Goal: Task Accomplishment & Management: Complete application form

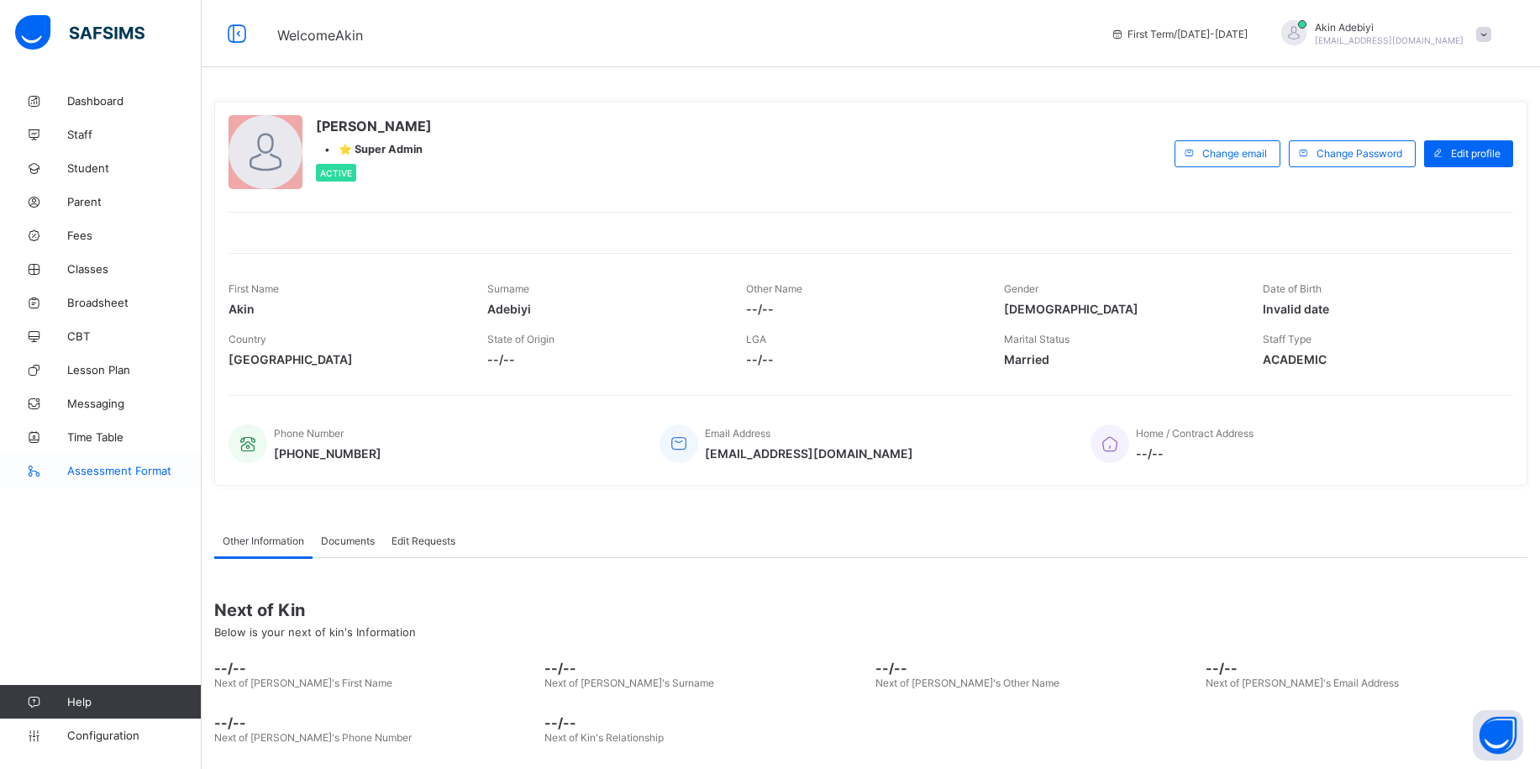
click at [118, 470] on span "Assessment Format" at bounding box center [134, 470] width 134 height 13
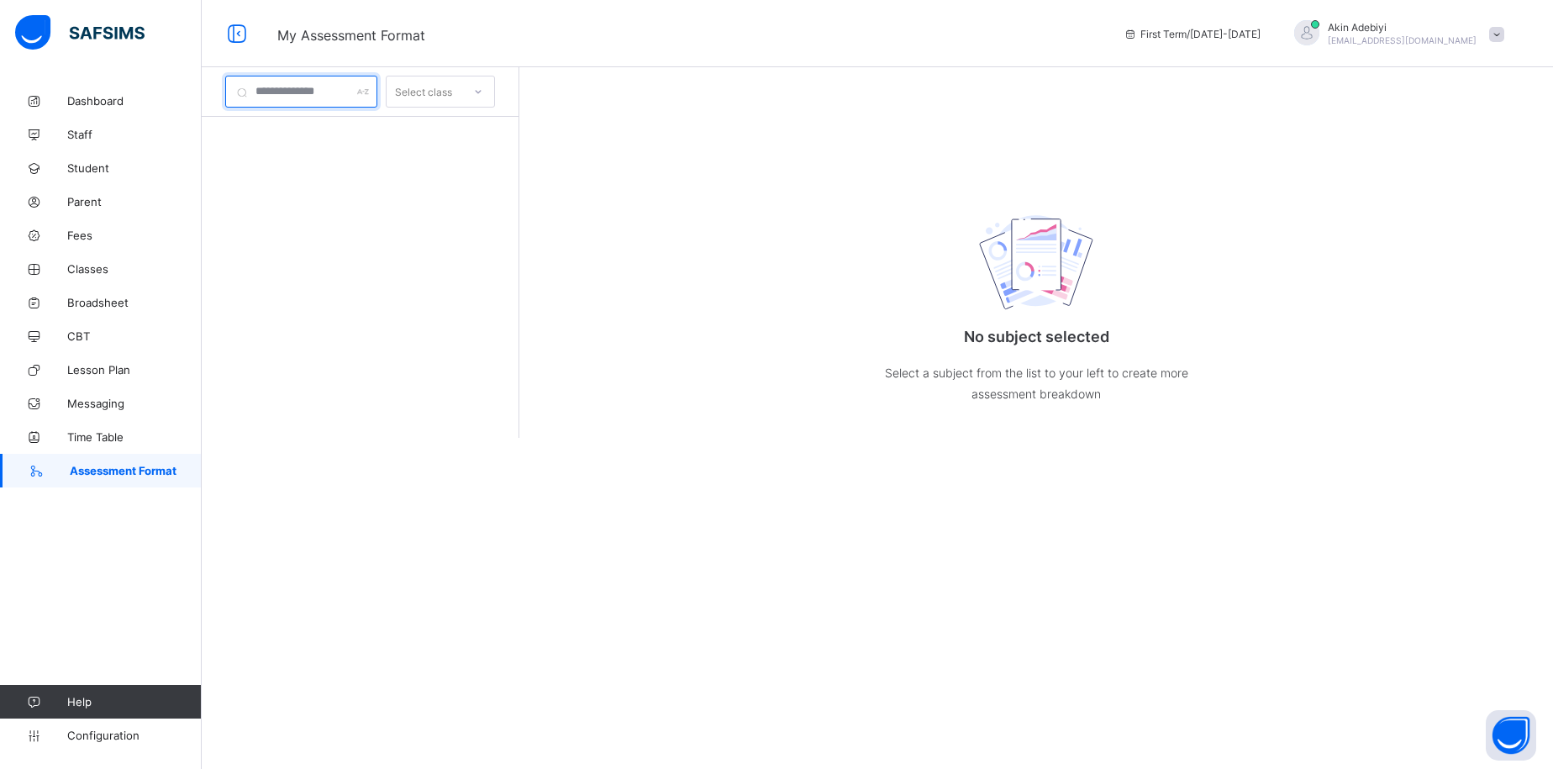
click at [356, 84] on input "text" at bounding box center [301, 92] width 152 height 32
click at [101, 301] on span "Broadsheet" at bounding box center [134, 302] width 134 height 13
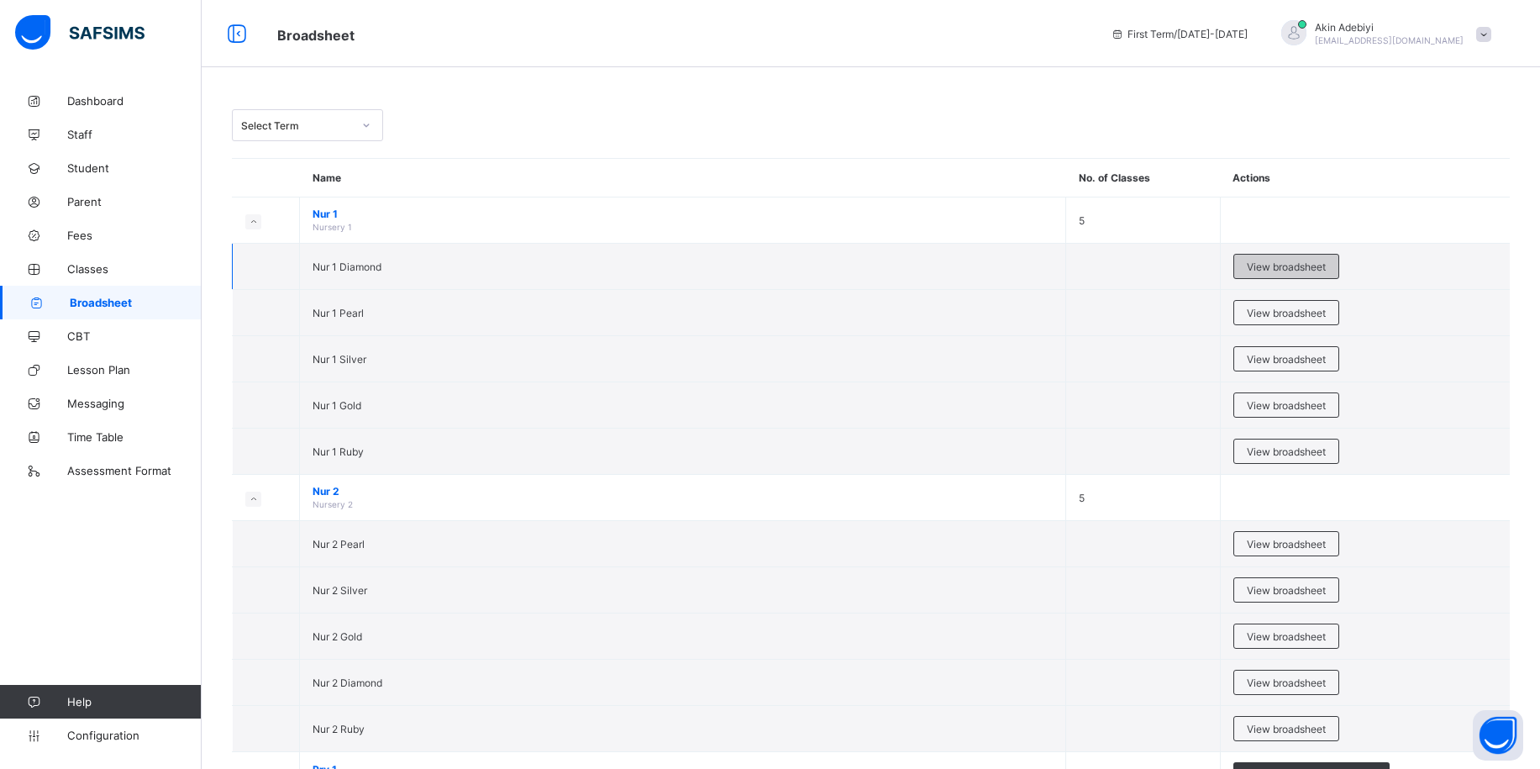
click at [1271, 265] on span "View broadsheet" at bounding box center [1286, 266] width 79 height 13
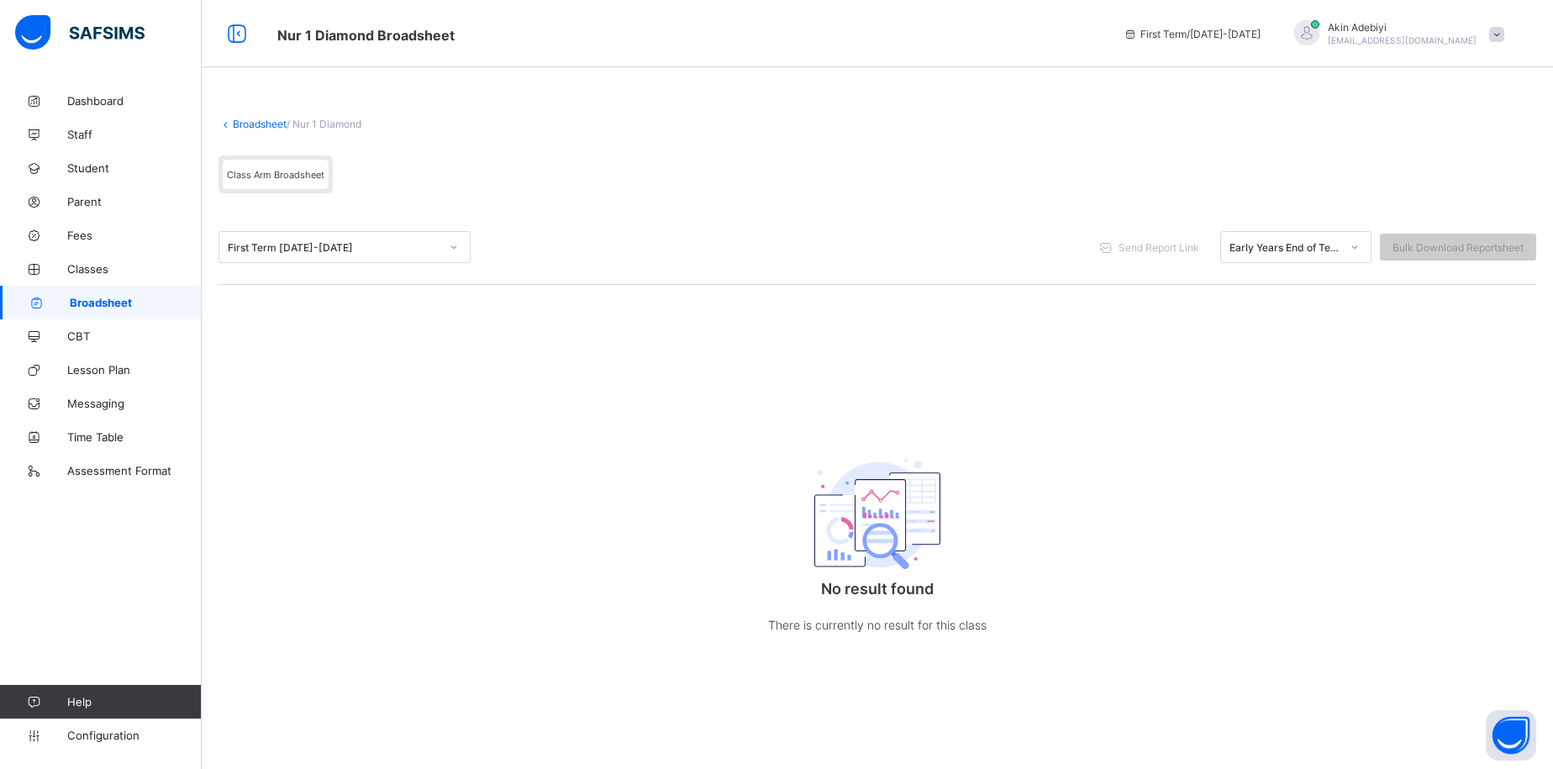
click at [262, 125] on link "Broadsheet" at bounding box center [260, 124] width 54 height 13
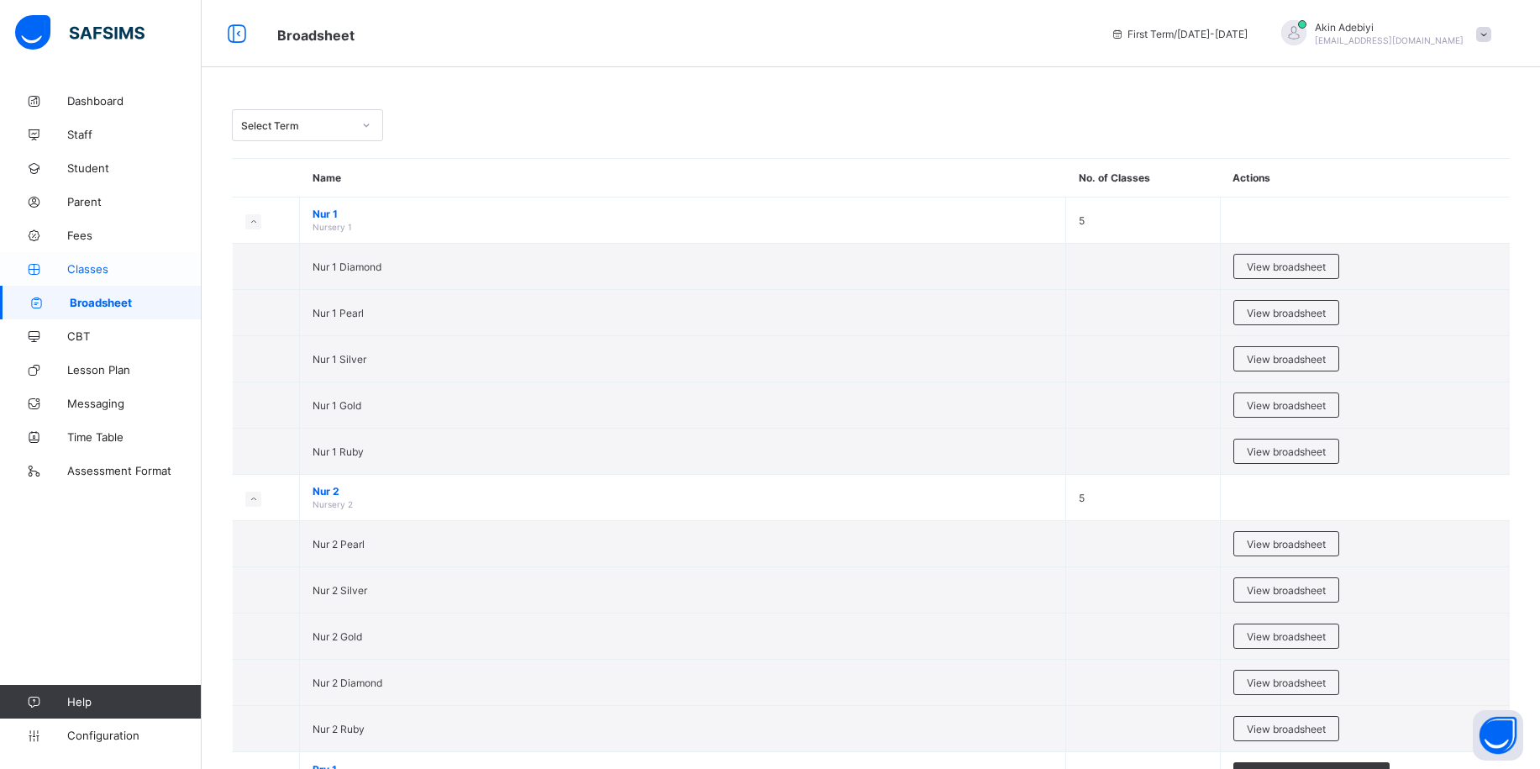
click at [98, 271] on span "Classes" at bounding box center [134, 268] width 134 height 13
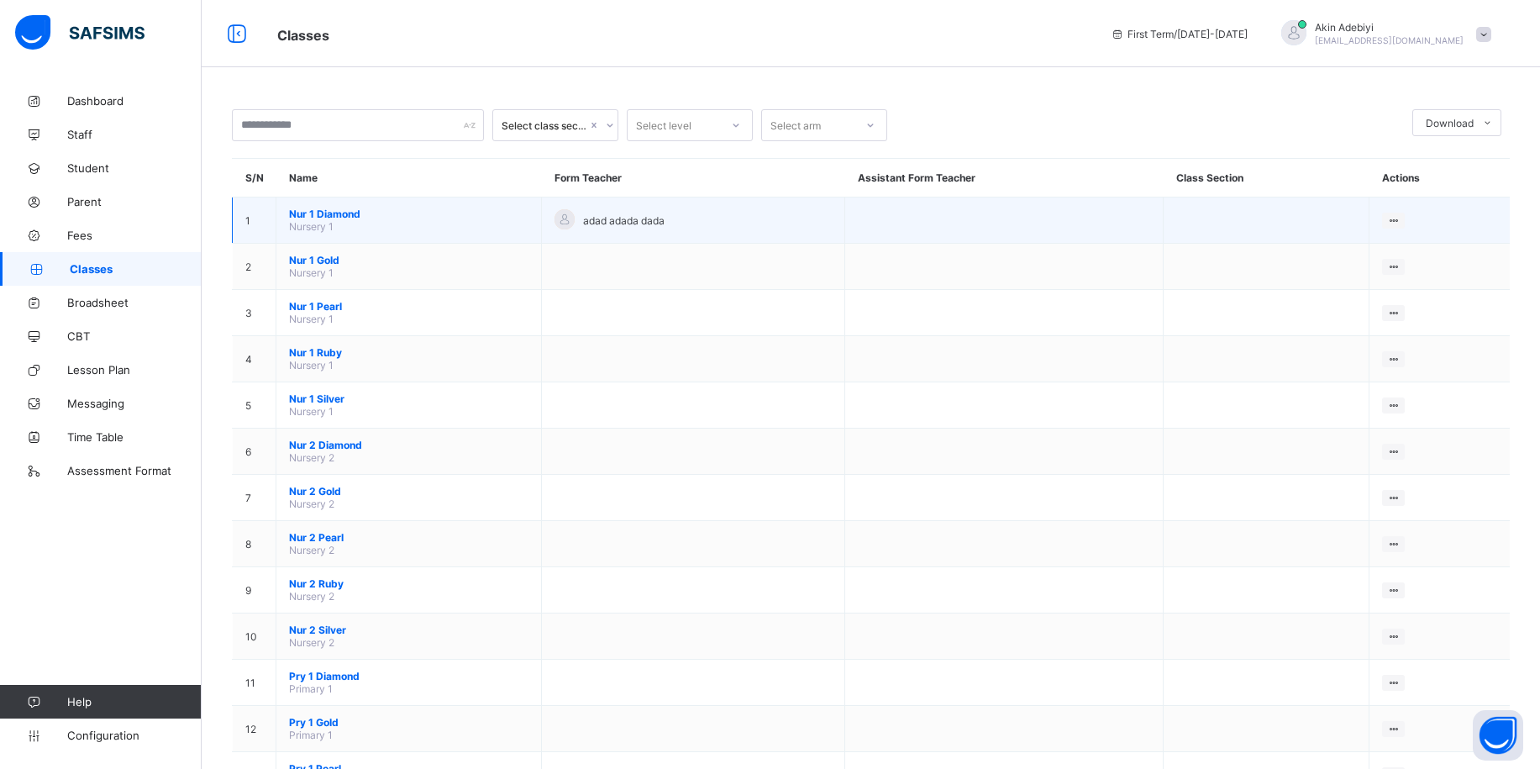
click at [393, 218] on span "Nur 1 Diamond" at bounding box center [408, 214] width 239 height 13
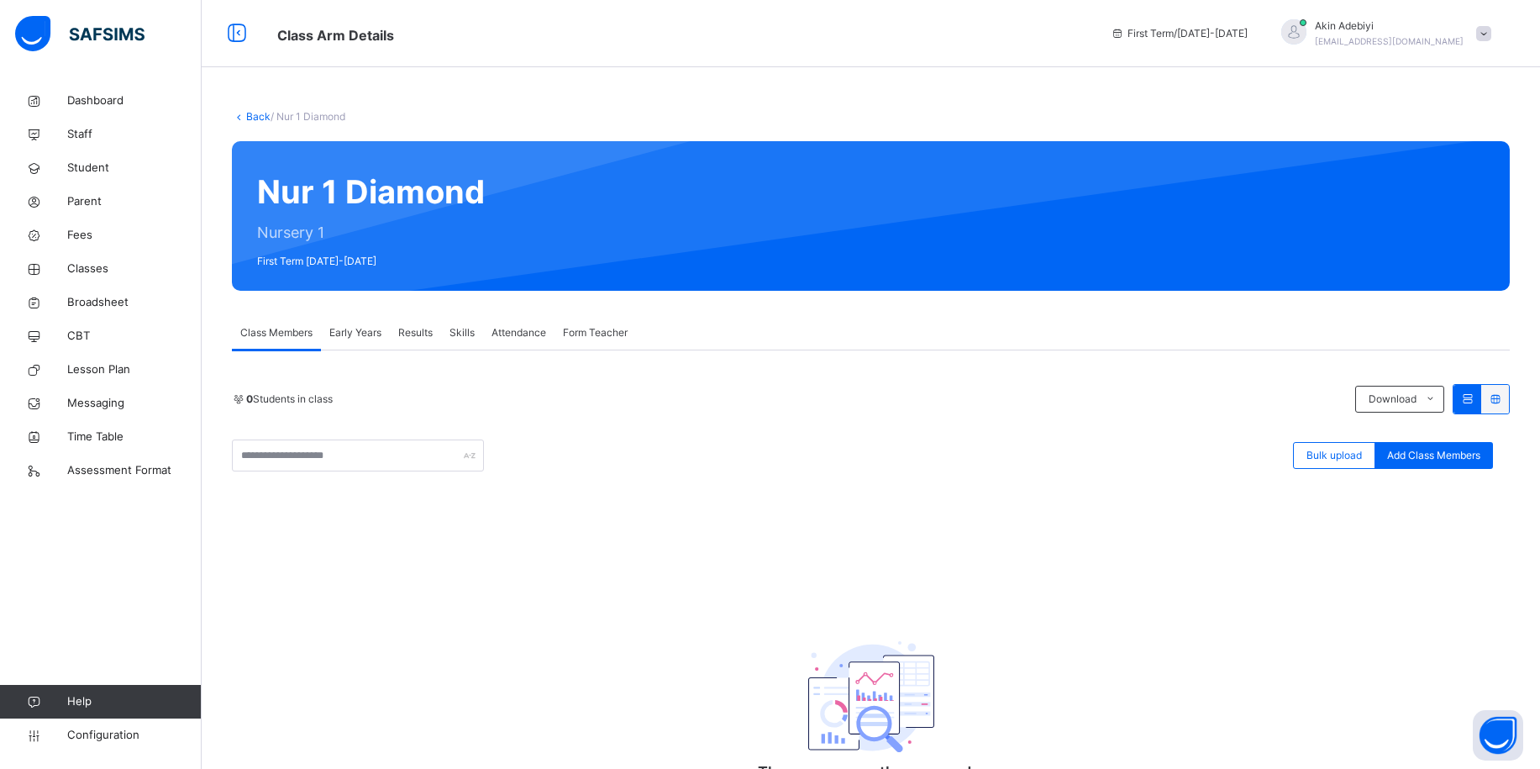
click at [518, 329] on span "Attendance" at bounding box center [519, 332] width 55 height 15
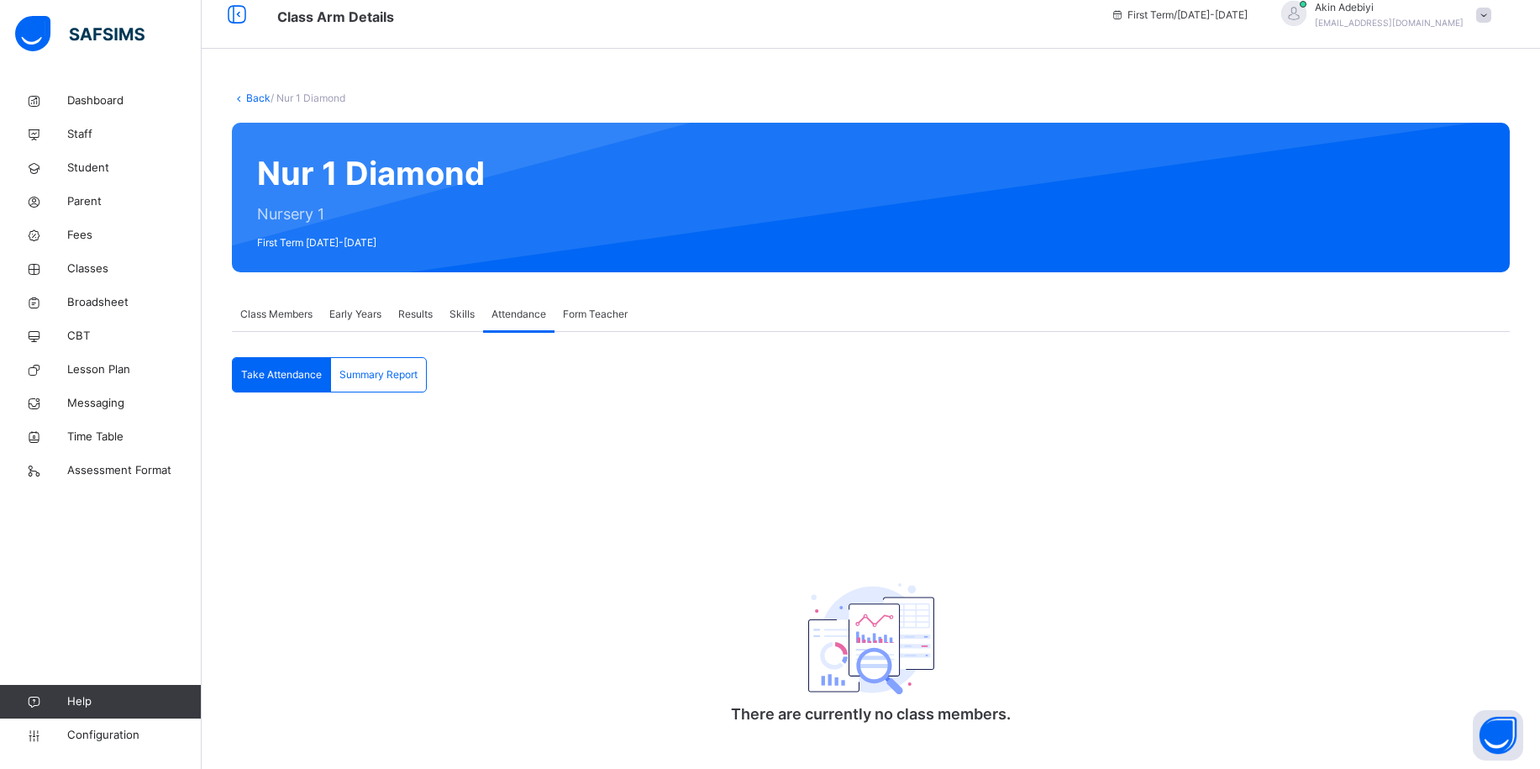
scroll to position [47, 0]
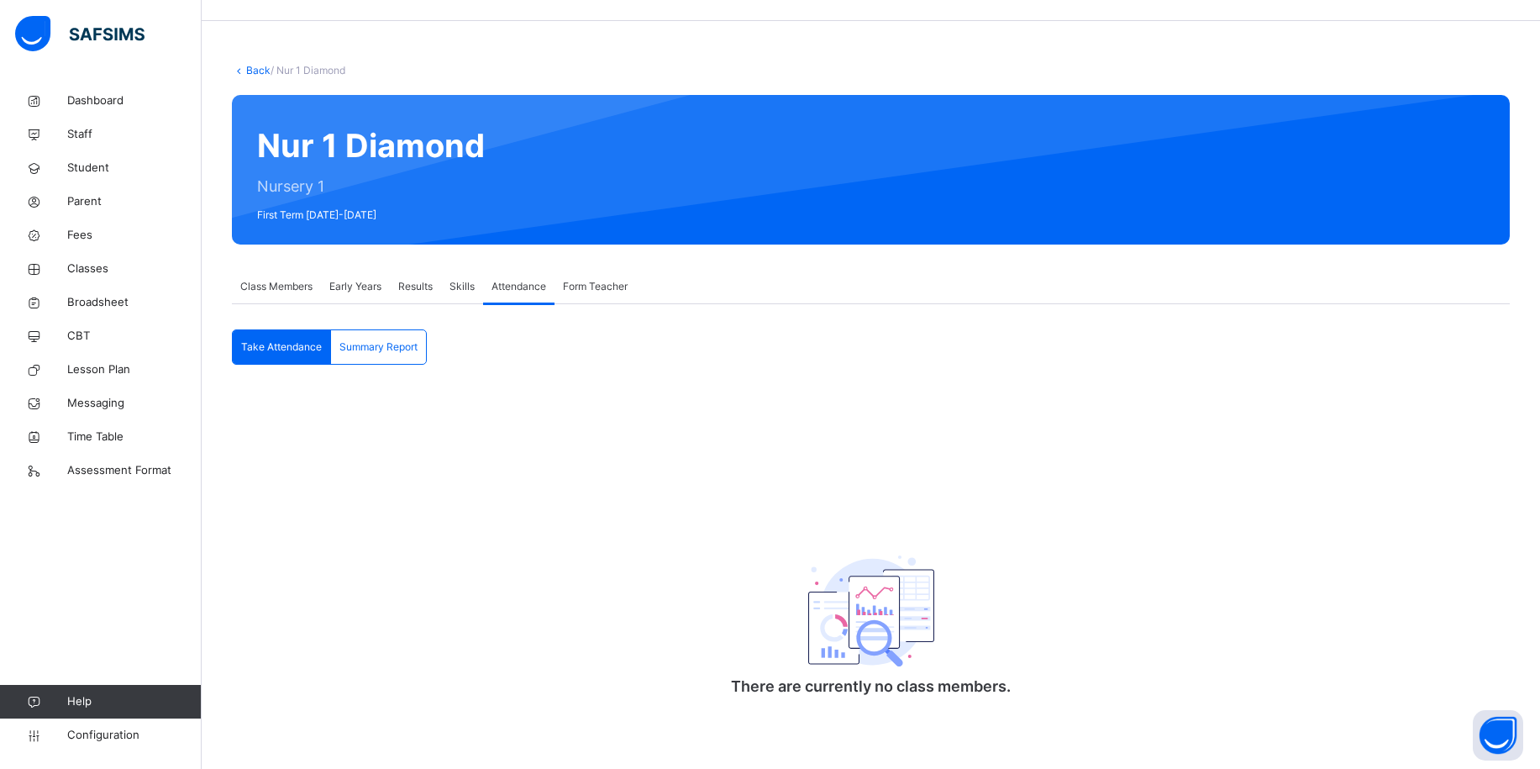
click at [301, 339] on span "Take Attendance" at bounding box center [281, 346] width 81 height 15
click at [364, 350] on span "Summary Report" at bounding box center [378, 346] width 78 height 15
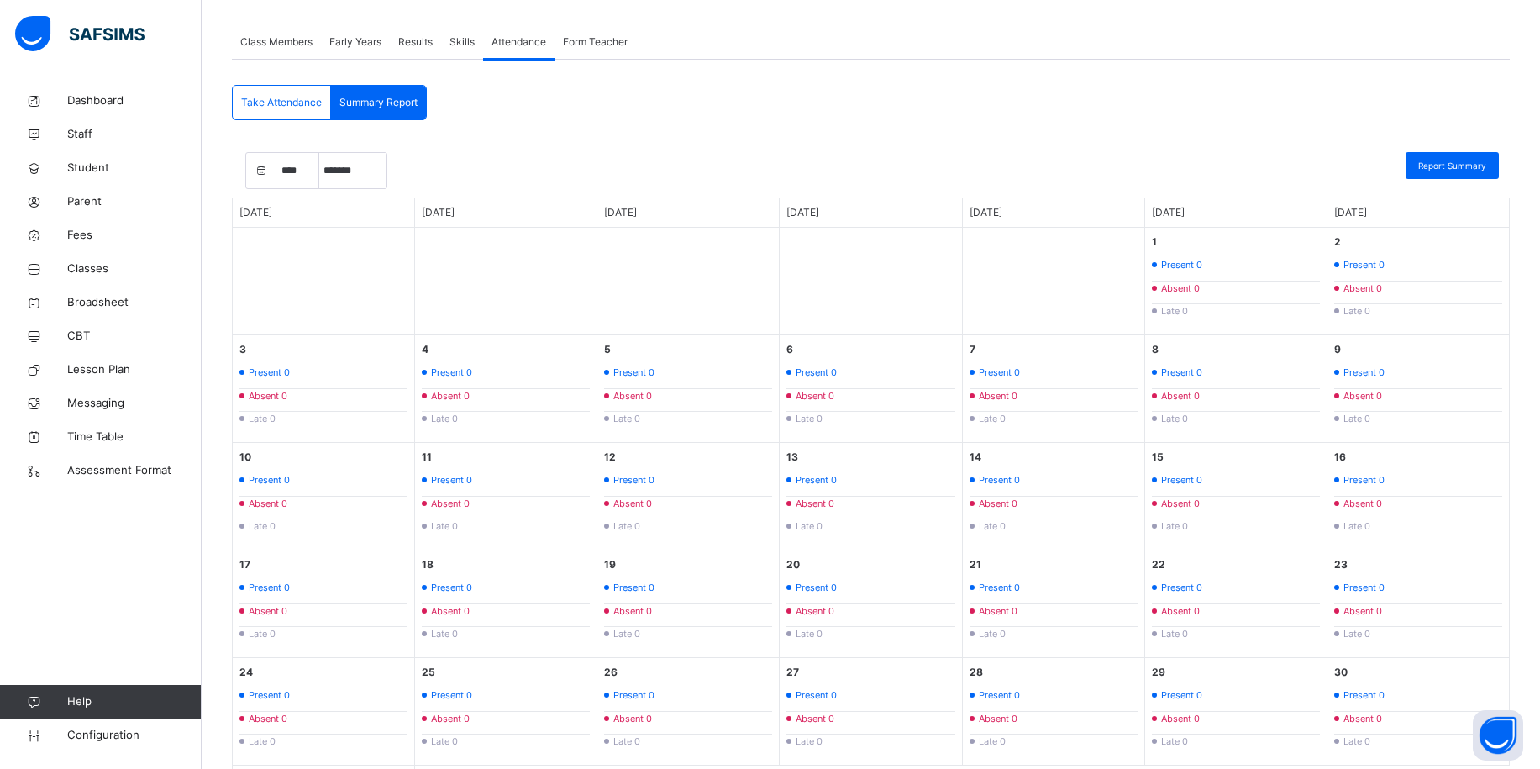
scroll to position [0, 0]
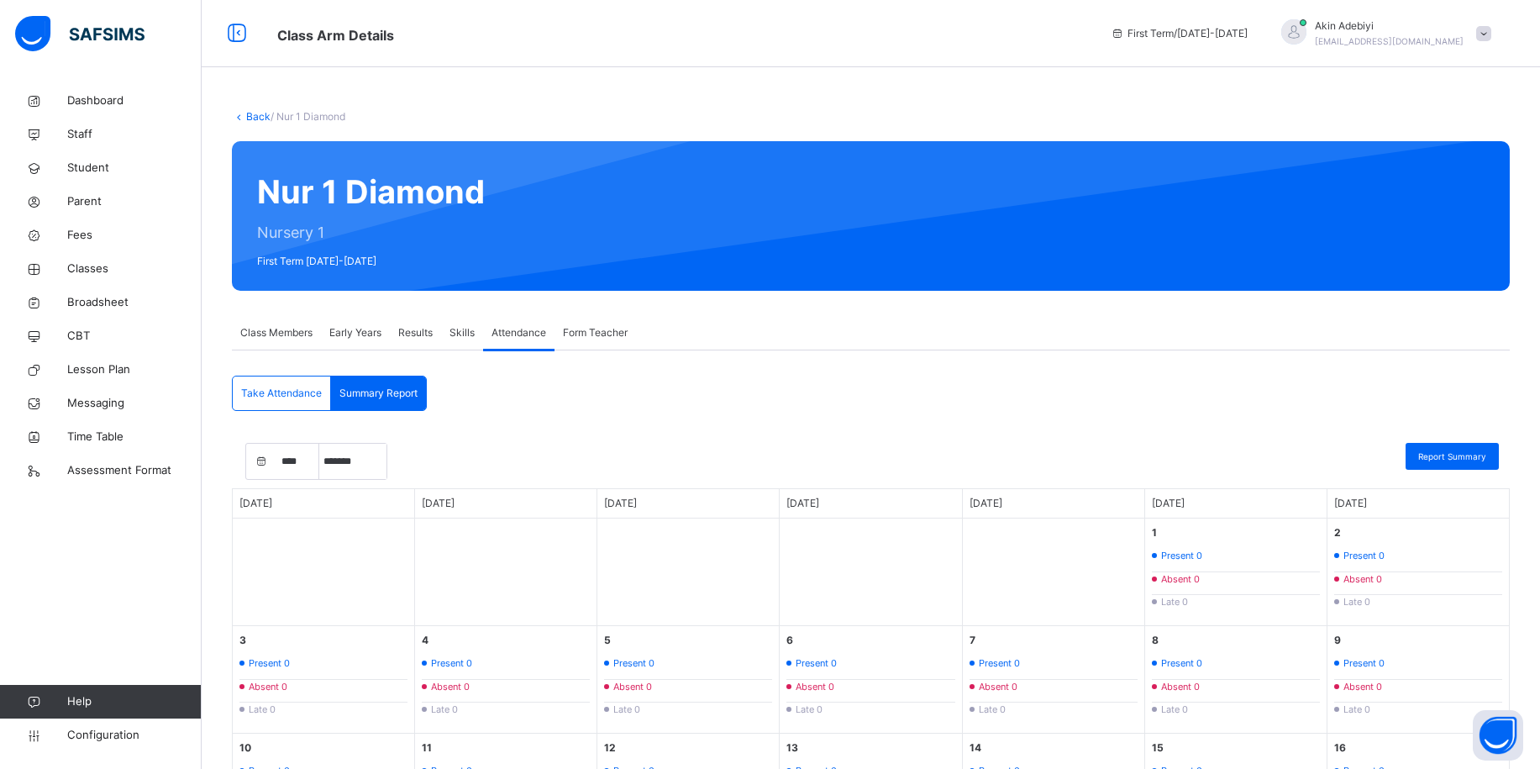
click at [280, 388] on span "Take Attendance" at bounding box center [281, 393] width 81 height 15
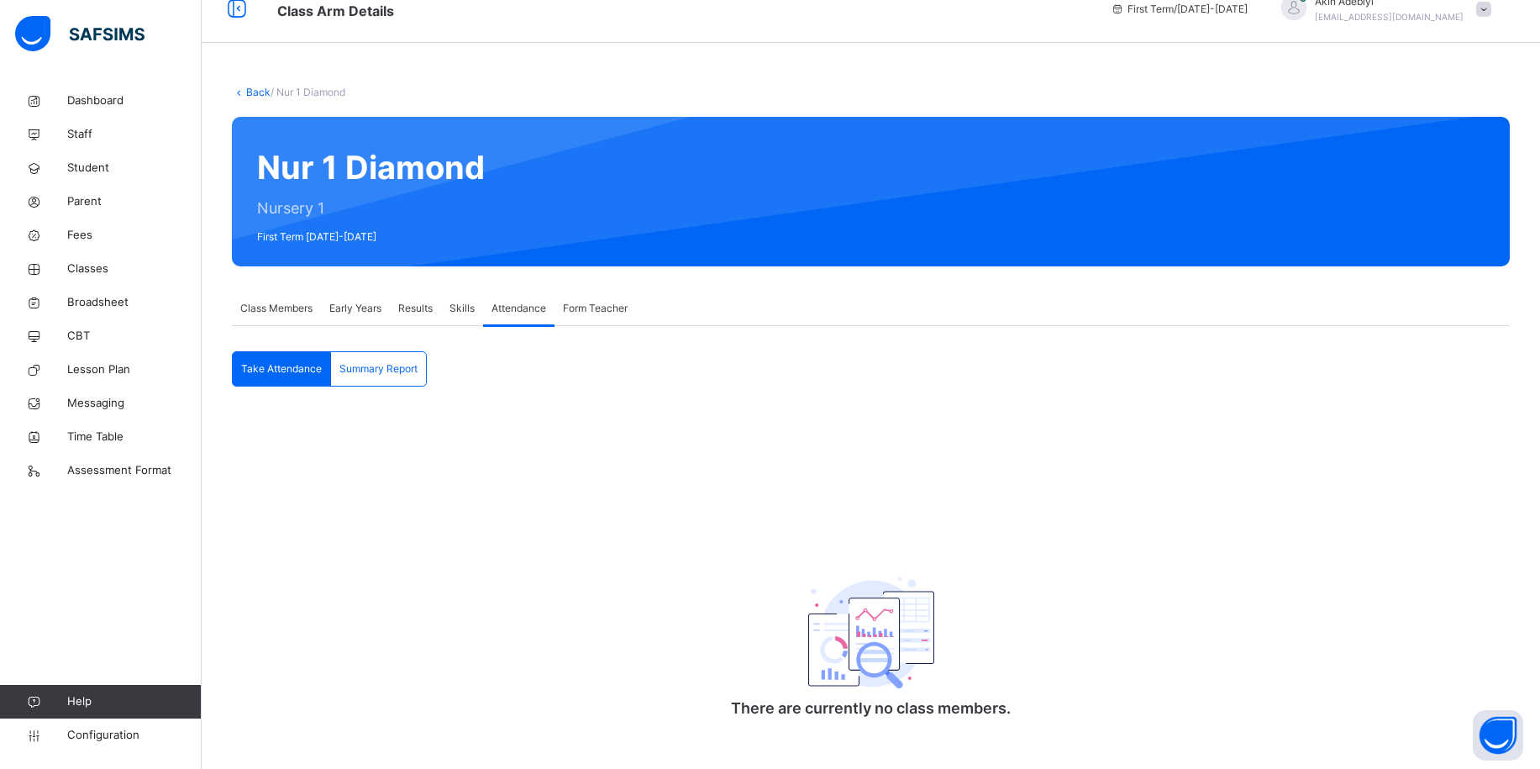
scroll to position [47, 0]
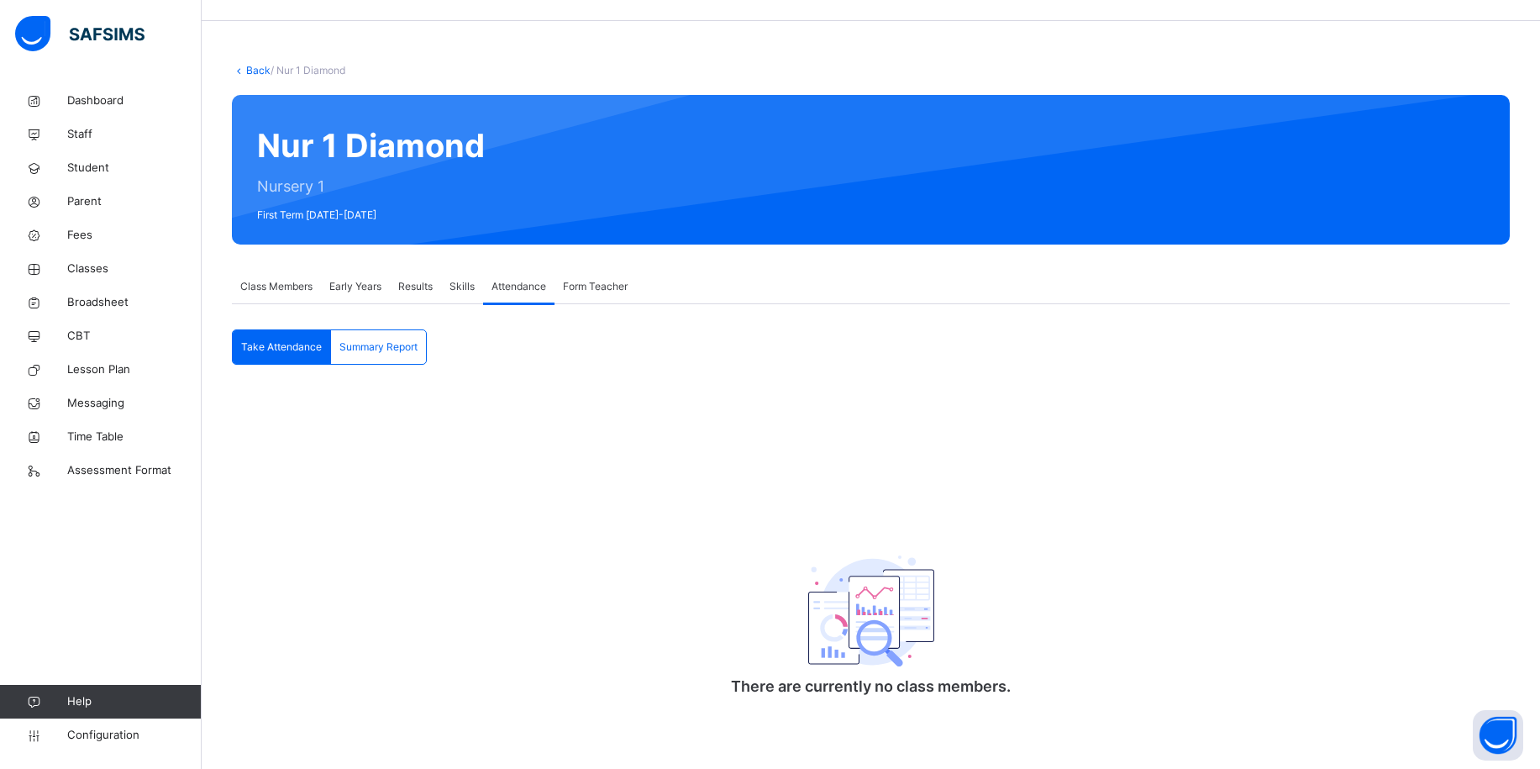
click at [301, 283] on span "Class Members" at bounding box center [276, 286] width 72 height 15
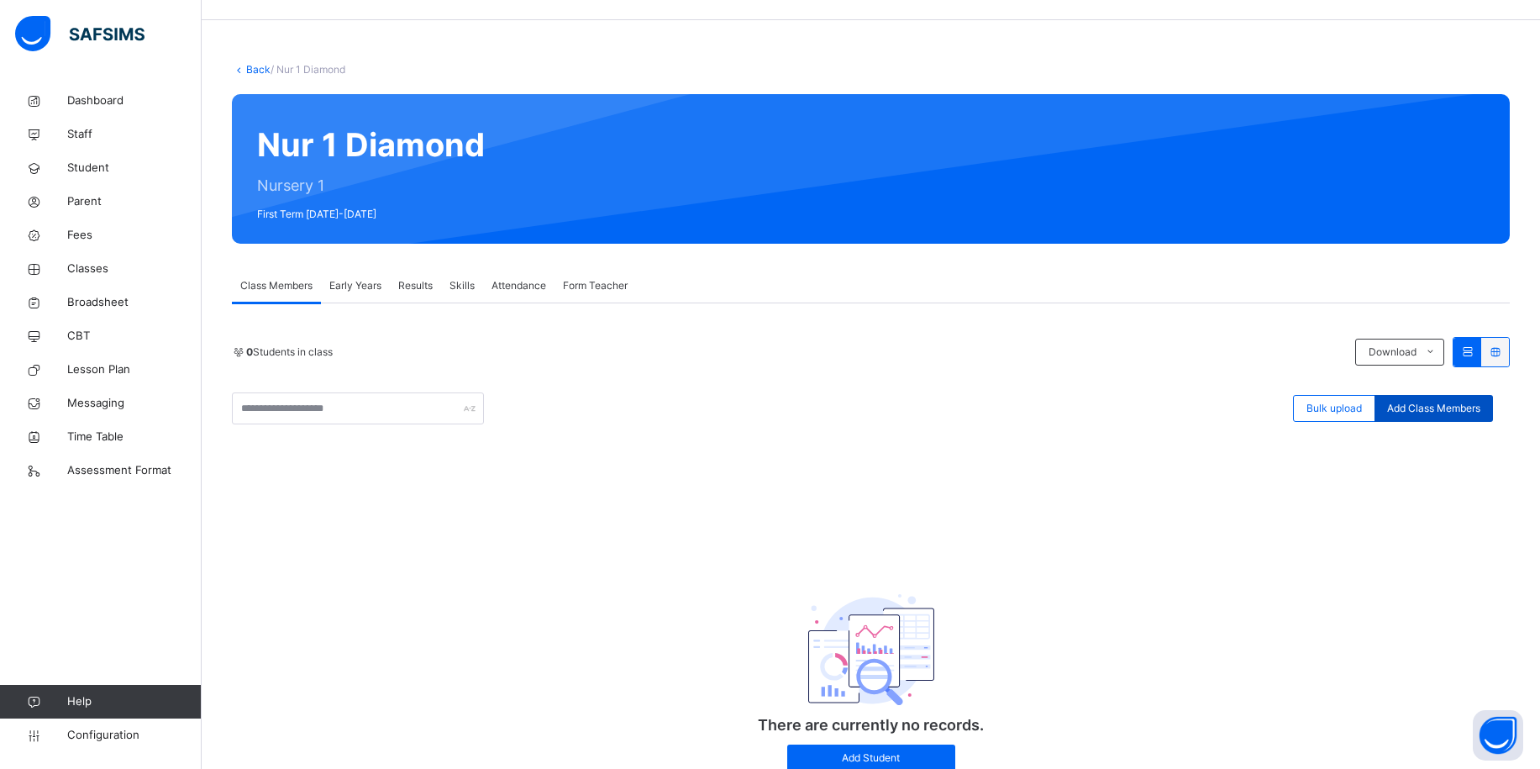
click at [1459, 416] on div "Add Class Members" at bounding box center [1434, 408] width 118 height 27
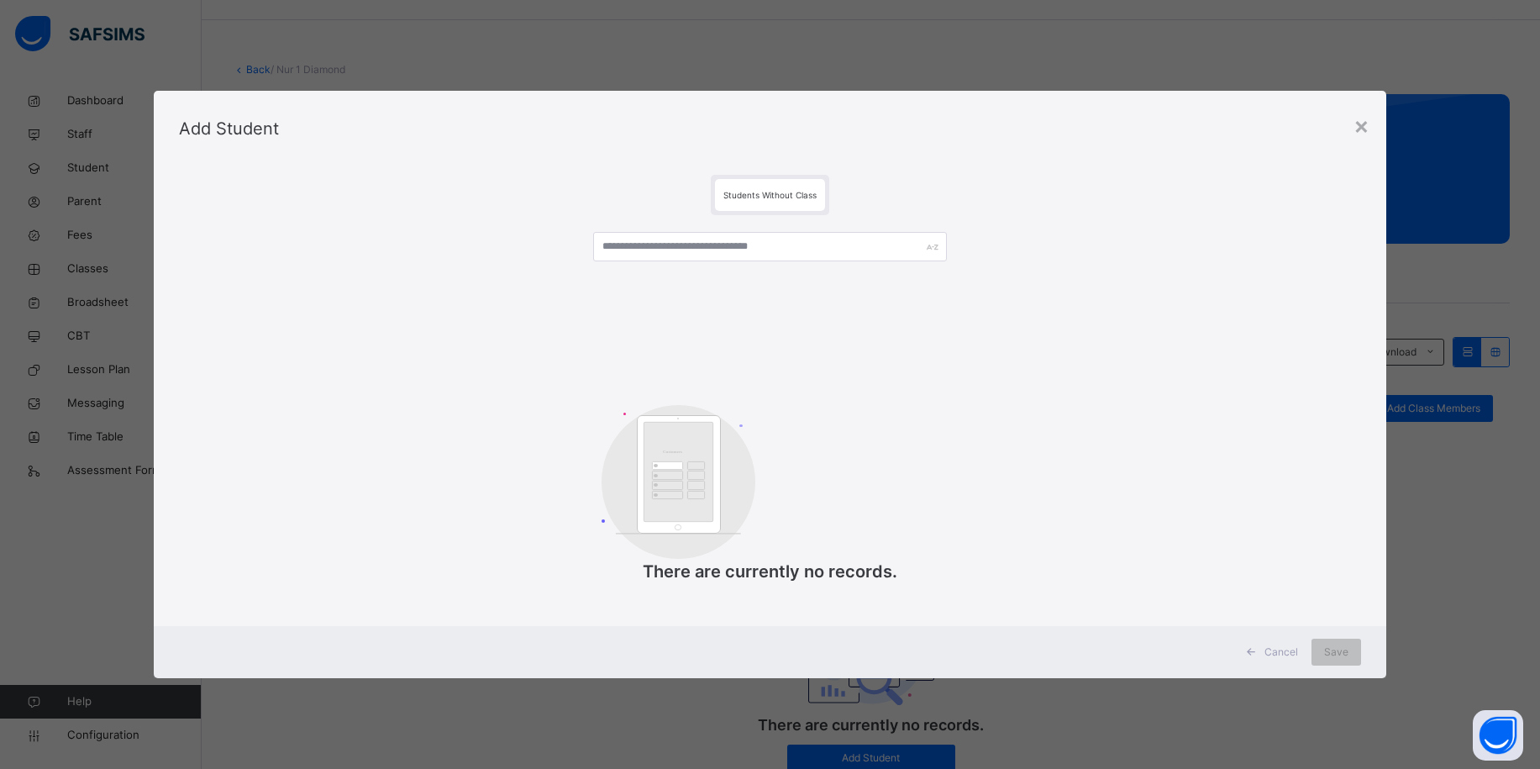
click at [778, 201] on div "Students Without Class" at bounding box center [770, 195] width 110 height 32
click at [1288, 648] on span "Cancel" at bounding box center [1282, 651] width 34 height 15
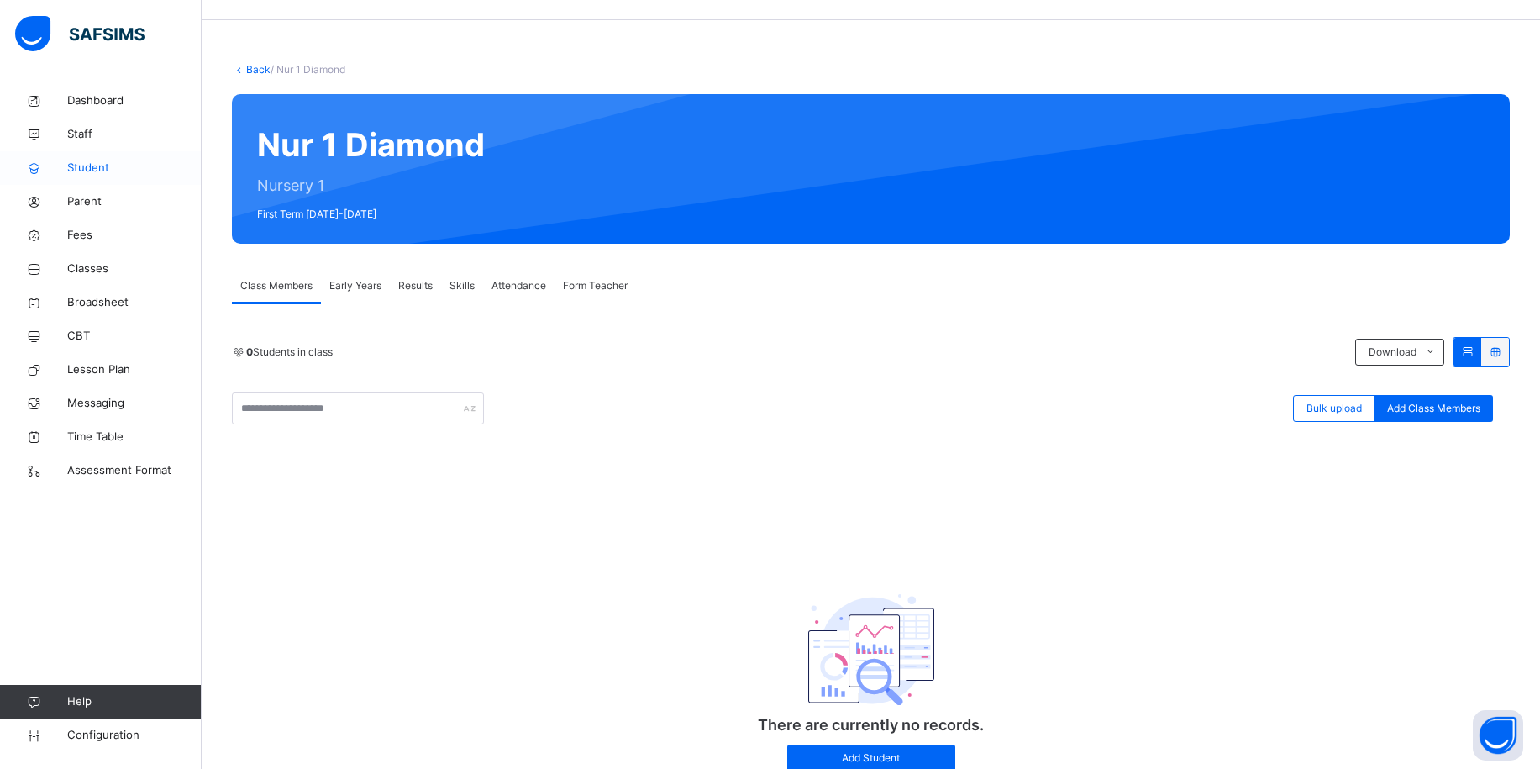
click at [103, 174] on span "Student" at bounding box center [134, 168] width 134 height 17
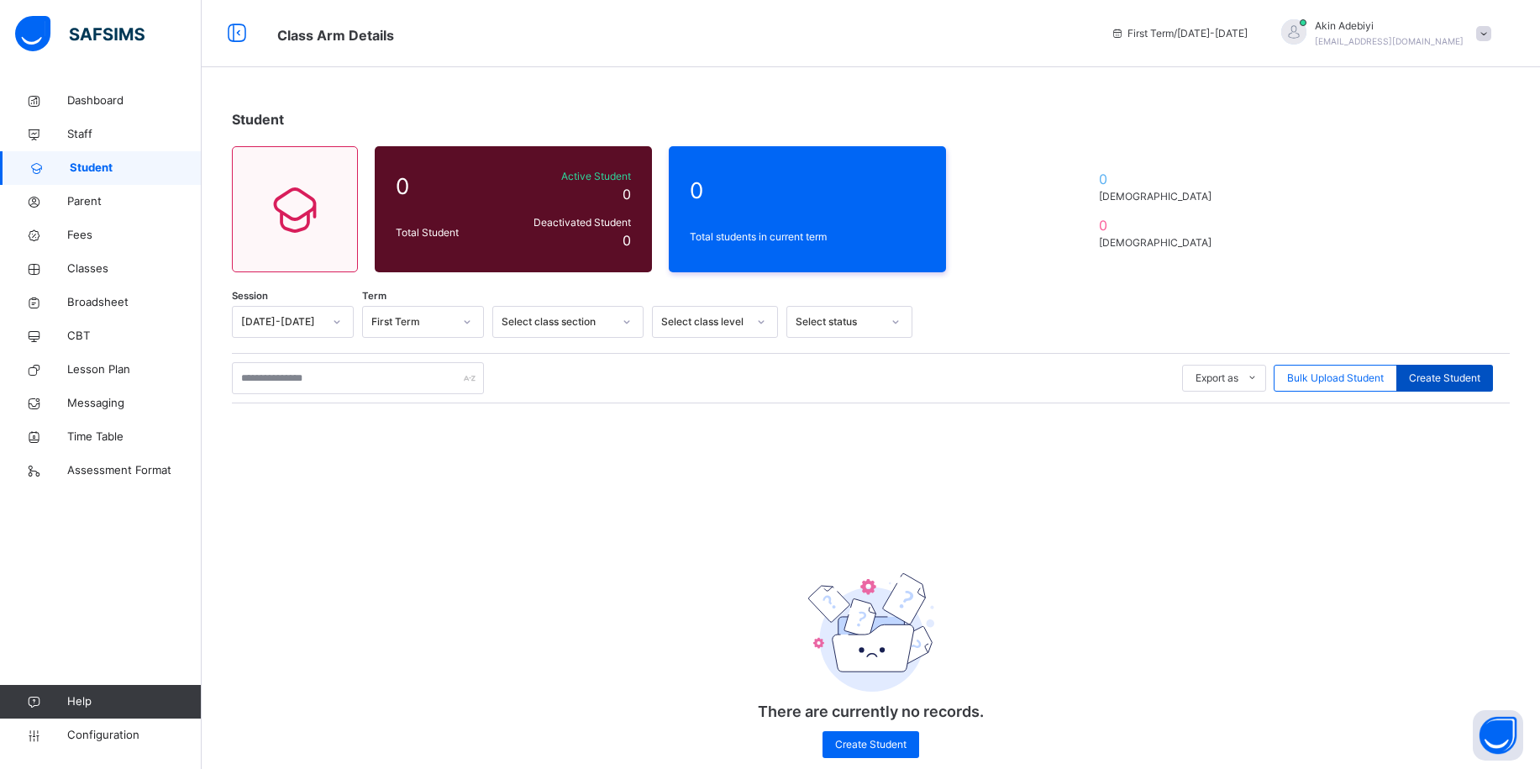
click at [1447, 381] on span "Create Student" at bounding box center [1444, 378] width 71 height 15
select select "**"
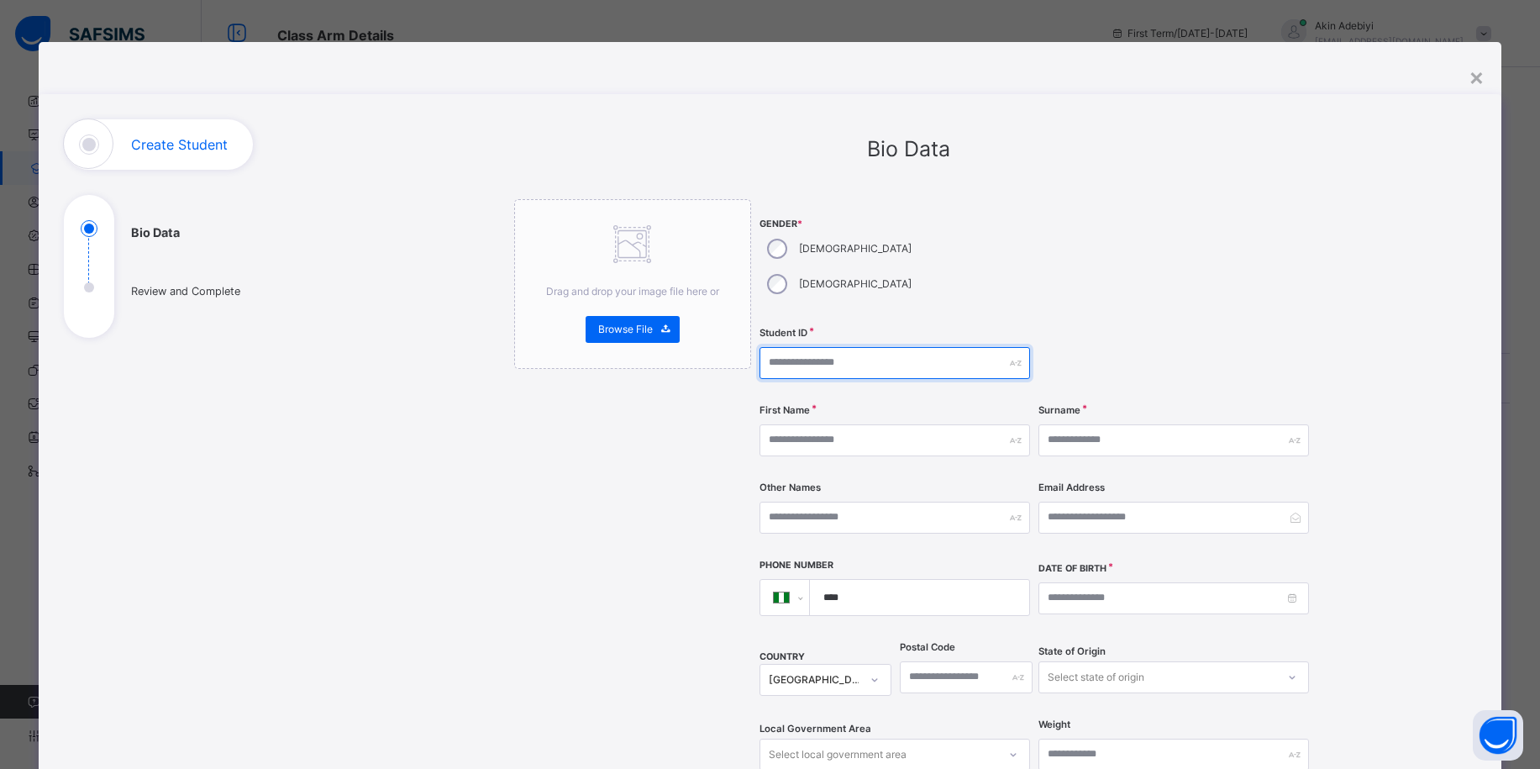
click at [831, 347] on input "text" at bounding box center [895, 363] width 271 height 32
type input "****"
click at [786, 249] on div "[DEMOGRAPHIC_DATA]" at bounding box center [838, 248] width 156 height 35
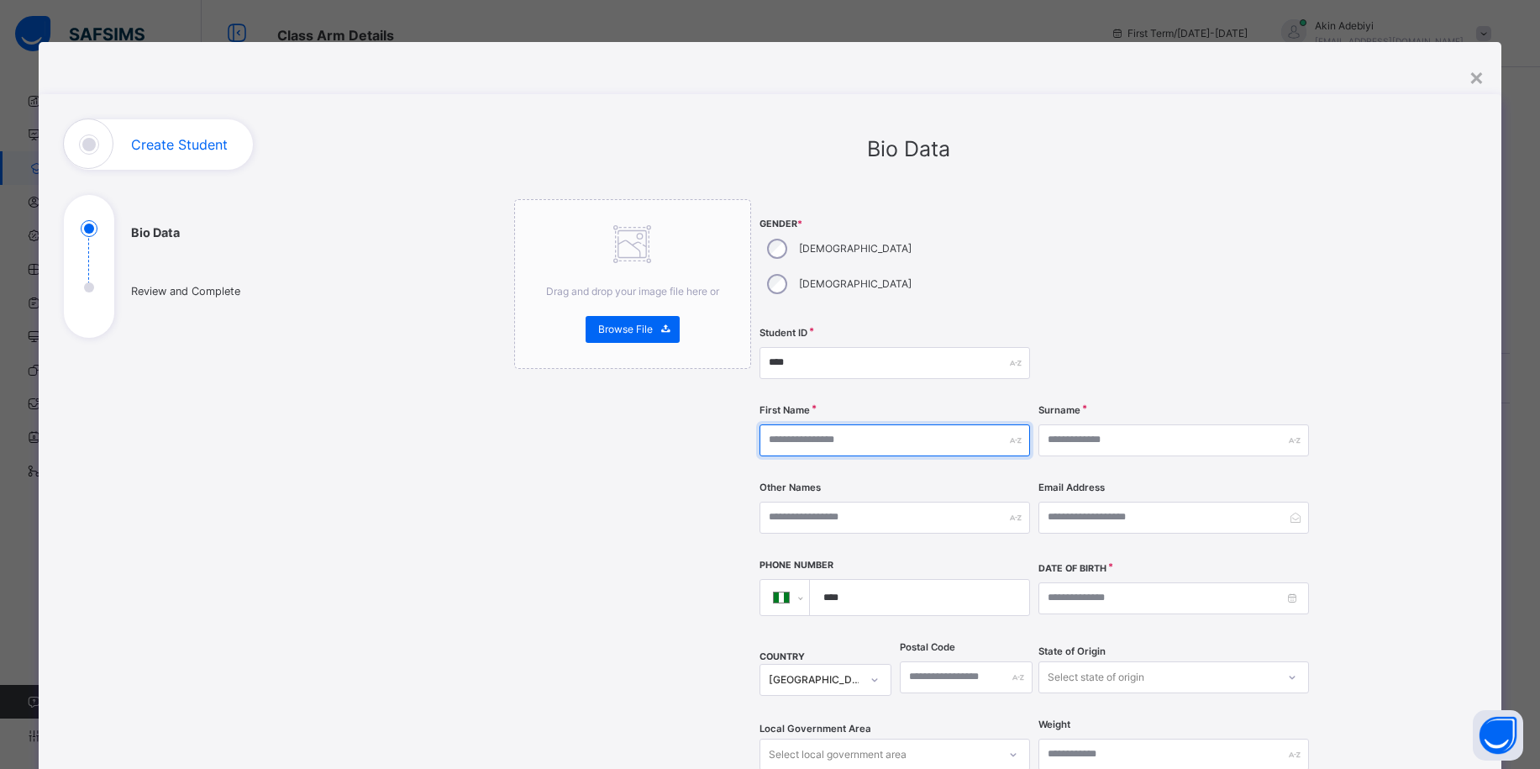
click at [864, 424] on input "text" at bounding box center [895, 440] width 271 height 32
type input "****"
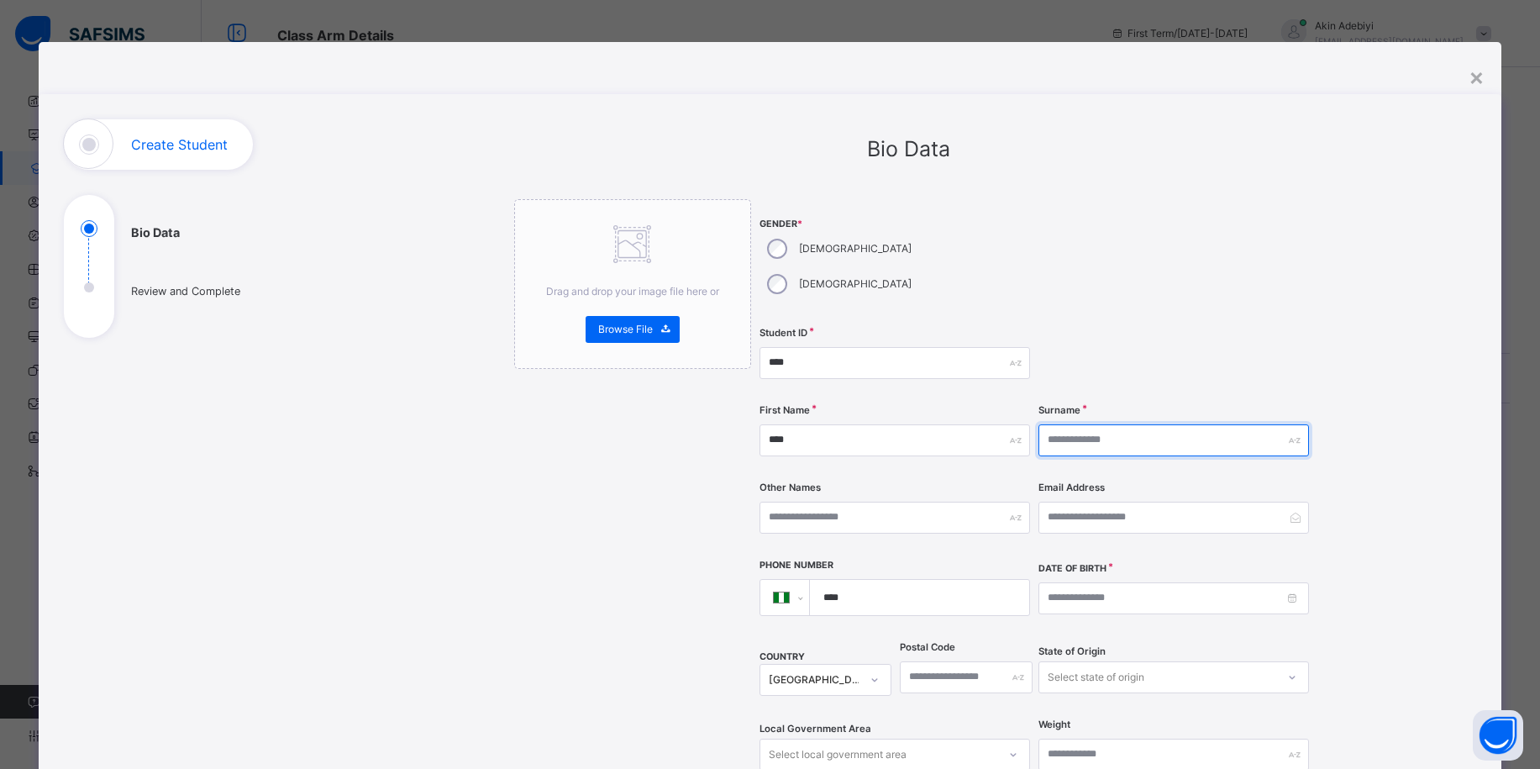
click at [1163, 424] on input "text" at bounding box center [1173, 440] width 271 height 32
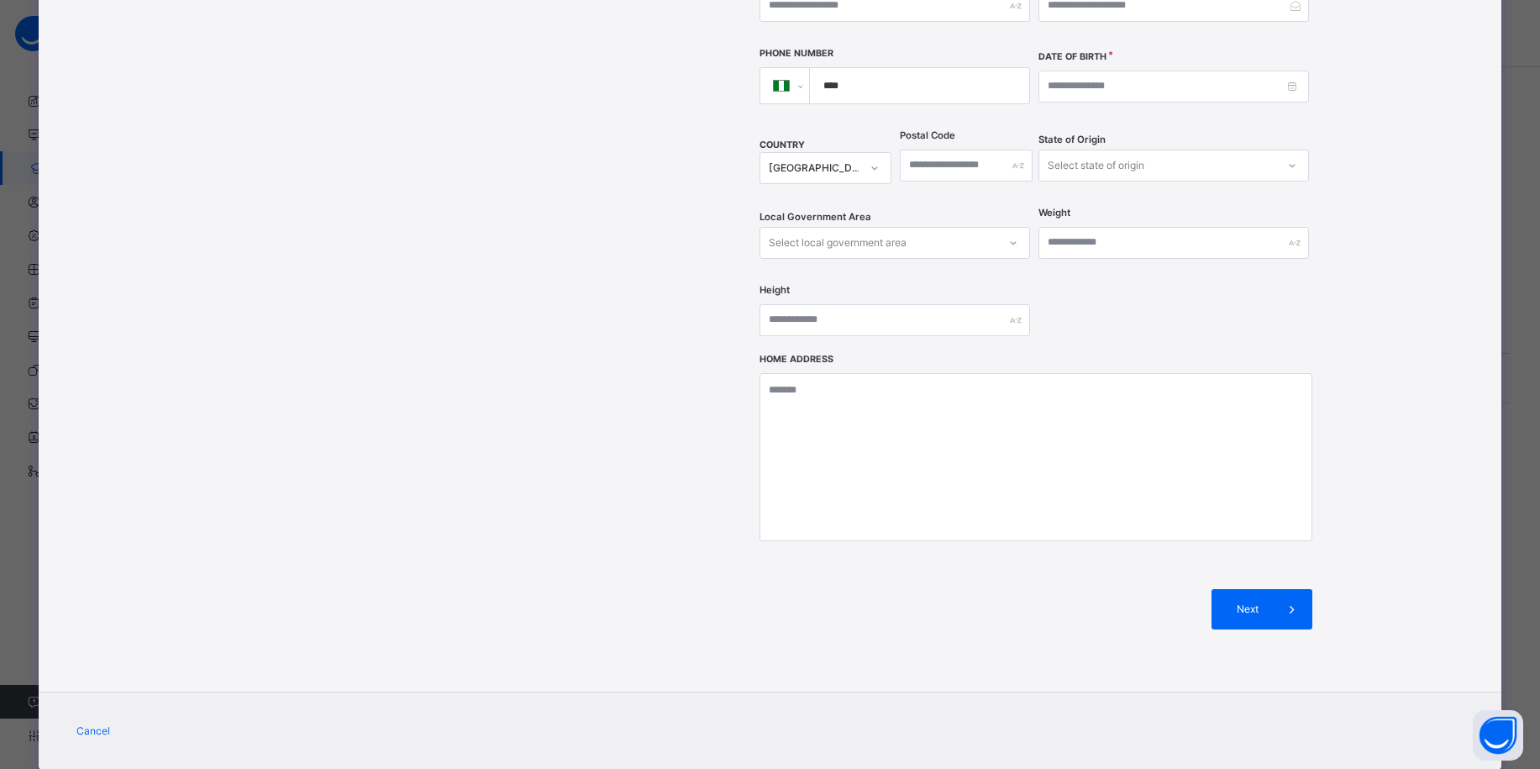
scroll to position [519, 0]
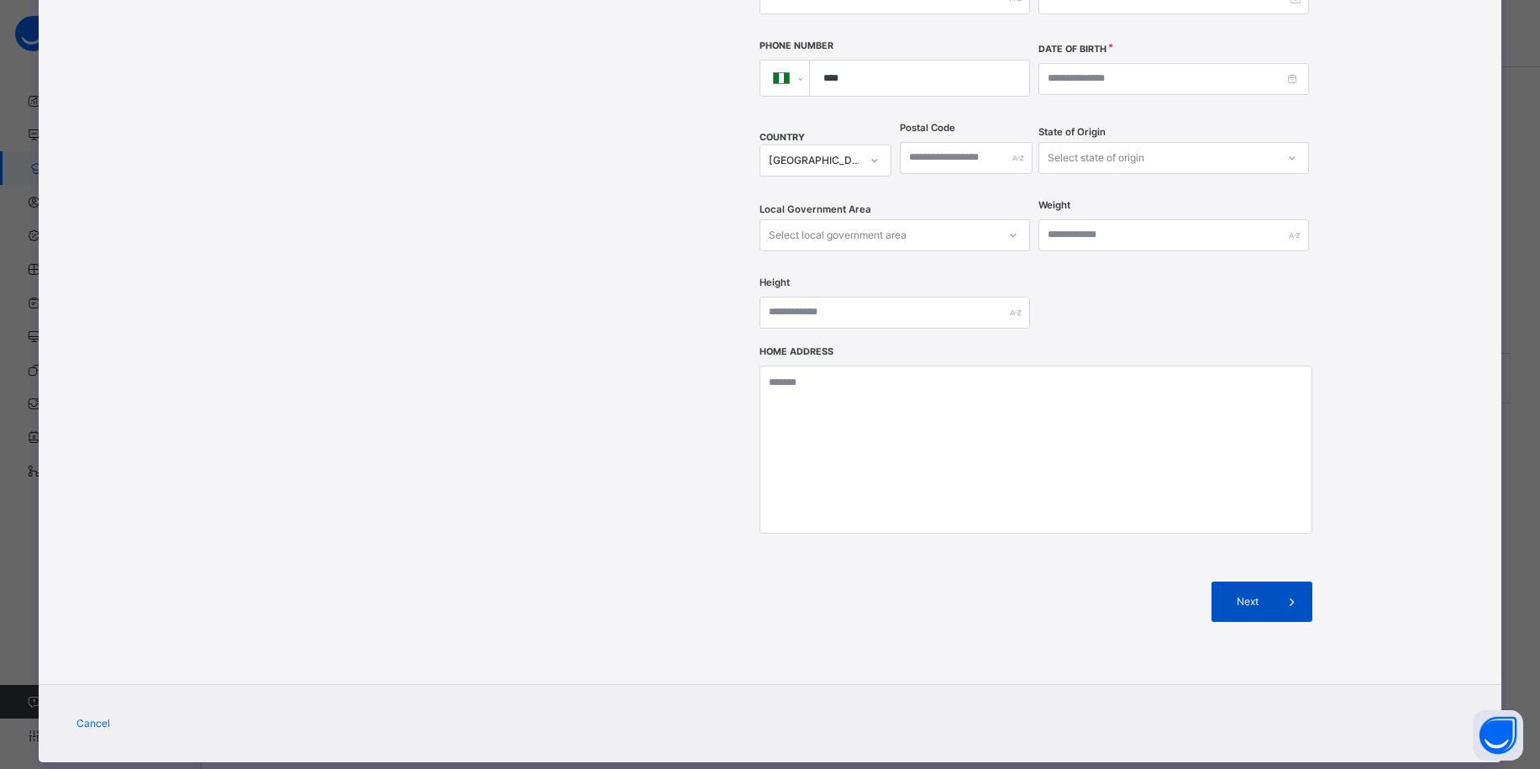
type input "******"
click at [1259, 594] on span "Next" at bounding box center [1248, 601] width 48 height 15
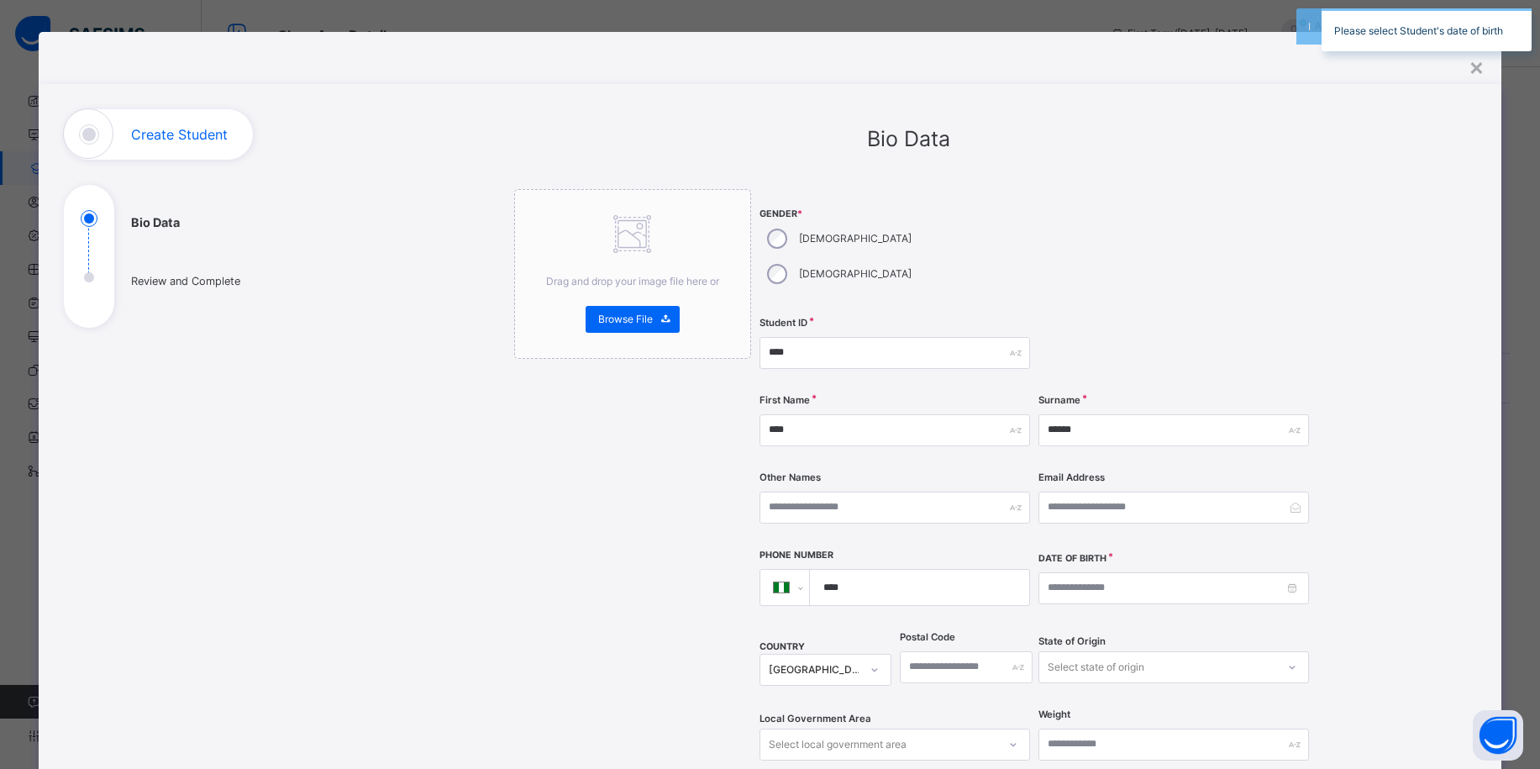
scroll to position [0, 0]
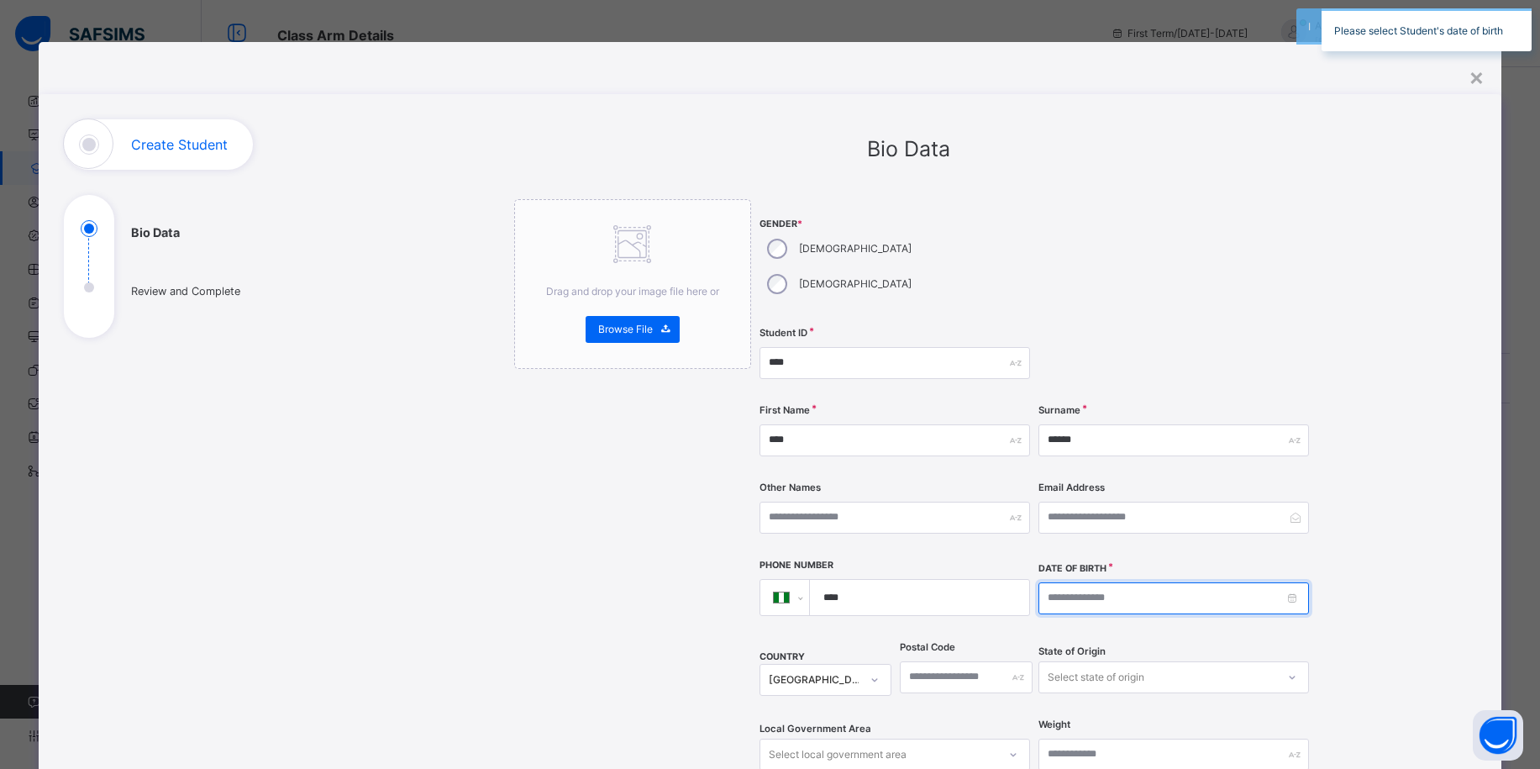
click at [1111, 582] on input at bounding box center [1173, 598] width 271 height 32
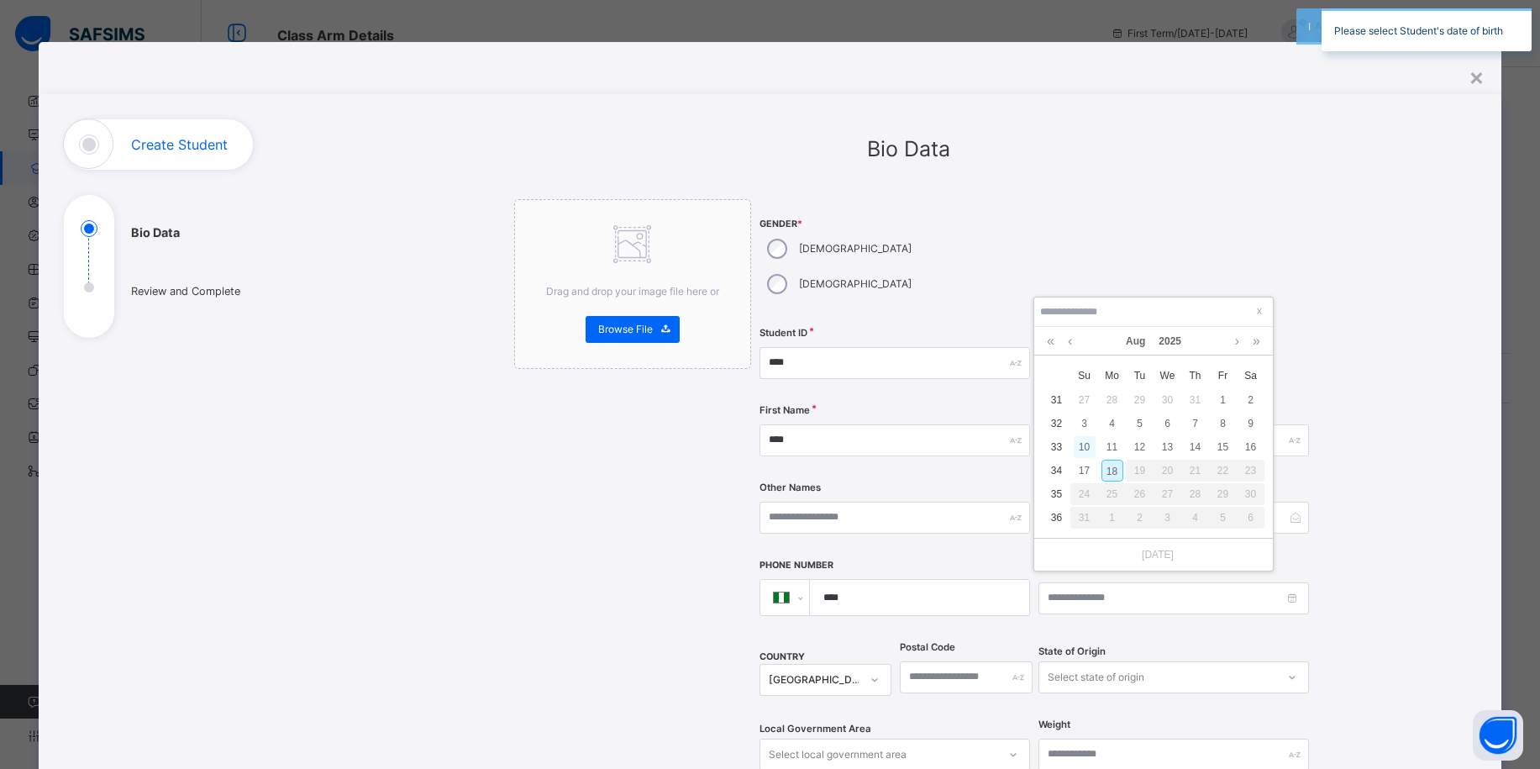
click at [1090, 455] on div "10" at bounding box center [1085, 447] width 22 height 22
type input "**********"
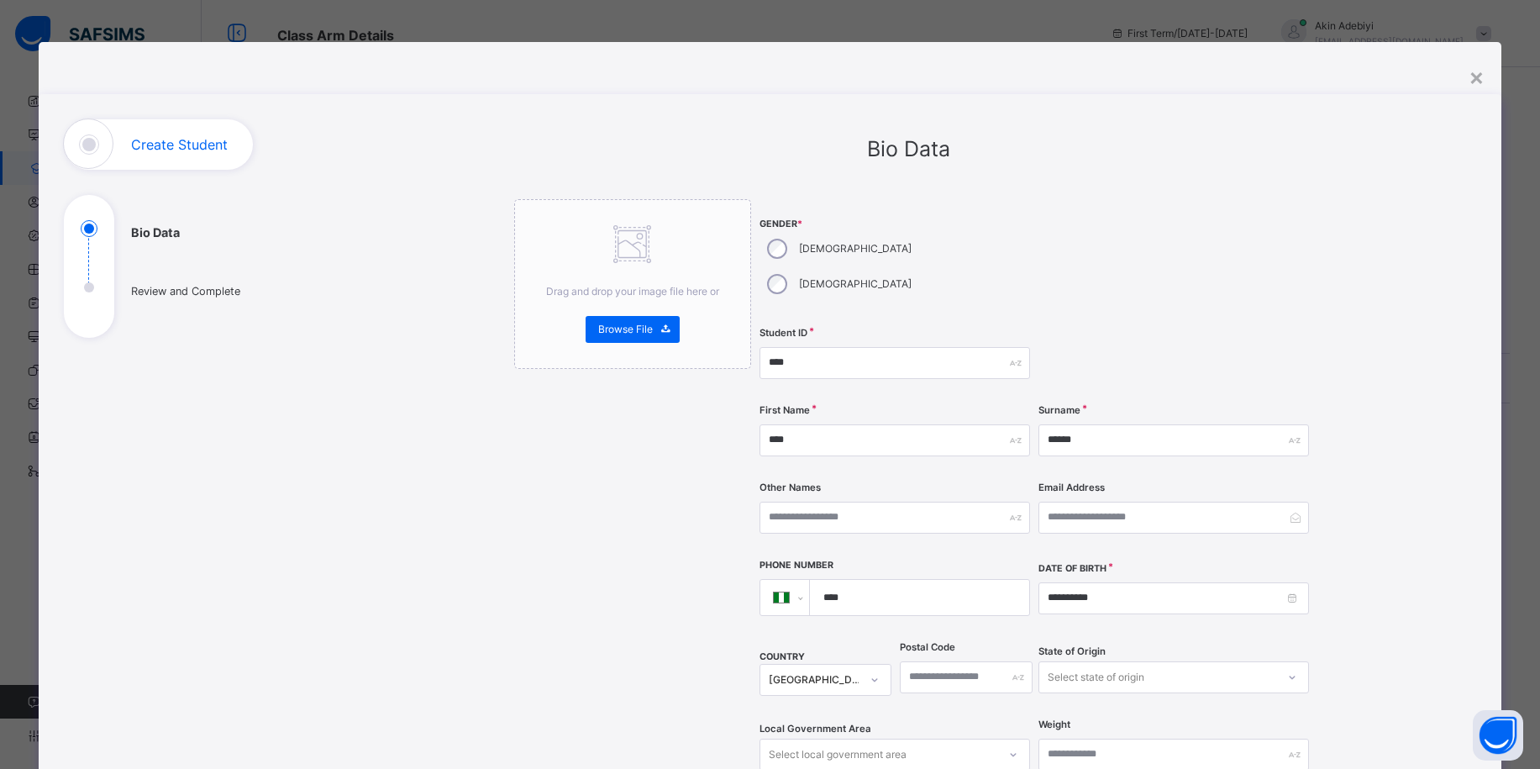
scroll to position [330, 0]
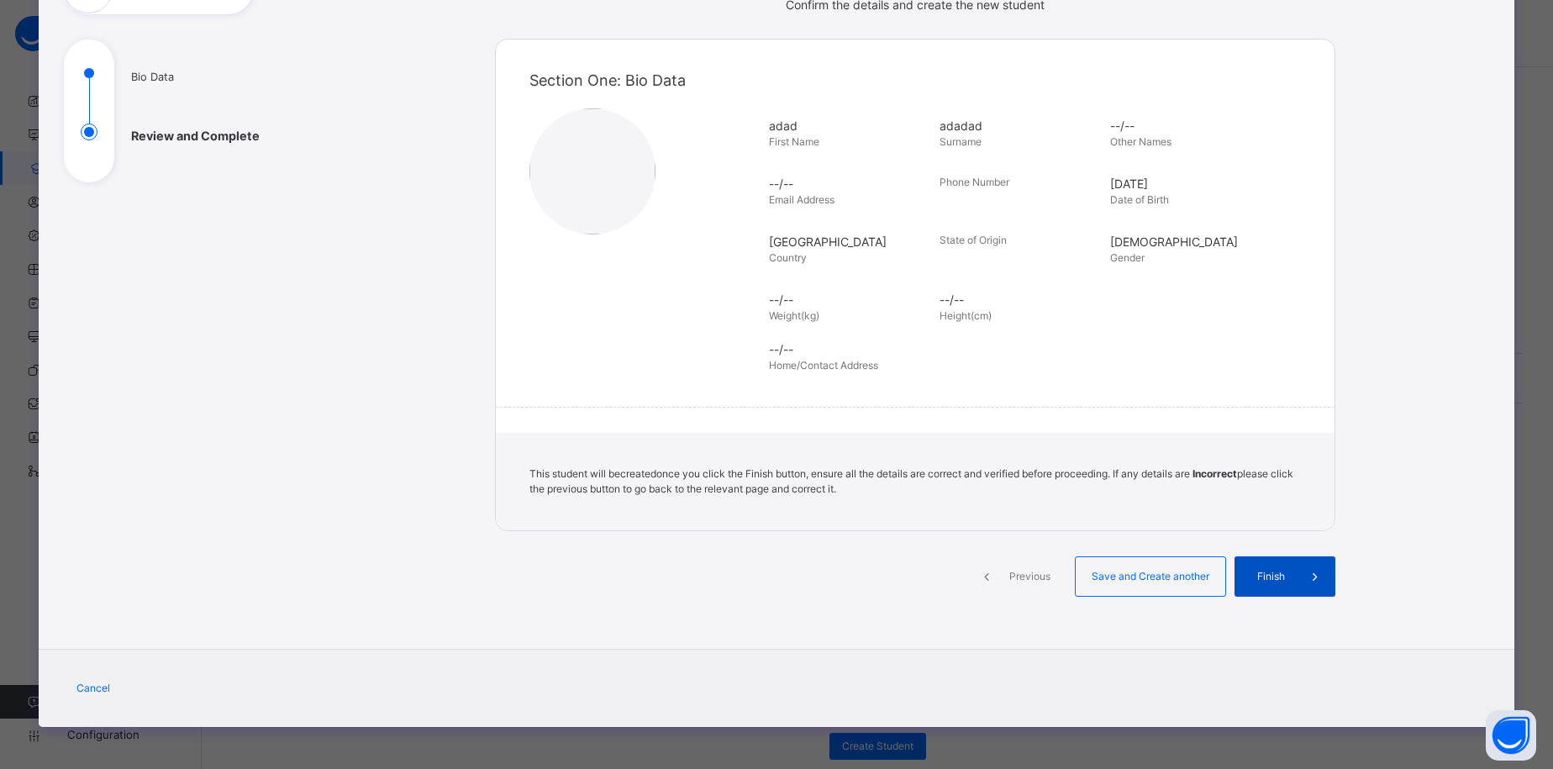
click at [1286, 574] on span "Finish" at bounding box center [1271, 576] width 48 height 15
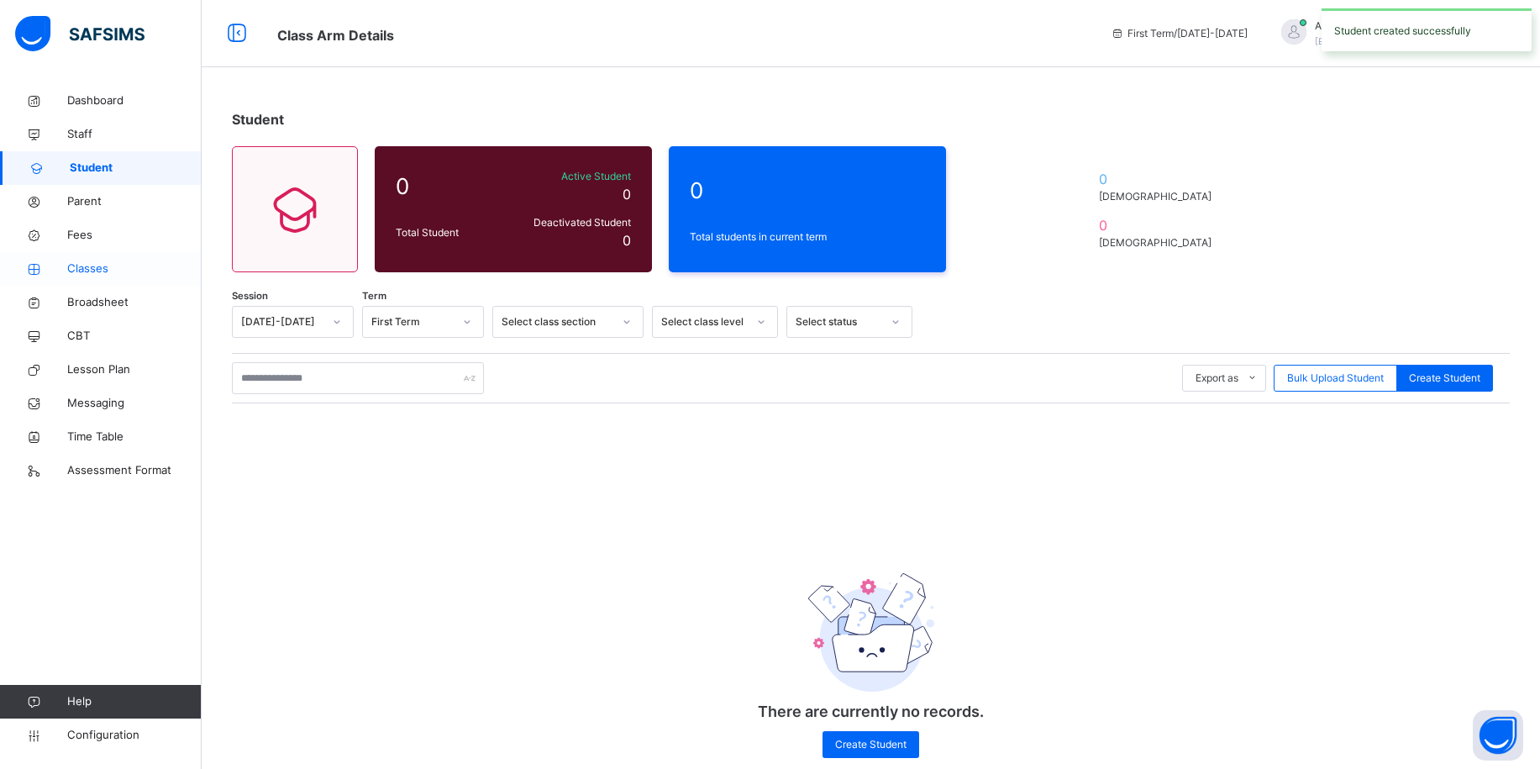
click at [98, 271] on span "Classes" at bounding box center [134, 268] width 134 height 17
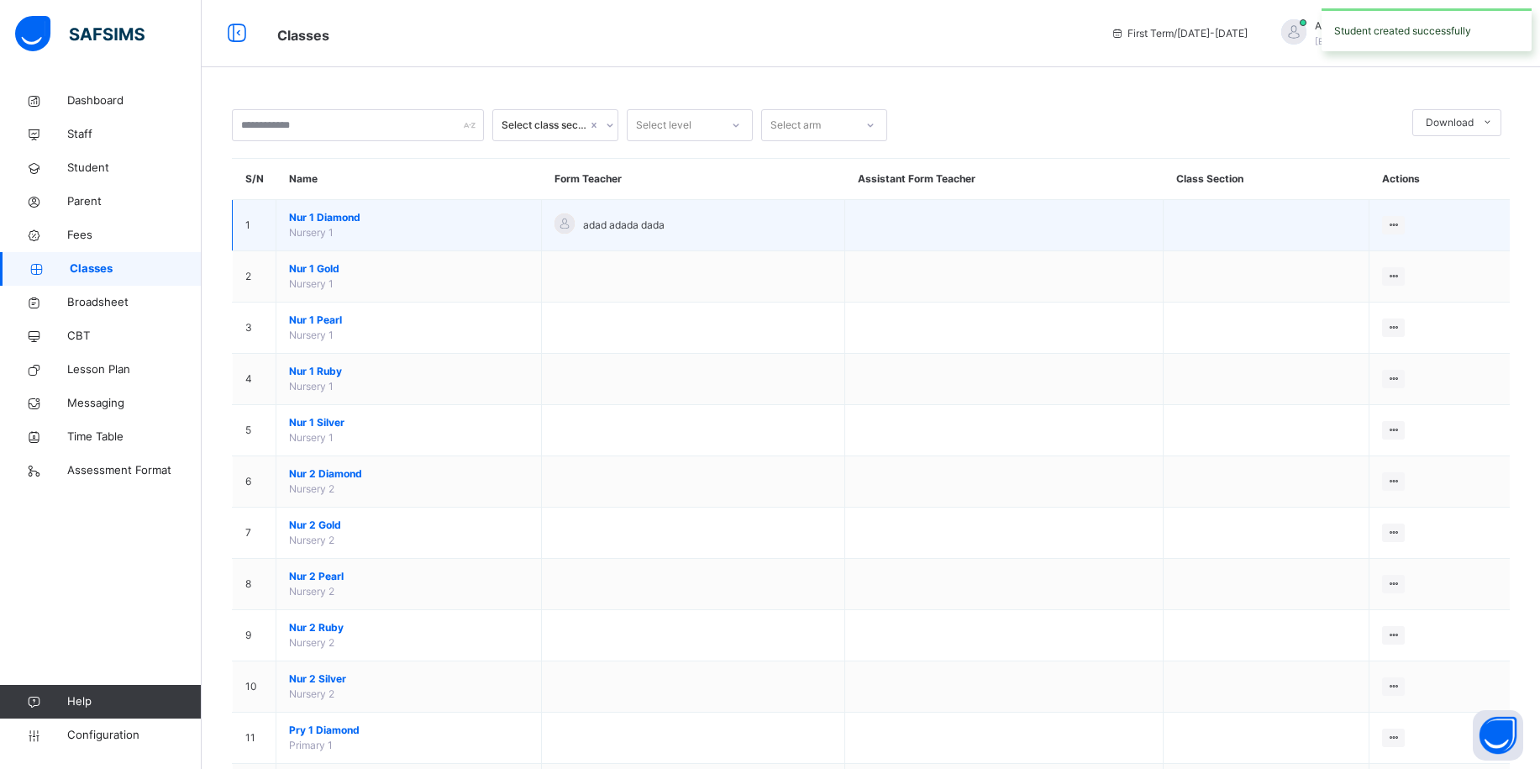
click at [650, 222] on span "adad adada dada" at bounding box center [624, 225] width 82 height 15
click at [1401, 224] on icon at bounding box center [1393, 224] width 14 height 13
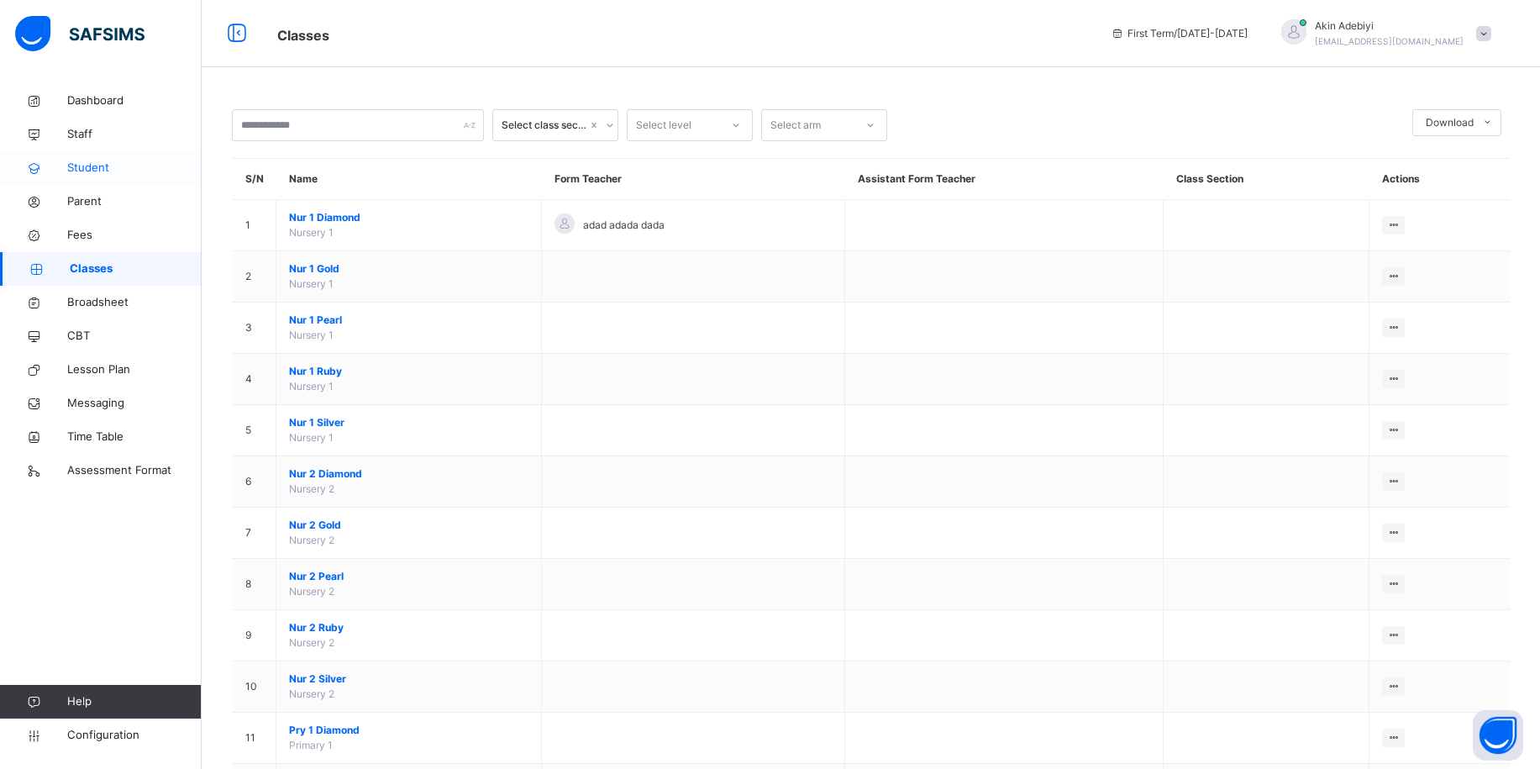
click at [104, 164] on span "Student" at bounding box center [134, 168] width 134 height 17
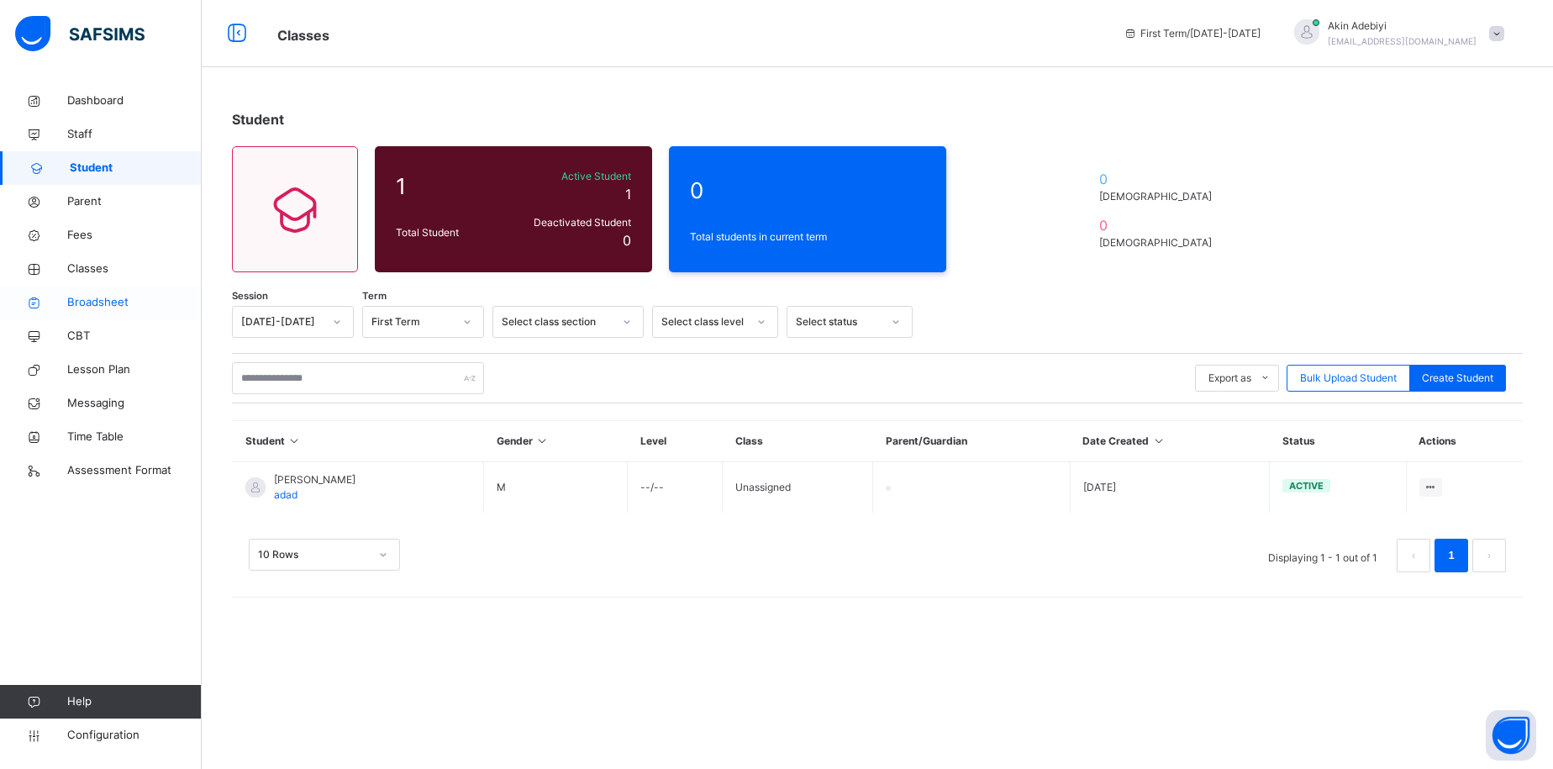
click at [128, 303] on span "Broadsheet" at bounding box center [134, 302] width 134 height 17
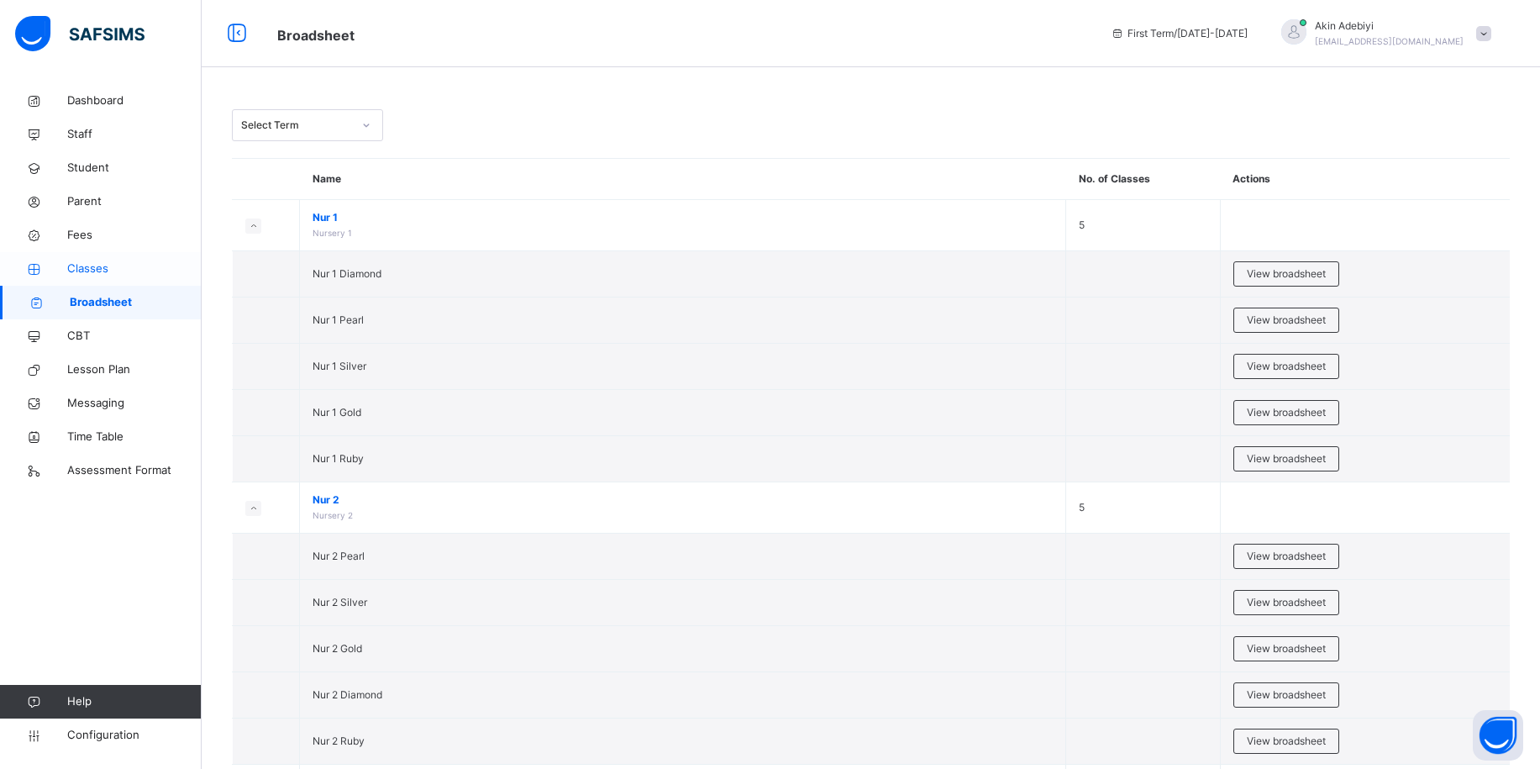
click at [92, 272] on span "Classes" at bounding box center [134, 268] width 134 height 17
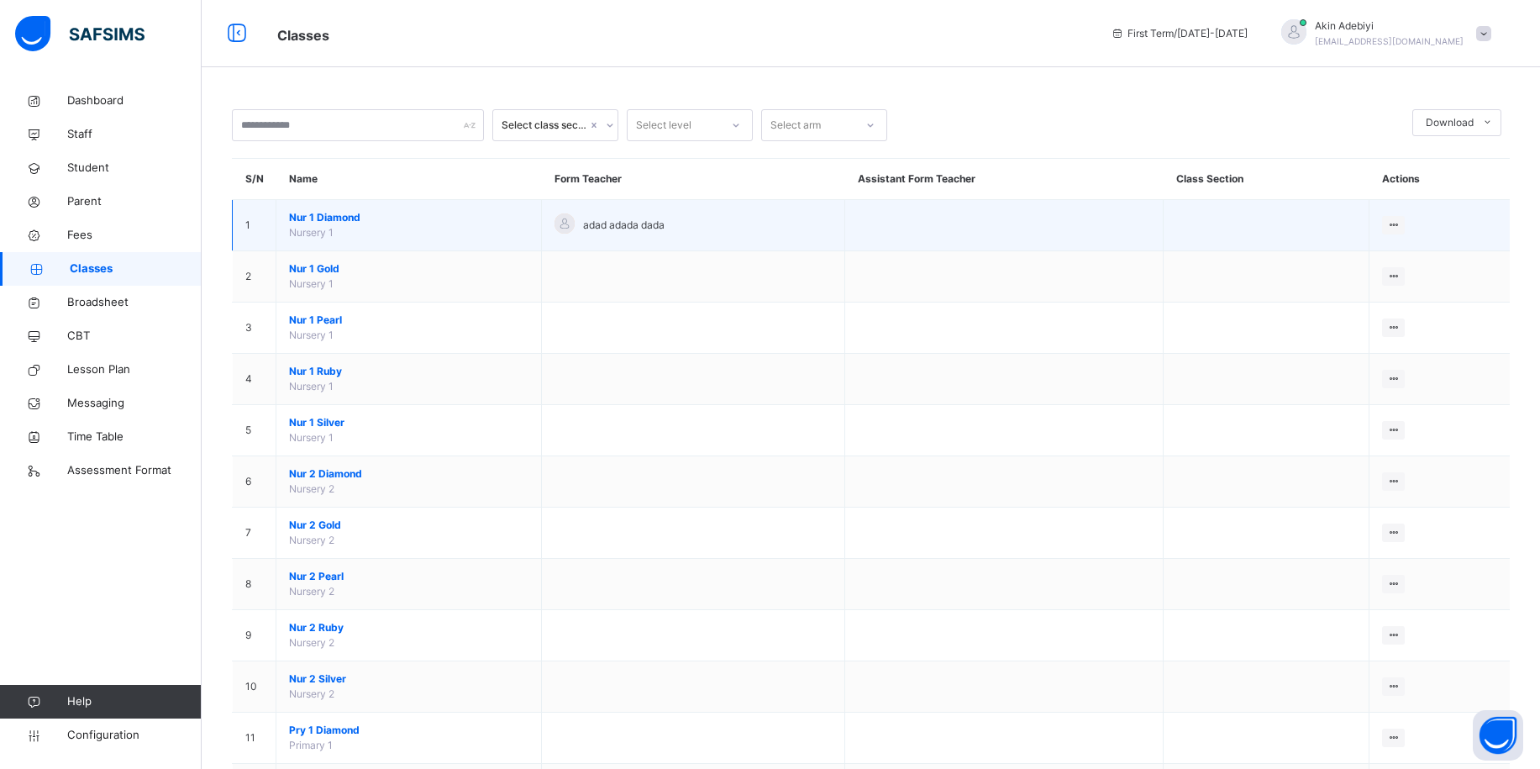
click at [365, 218] on span "Nur 1 Diamond" at bounding box center [408, 217] width 239 height 15
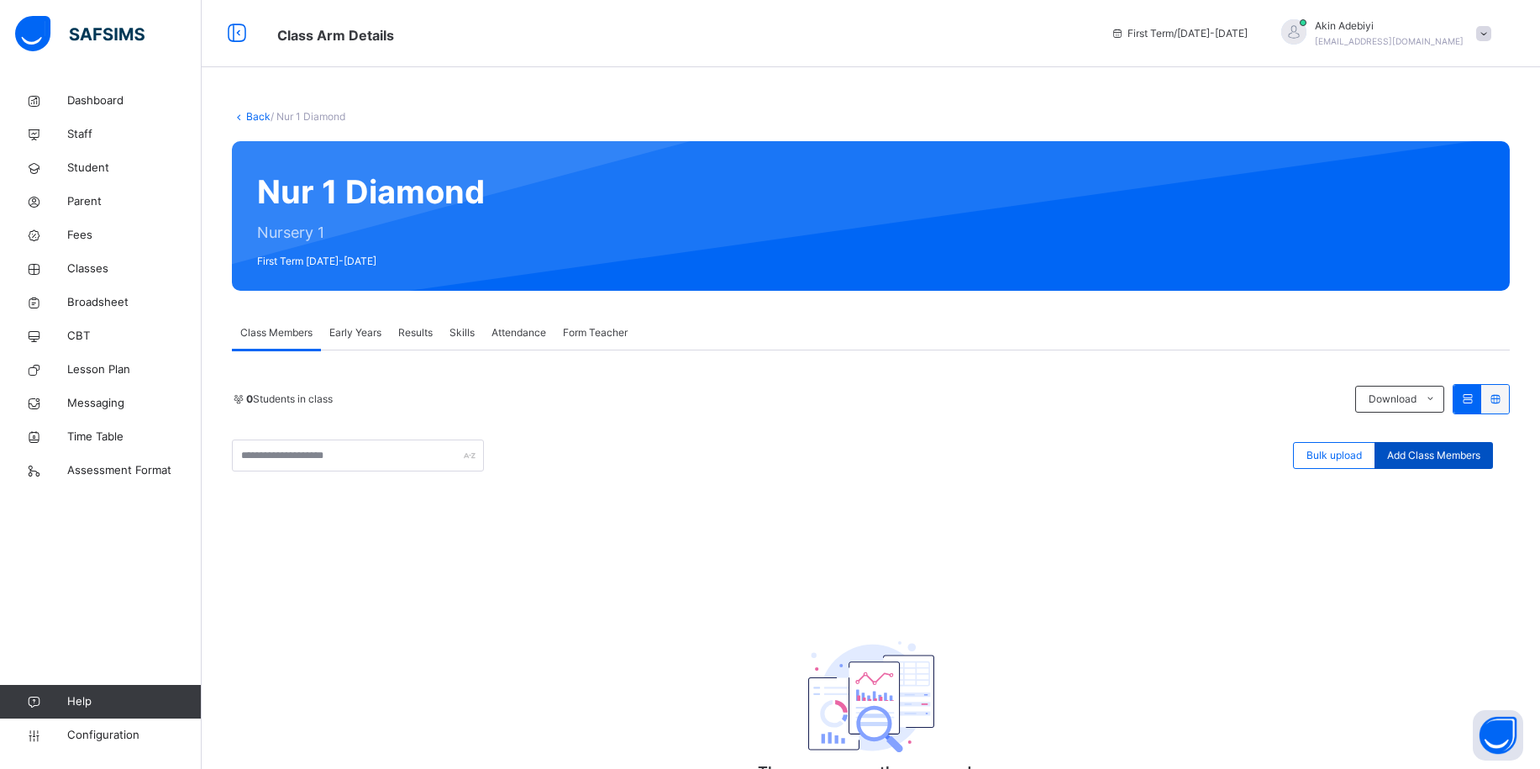
click at [1412, 449] on span "Add Class Members" at bounding box center [1433, 455] width 93 height 15
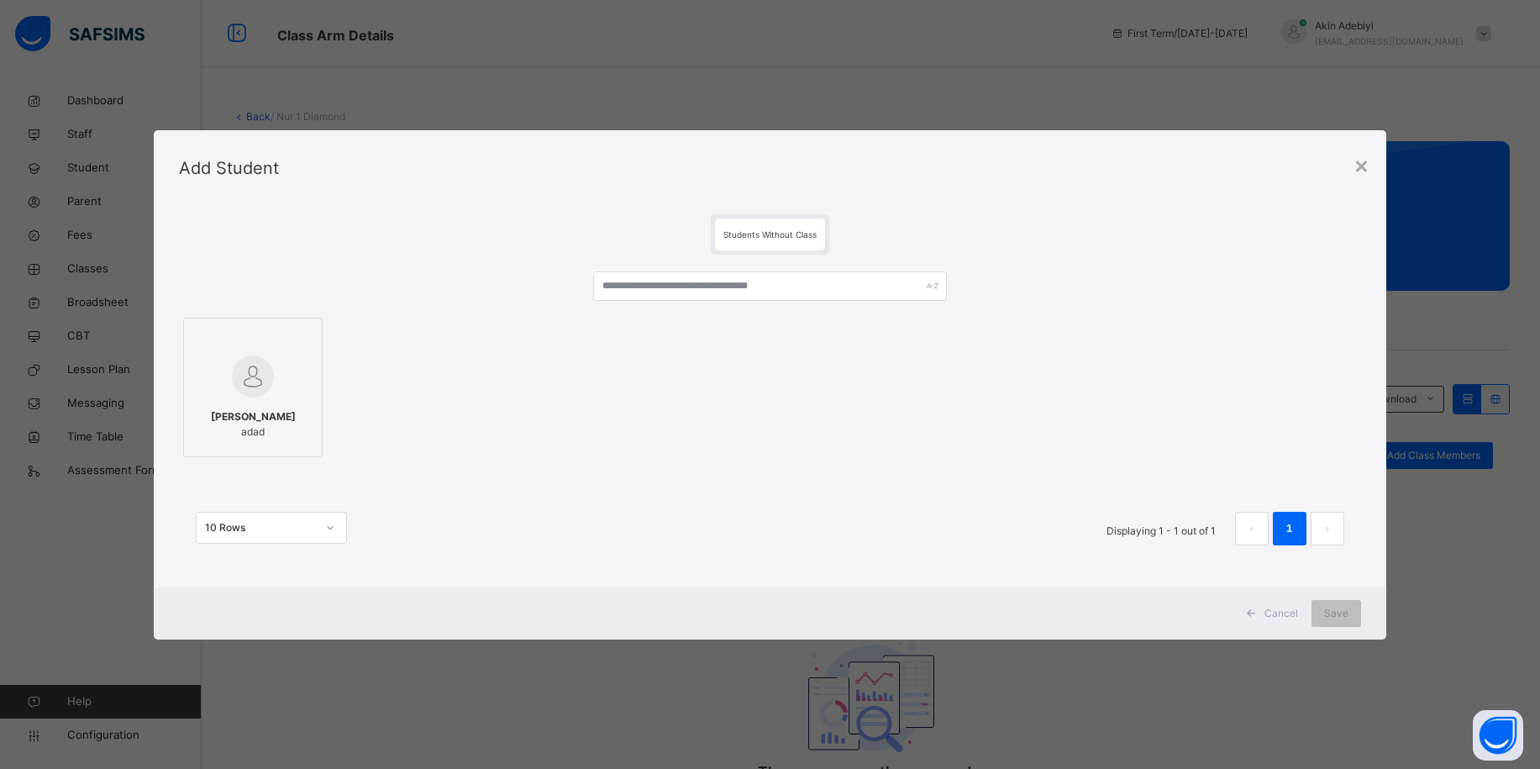
click at [233, 410] on span "[PERSON_NAME]" at bounding box center [253, 416] width 85 height 15
click at [1337, 608] on span "Save" at bounding box center [1347, 613] width 24 height 15
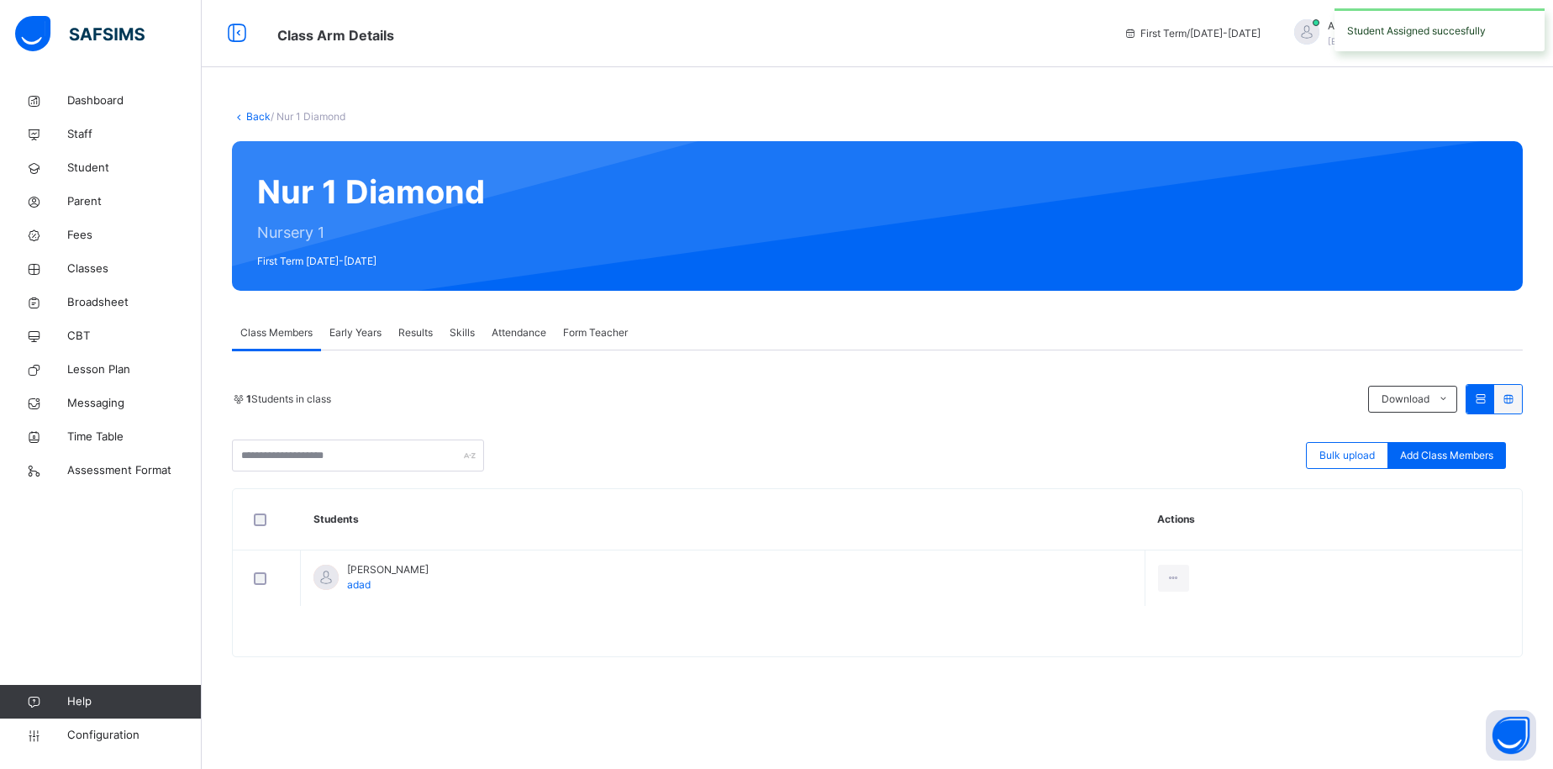
click at [491, 338] on div "Attendance" at bounding box center [518, 333] width 71 height 34
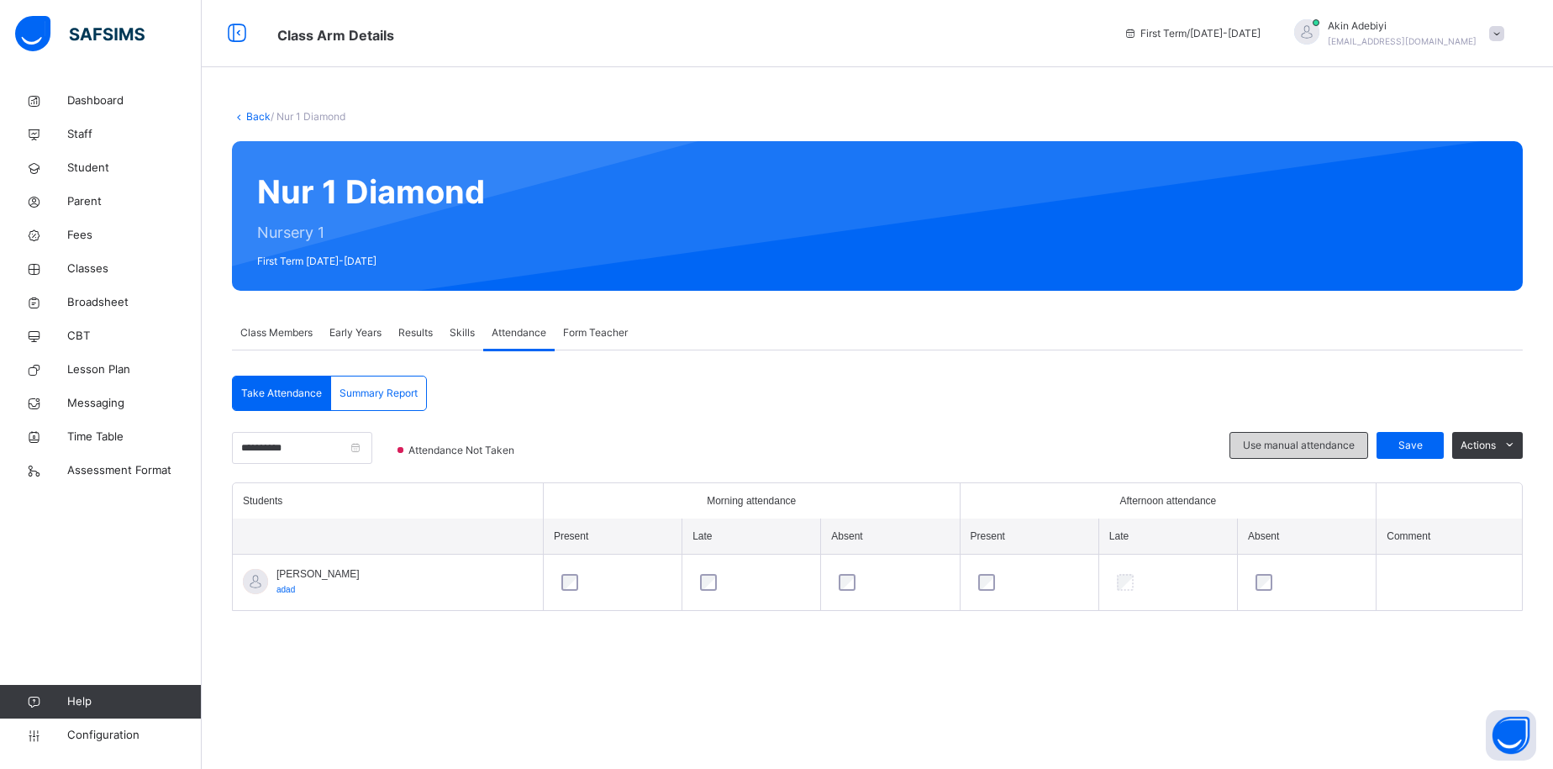
click at [1330, 440] on span "Use manual attendance" at bounding box center [1299, 445] width 112 height 15
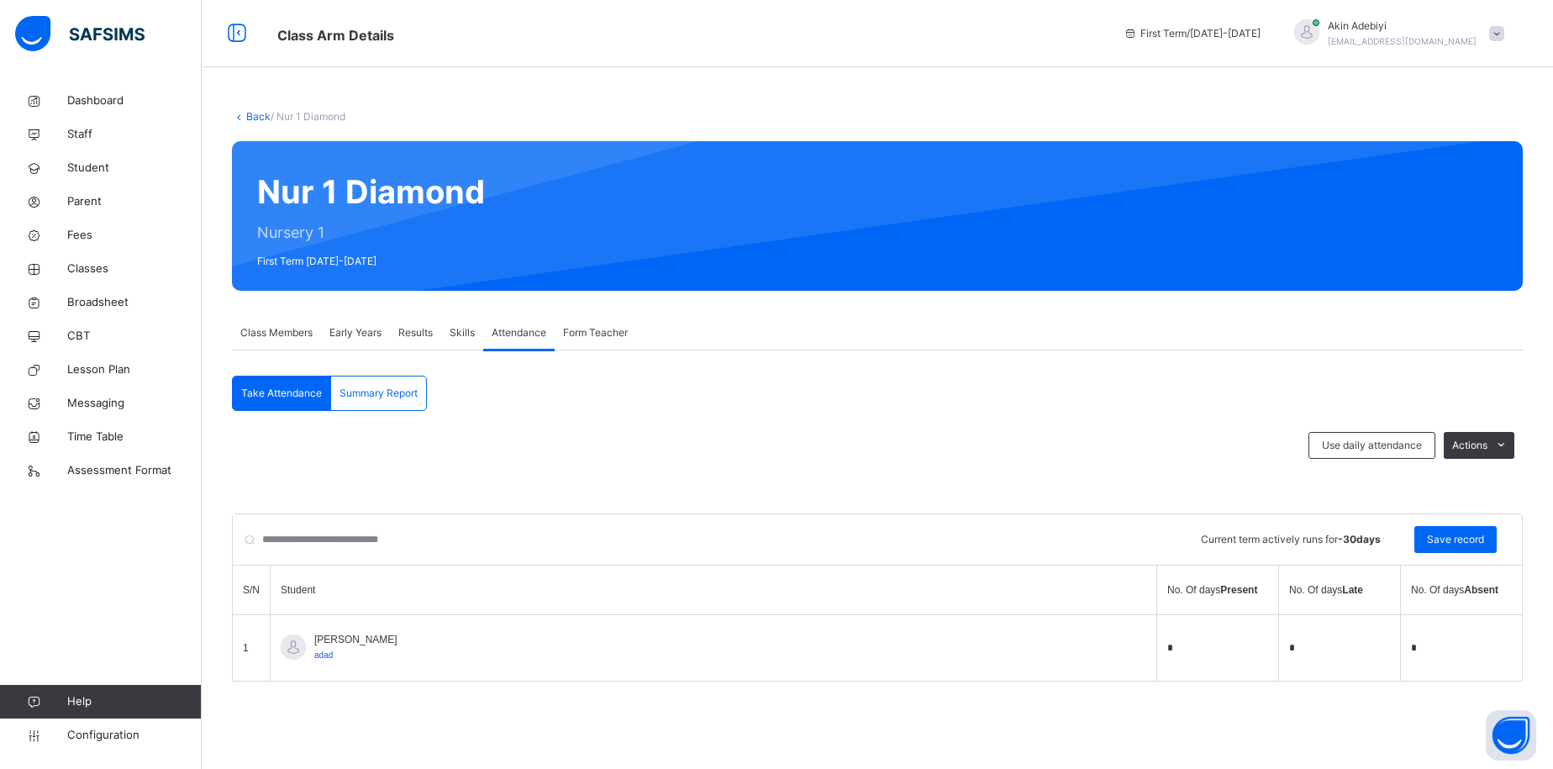
click at [459, 325] on span "Skills" at bounding box center [462, 332] width 25 height 15
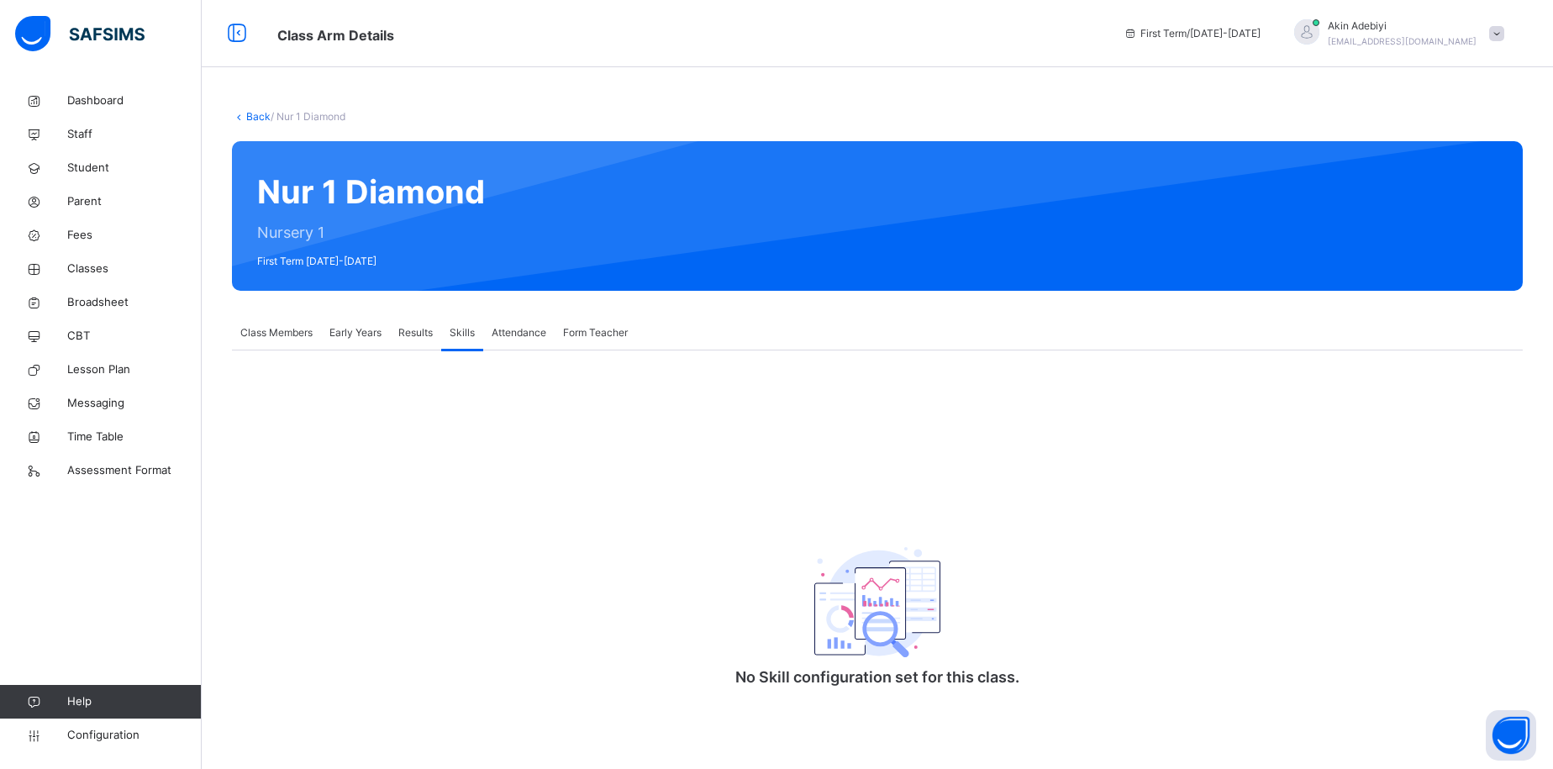
click at [515, 337] on span "Attendance" at bounding box center [519, 332] width 55 height 15
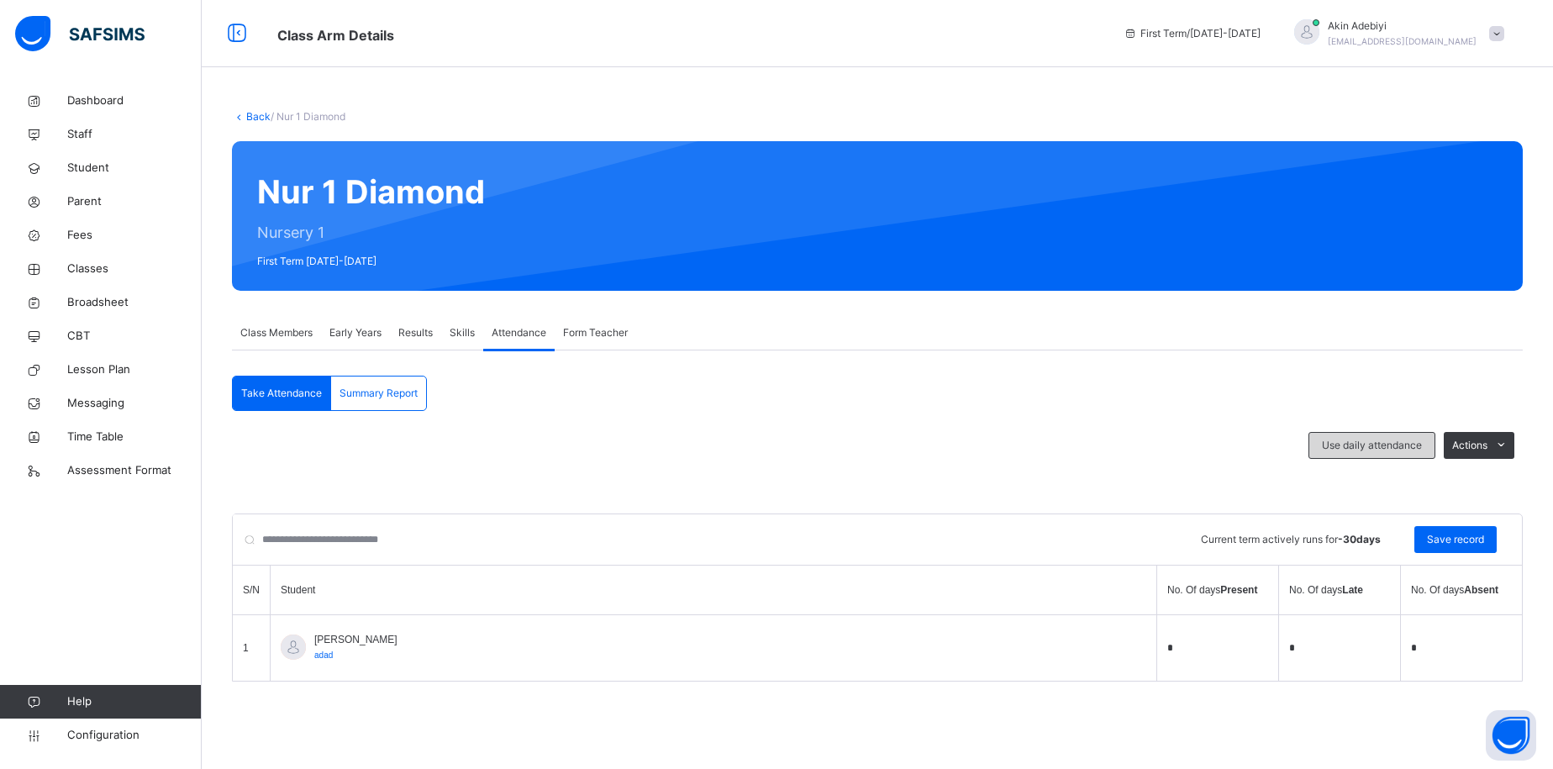
click at [1347, 446] on span "Use daily attendance" at bounding box center [1372, 445] width 100 height 15
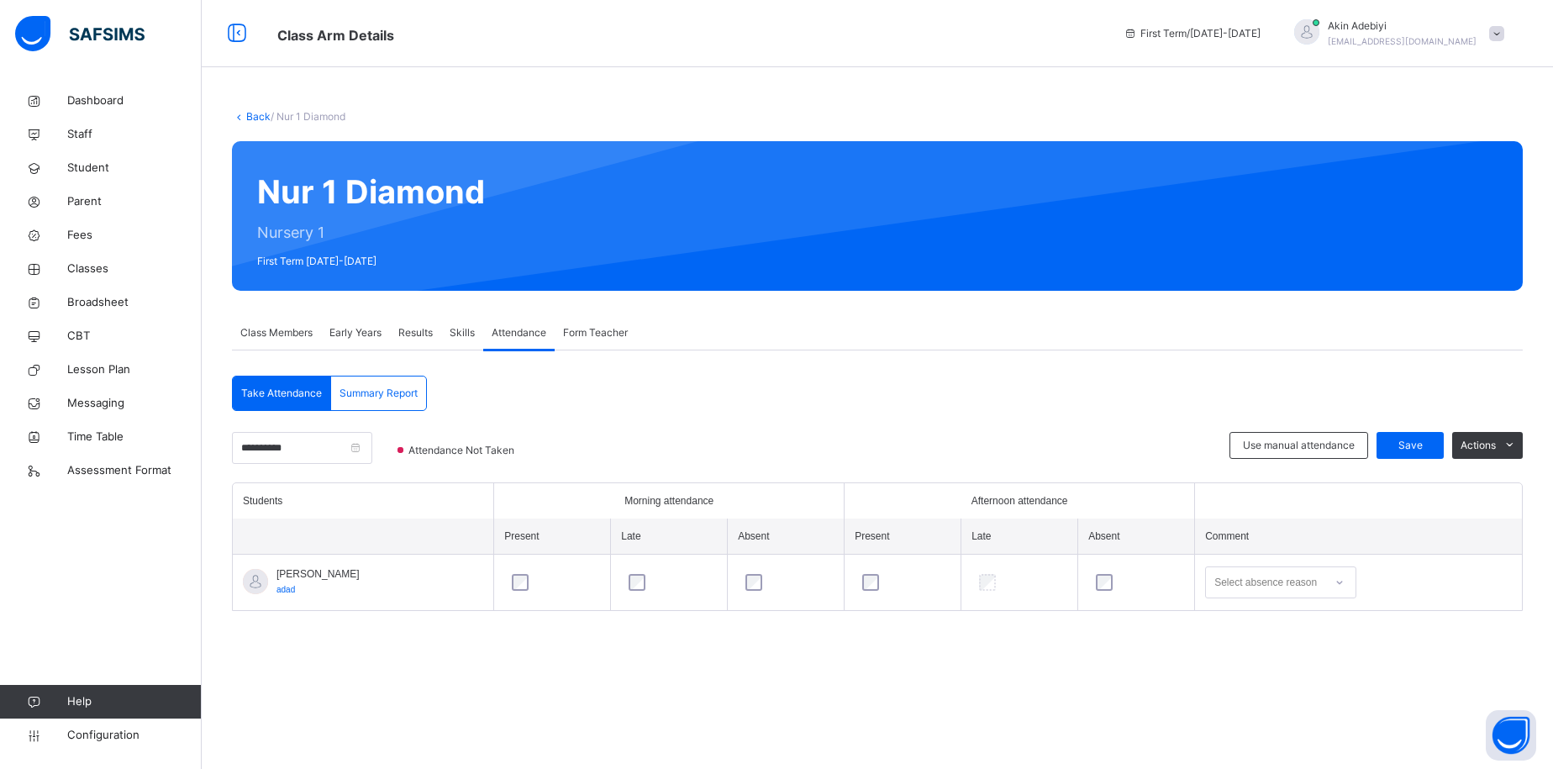
click at [494, 452] on span "Attendance Not Taken" at bounding box center [463, 450] width 113 height 15
click at [103, 462] on span "Assessment Format" at bounding box center [134, 470] width 134 height 17
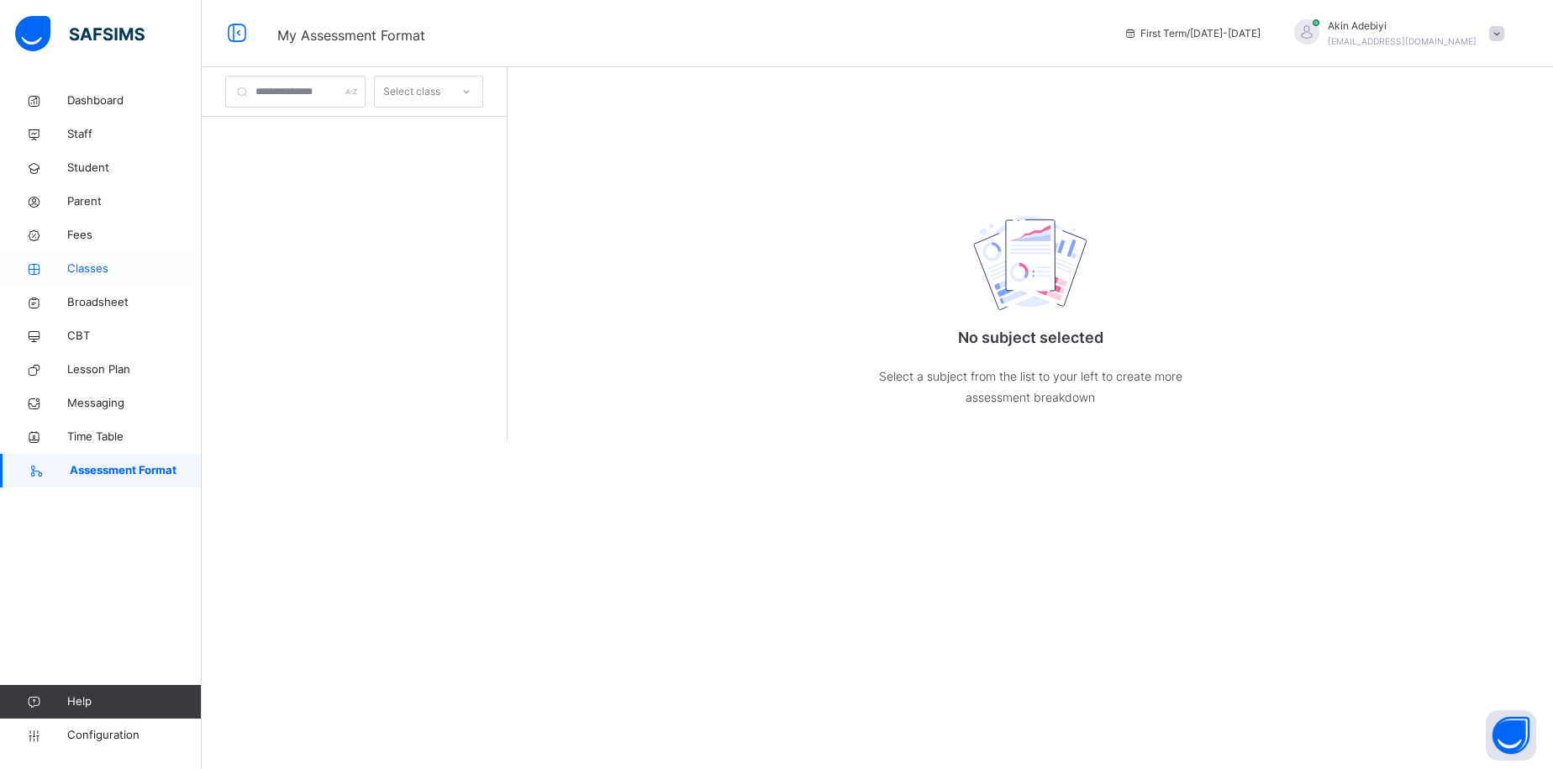
click at [92, 276] on span "Classes" at bounding box center [134, 268] width 134 height 17
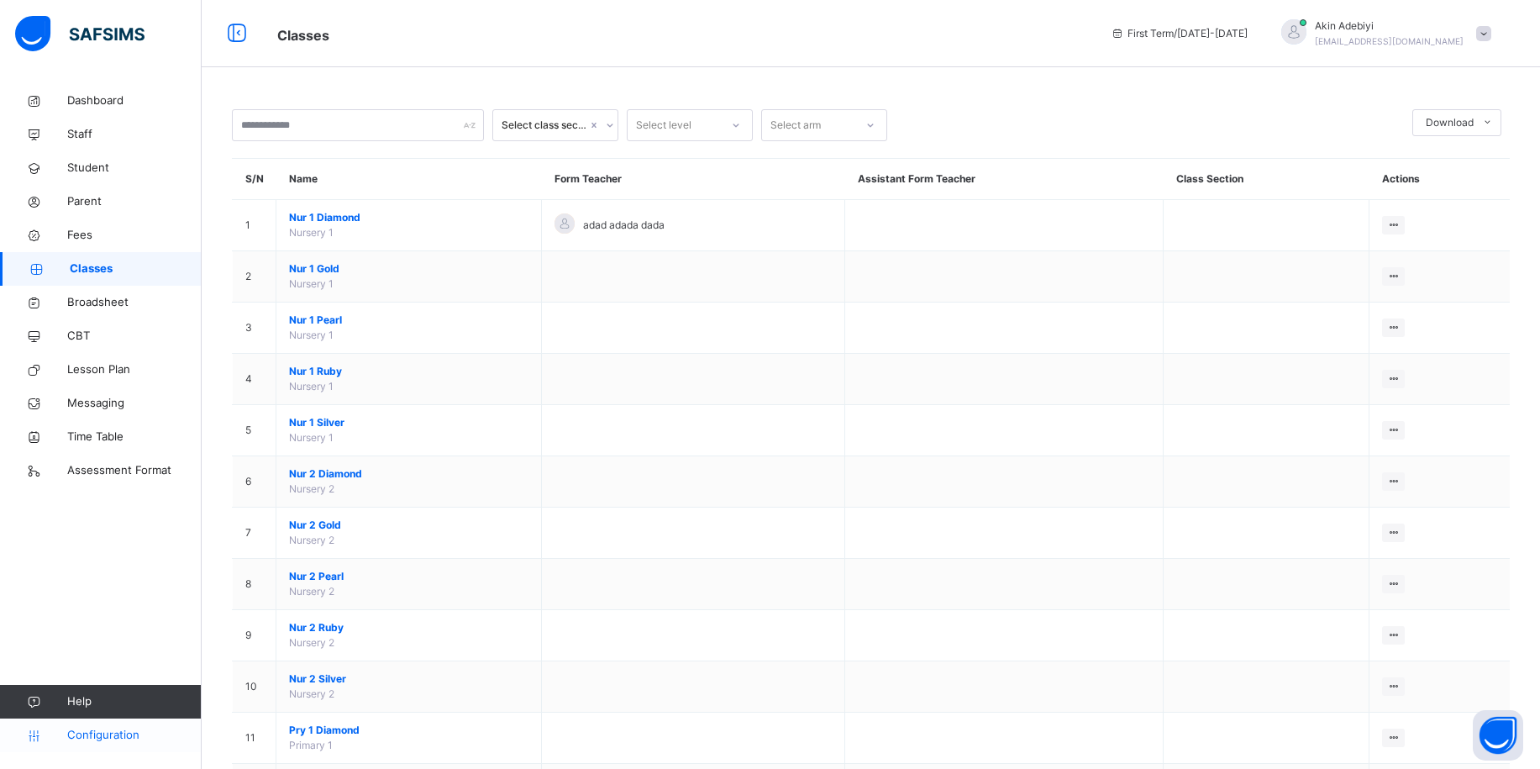
click at [119, 723] on link "Configuration" at bounding box center [100, 735] width 201 height 34
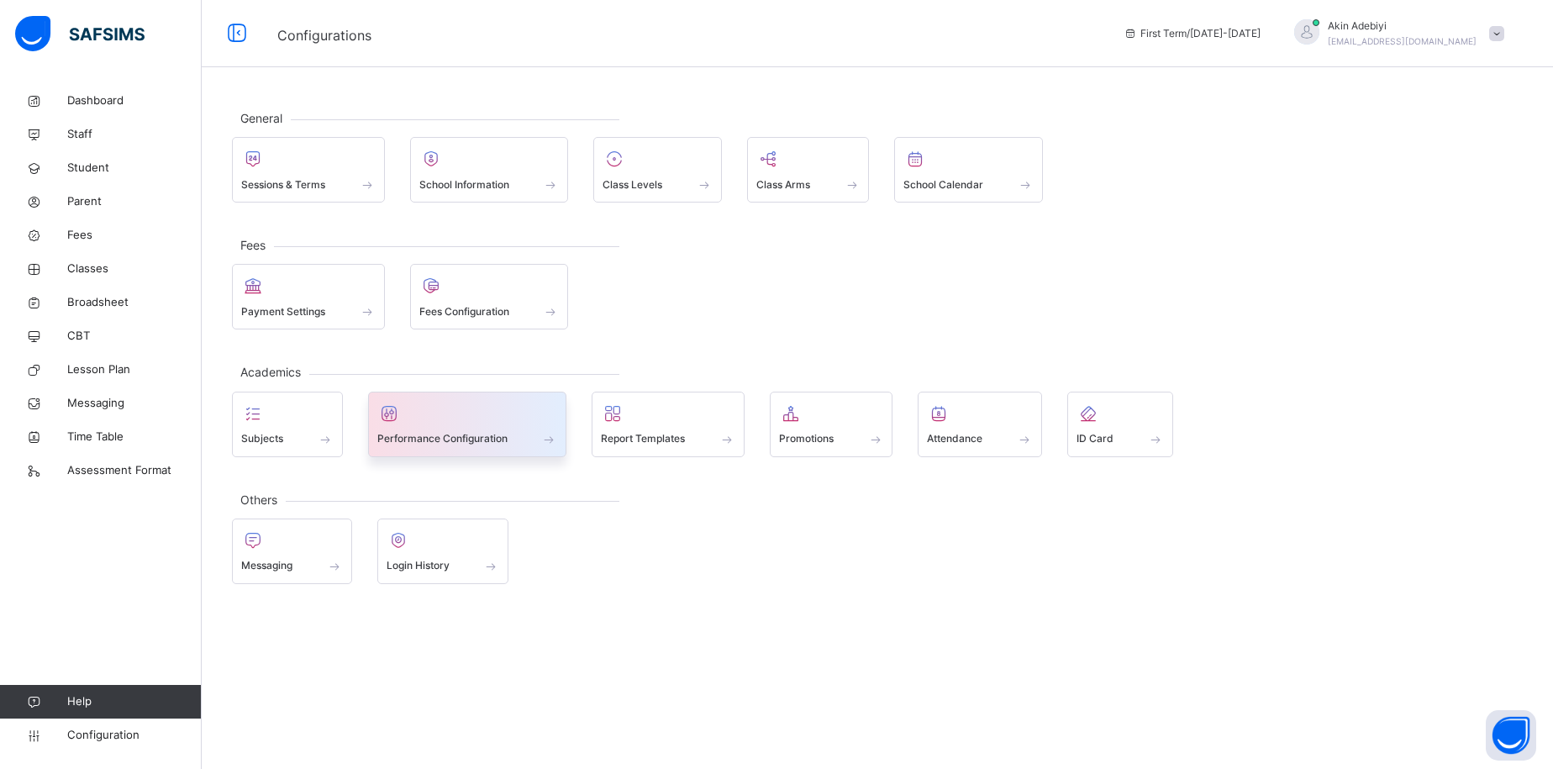
click at [413, 414] on div at bounding box center [467, 413] width 181 height 25
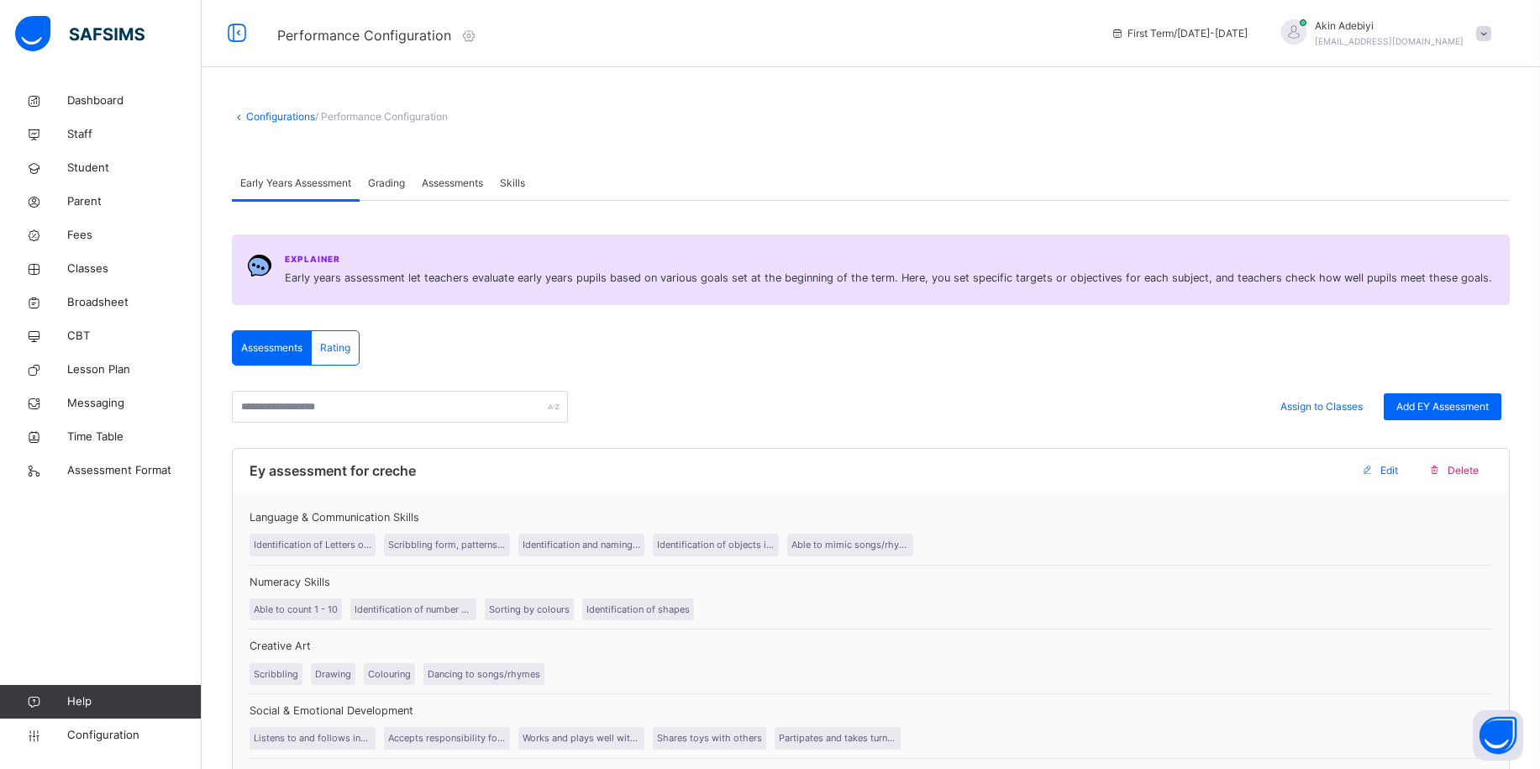
click at [390, 189] on span "Grading" at bounding box center [386, 183] width 37 height 15
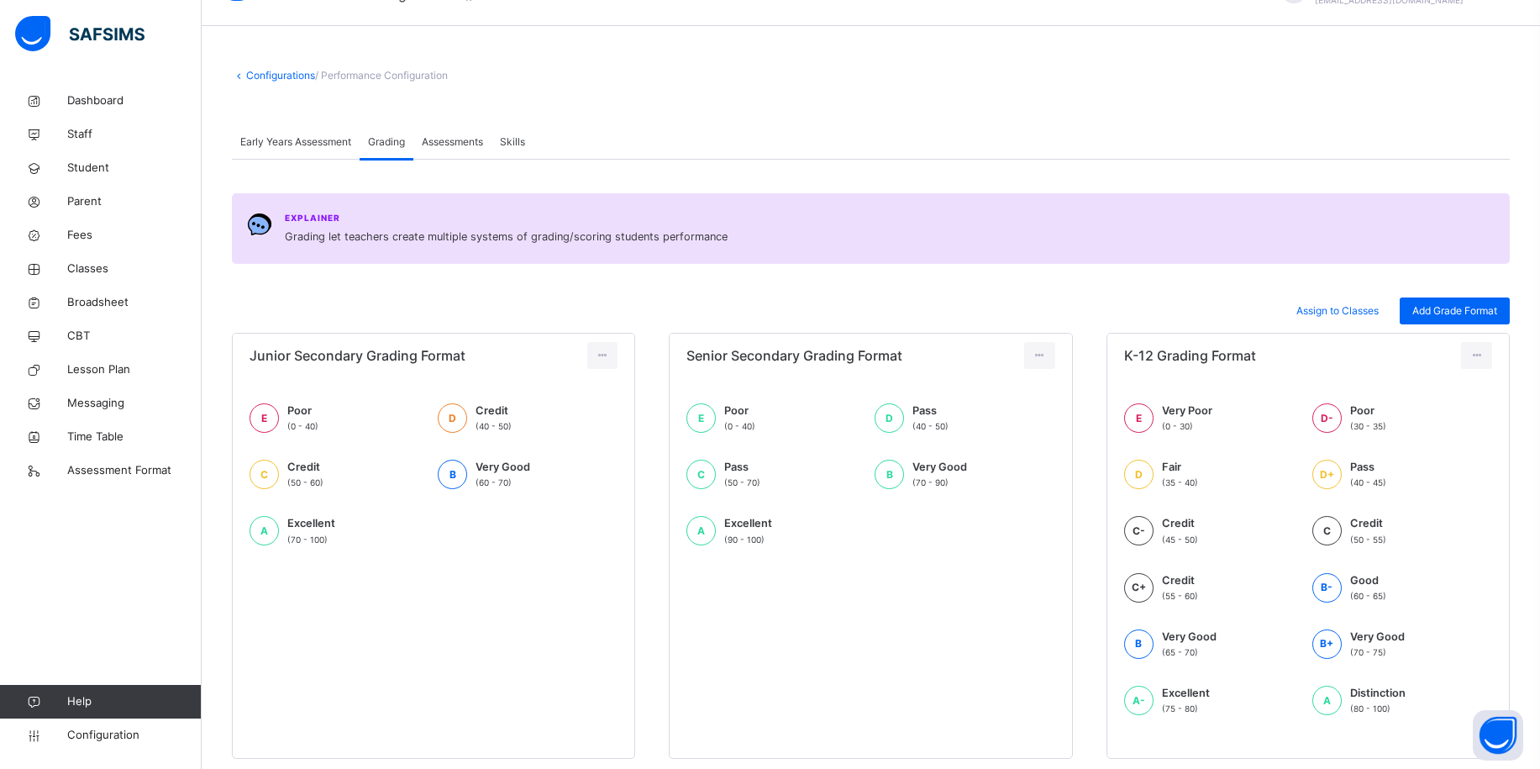
scroll to position [90, 0]
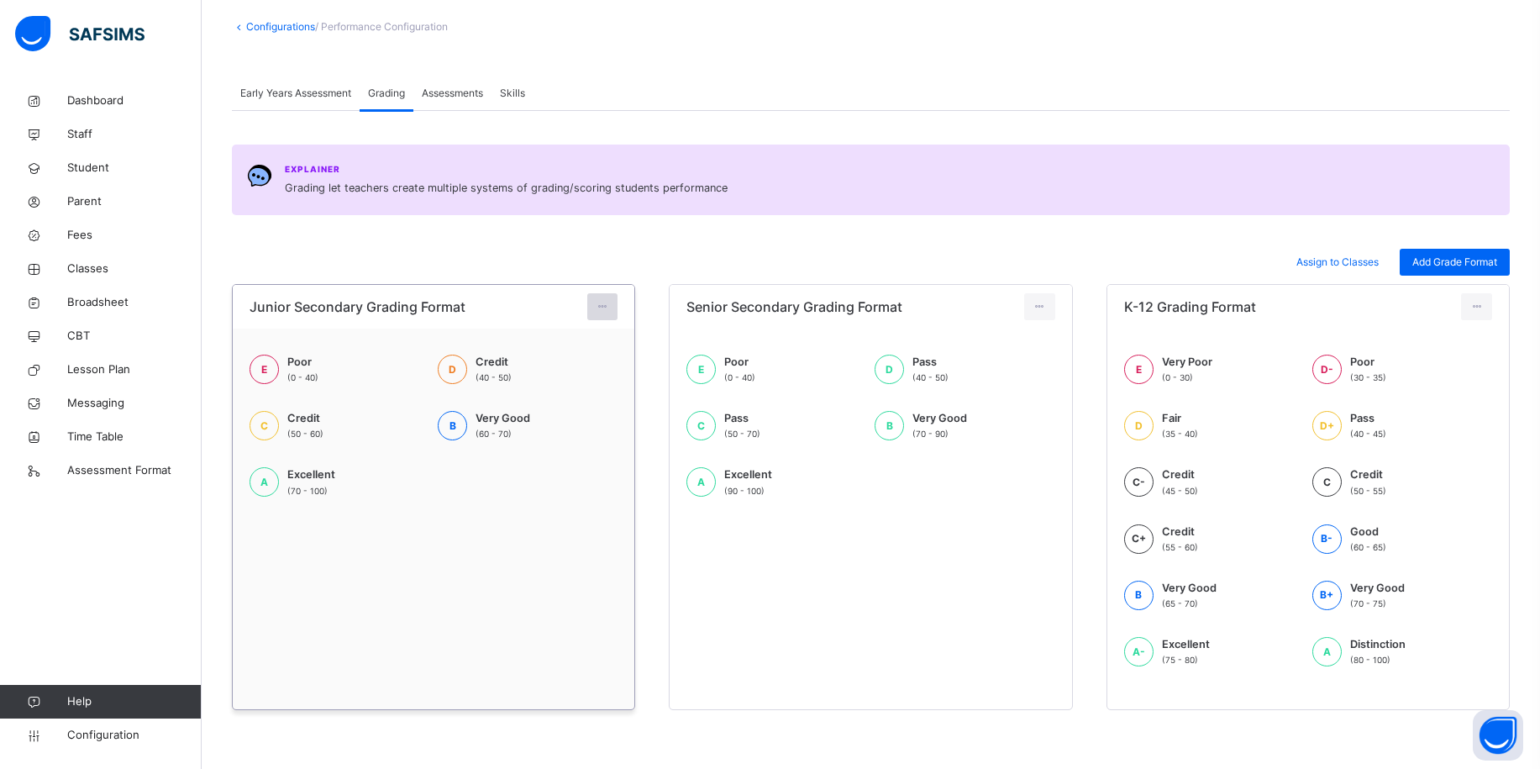
click at [605, 303] on icon at bounding box center [603, 306] width 14 height 15
click at [586, 342] on div "Edit Format" at bounding box center [577, 344] width 66 height 17
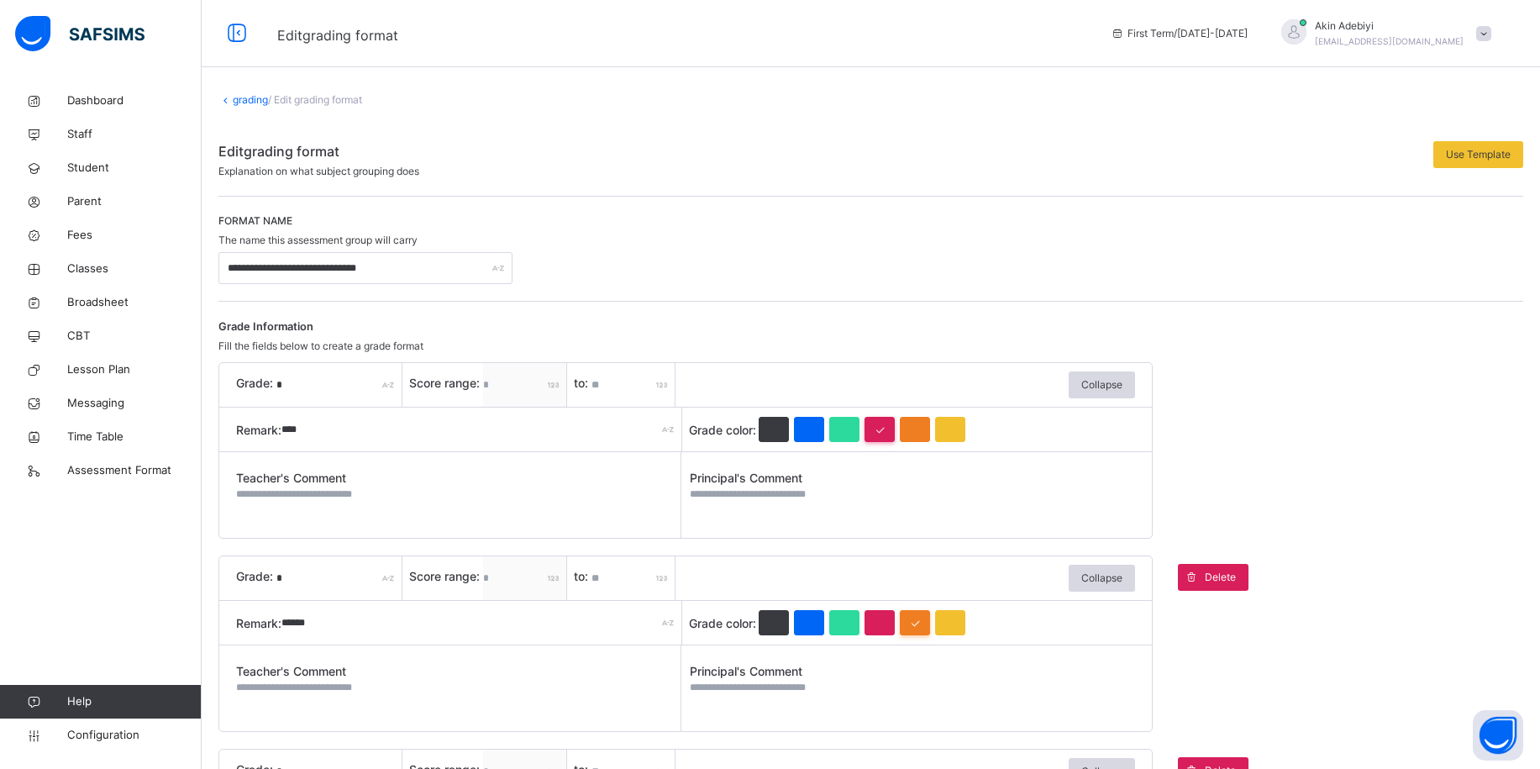
scroll to position [32, 0]
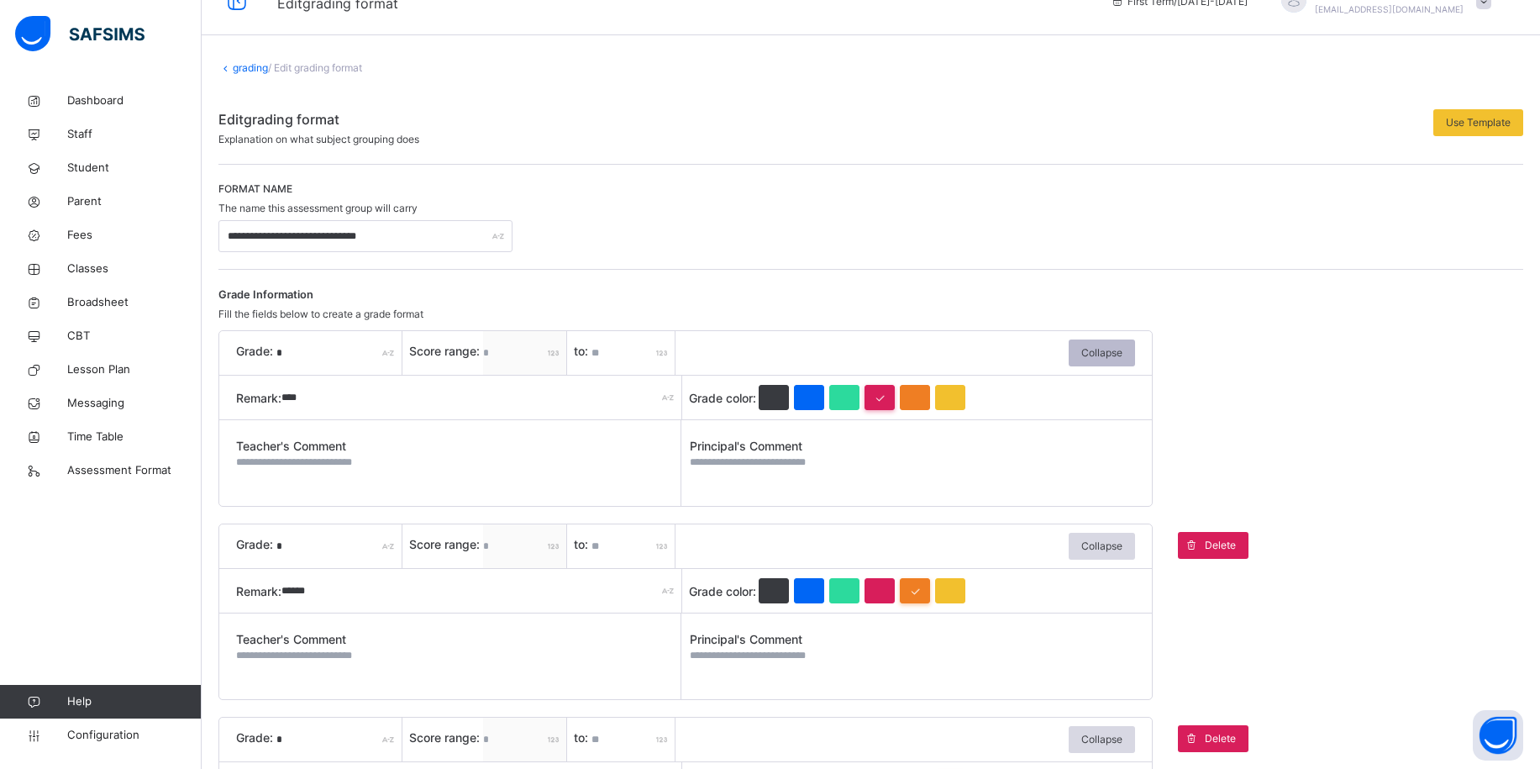
click at [1111, 347] on span "Collapse" at bounding box center [1101, 352] width 41 height 15
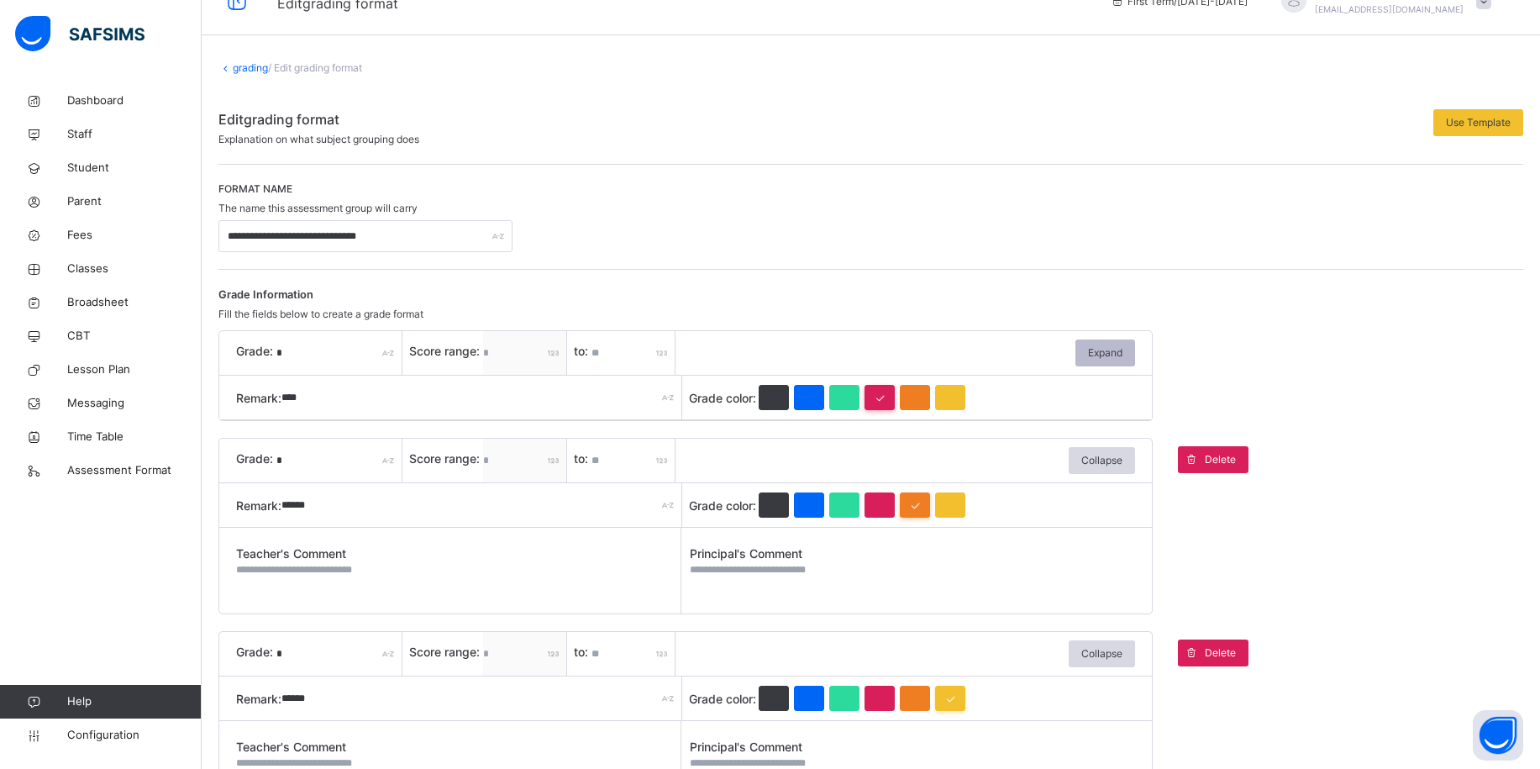
click at [1106, 355] on span "Expand" at bounding box center [1105, 352] width 34 height 15
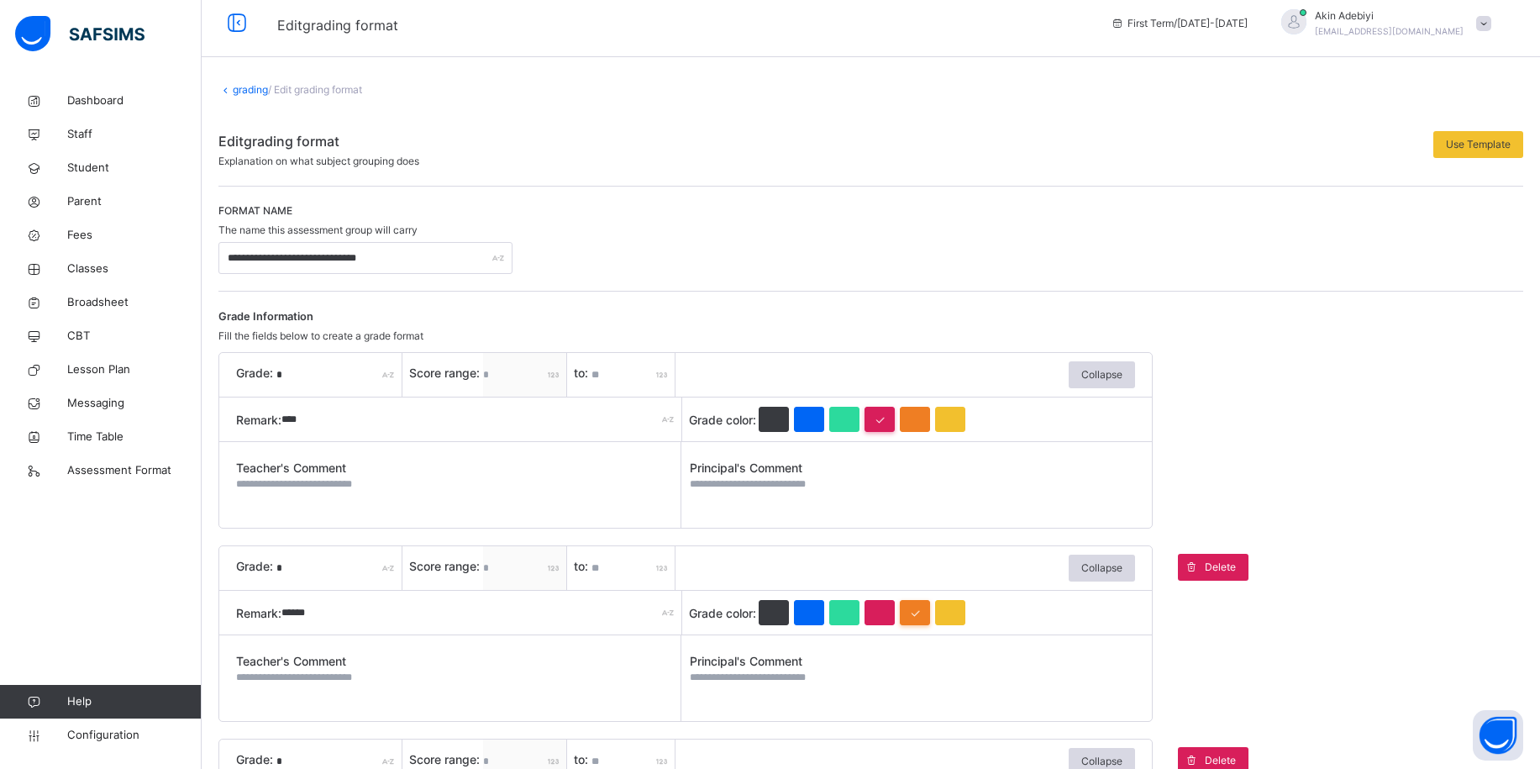
scroll to position [0, 0]
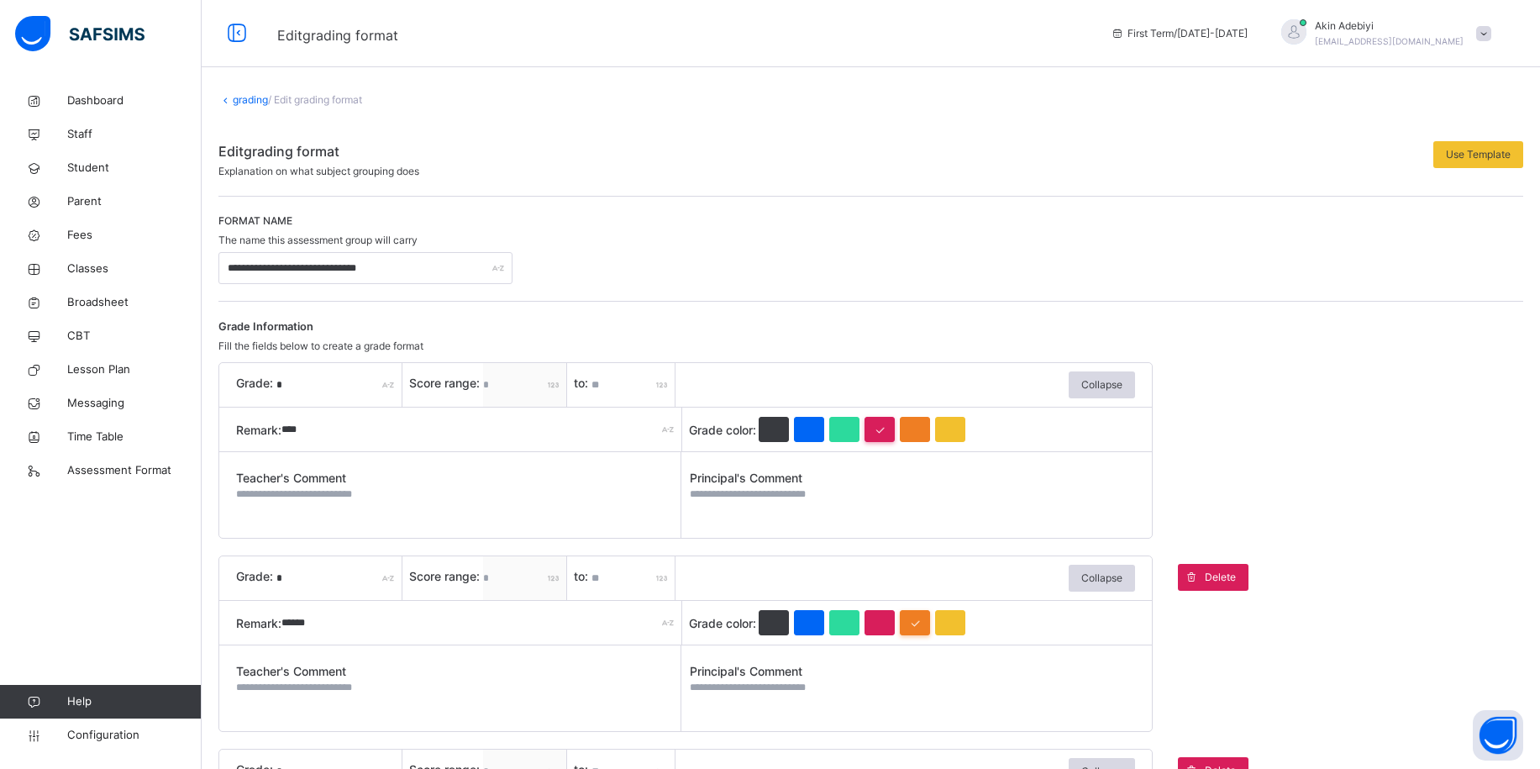
click at [260, 103] on link "grading" at bounding box center [250, 99] width 35 height 13
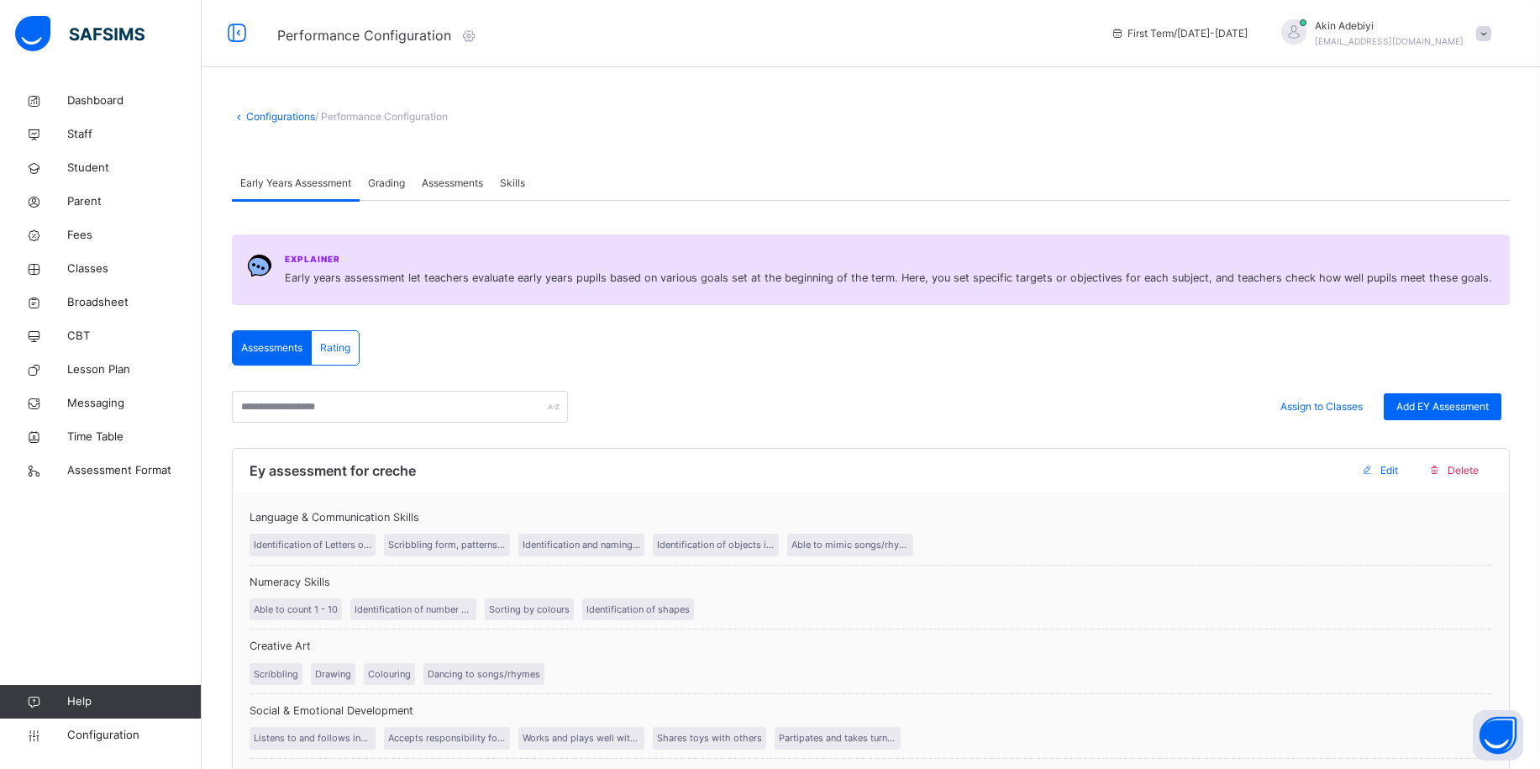
click at [409, 169] on div "Grading" at bounding box center [387, 183] width 54 height 34
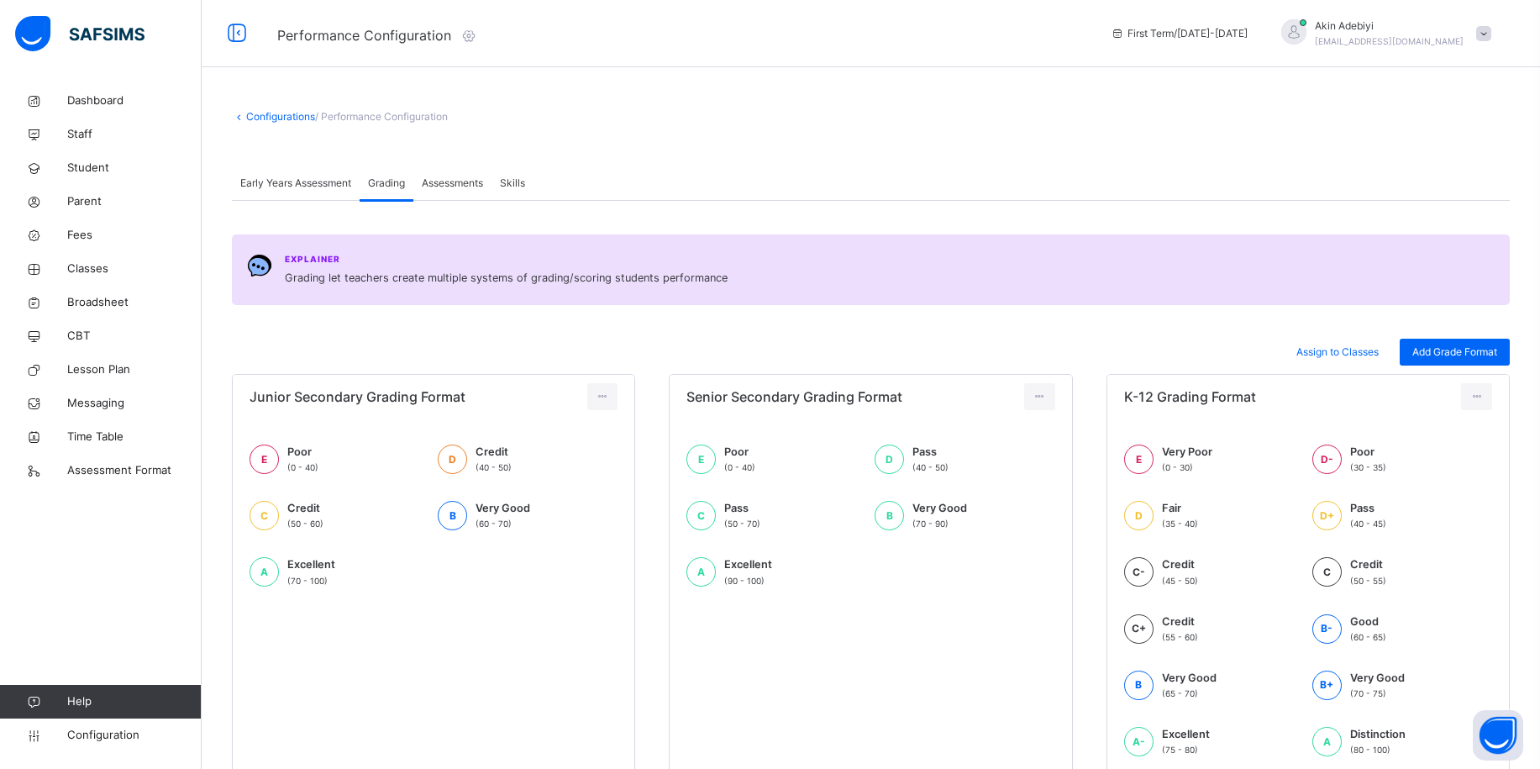
click at [452, 176] on span "Assessments" at bounding box center [452, 183] width 61 height 15
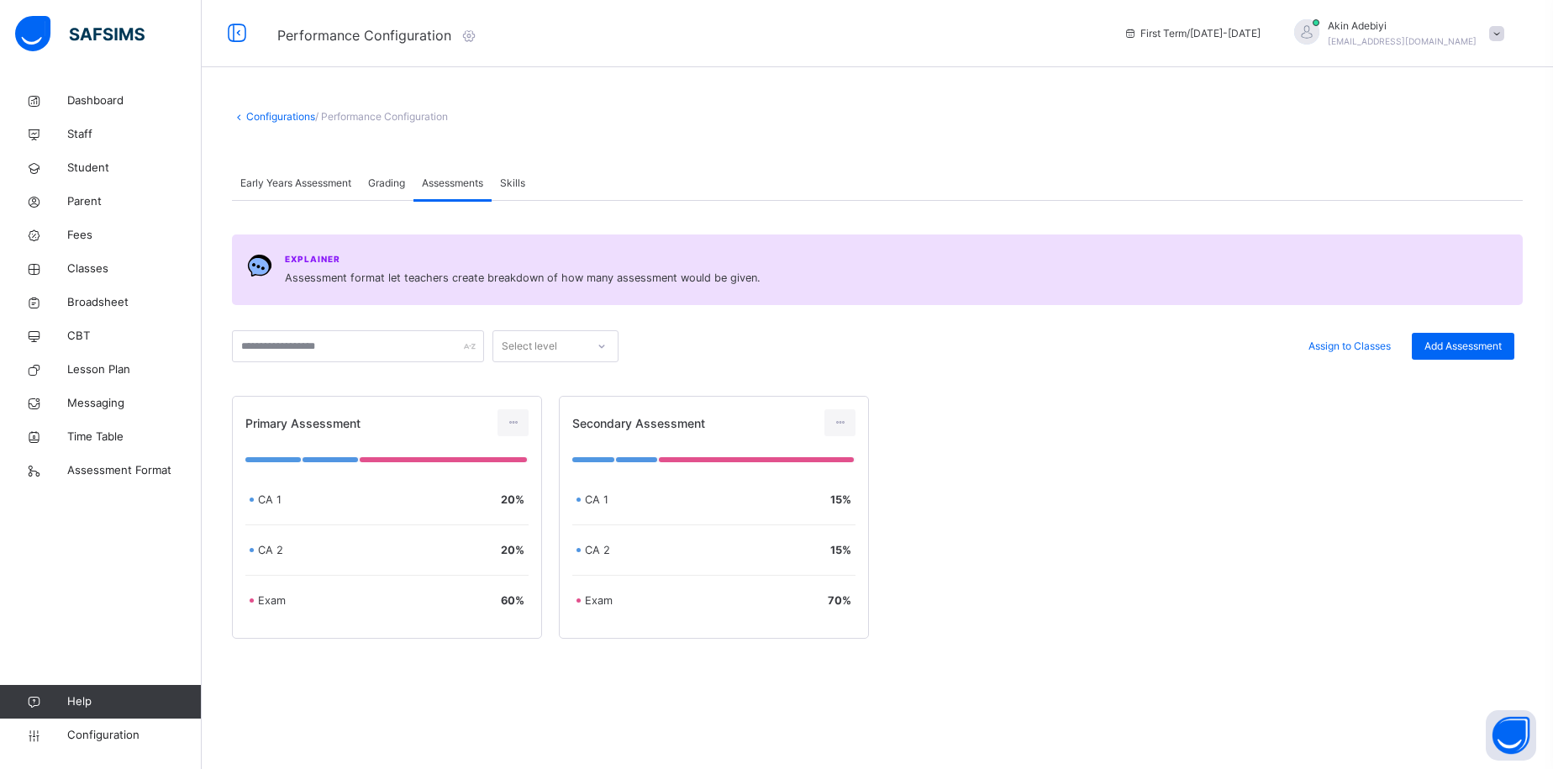
click at [515, 169] on div "Skills" at bounding box center [513, 183] width 42 height 34
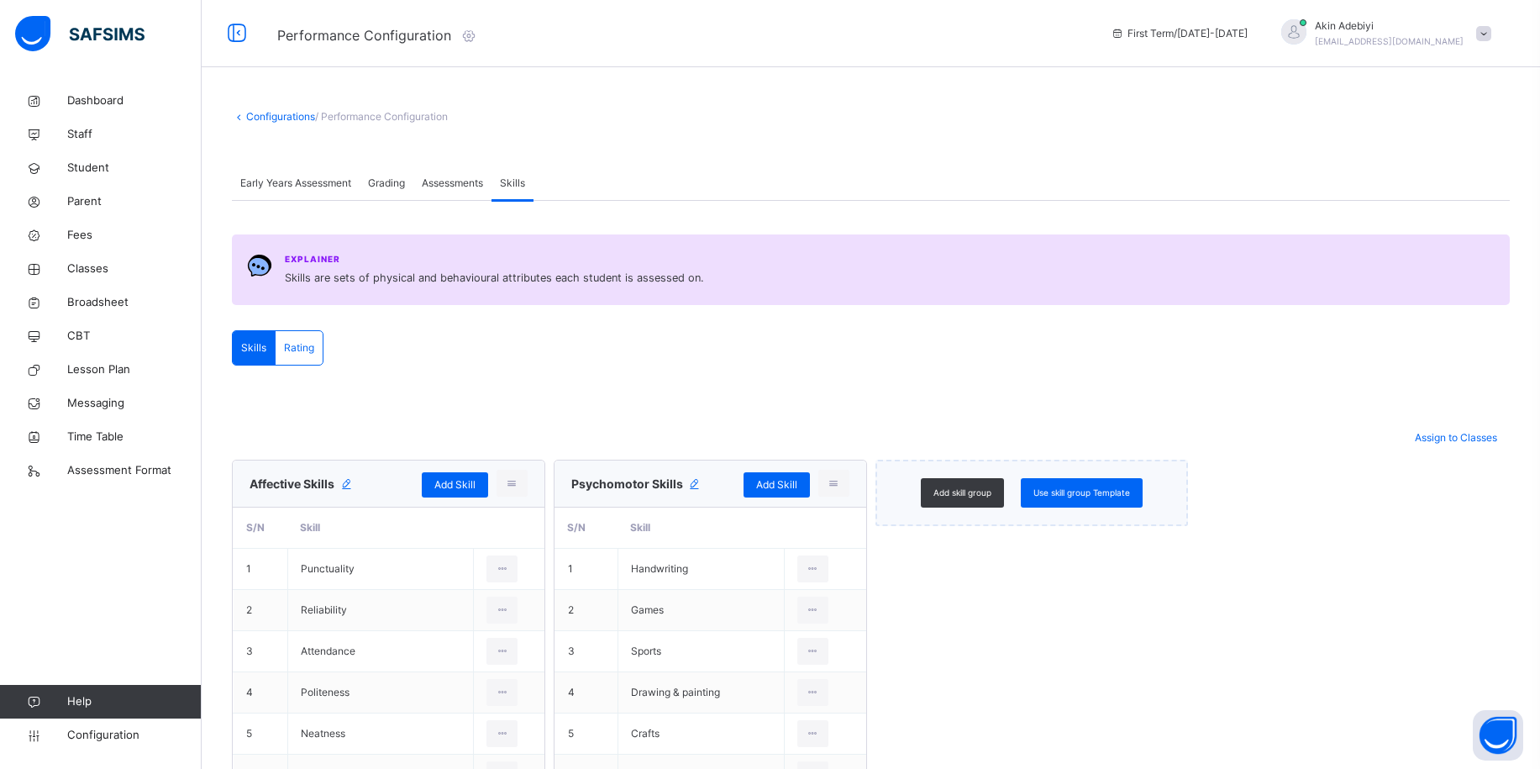
click at [388, 180] on span "Grading" at bounding box center [386, 183] width 37 height 15
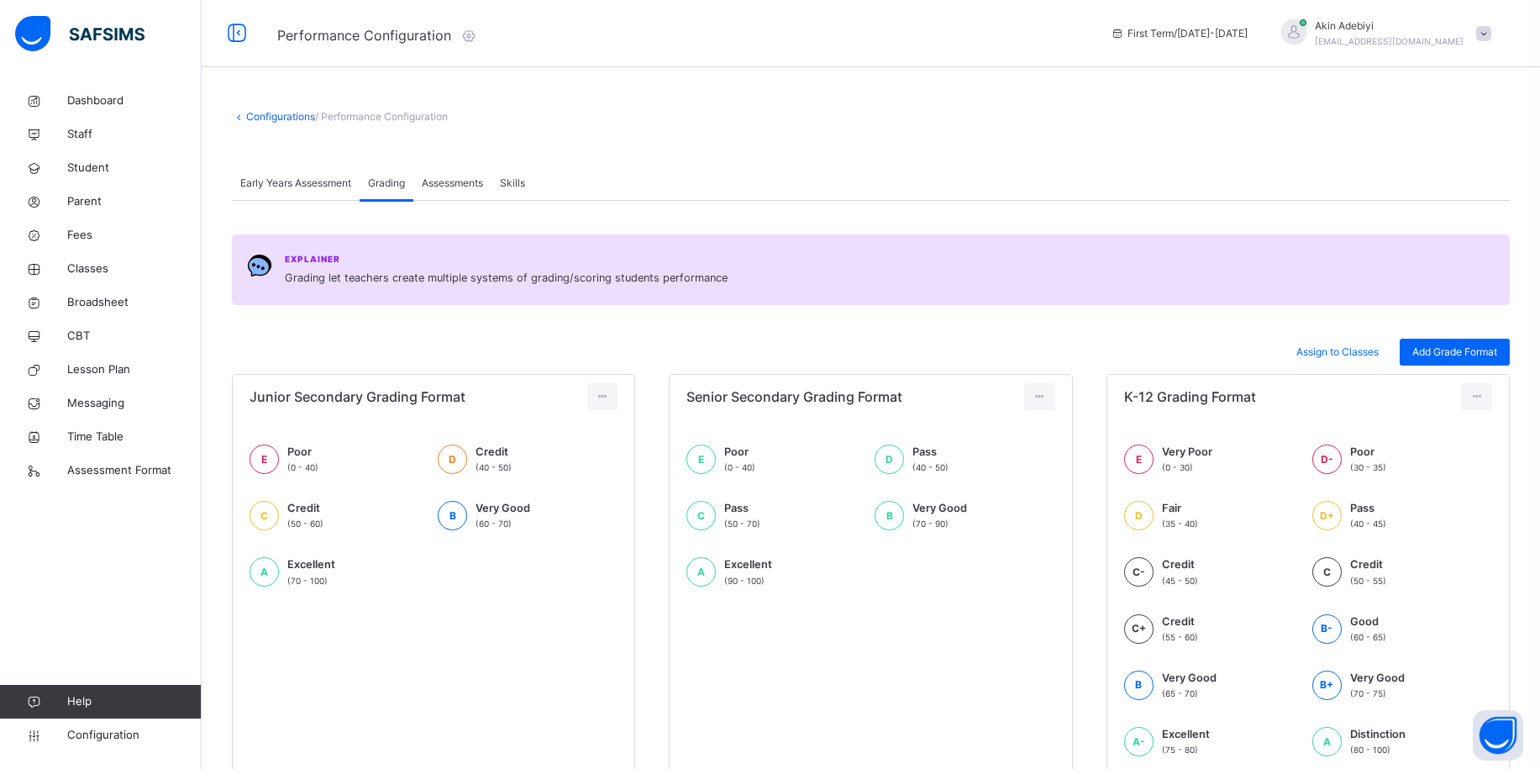
click at [324, 184] on span "Early Years Assessment" at bounding box center [295, 183] width 111 height 15
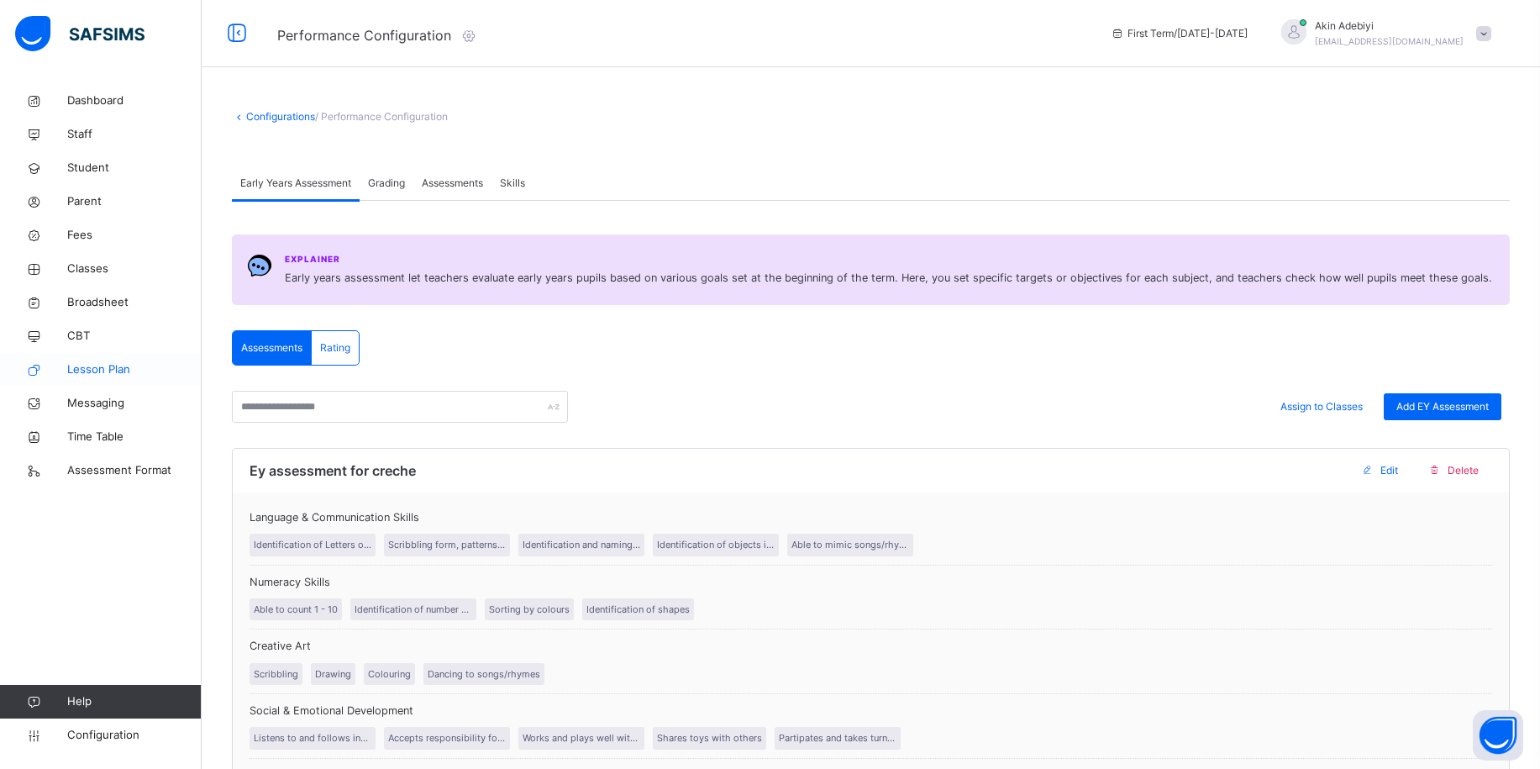
click at [102, 380] on link "Lesson Plan" at bounding box center [101, 370] width 202 height 34
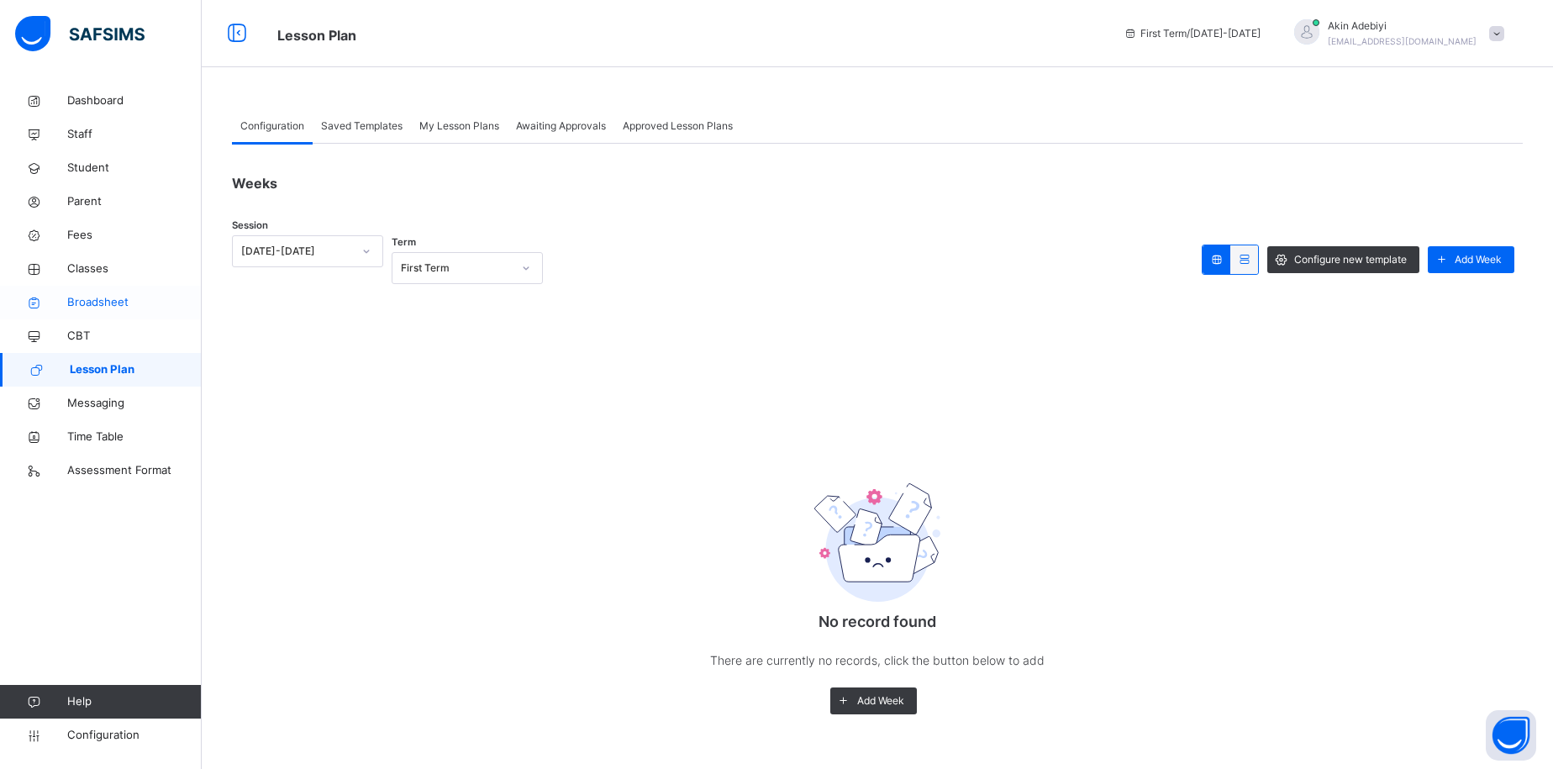
click at [89, 289] on link "Broadsheet" at bounding box center [101, 303] width 202 height 34
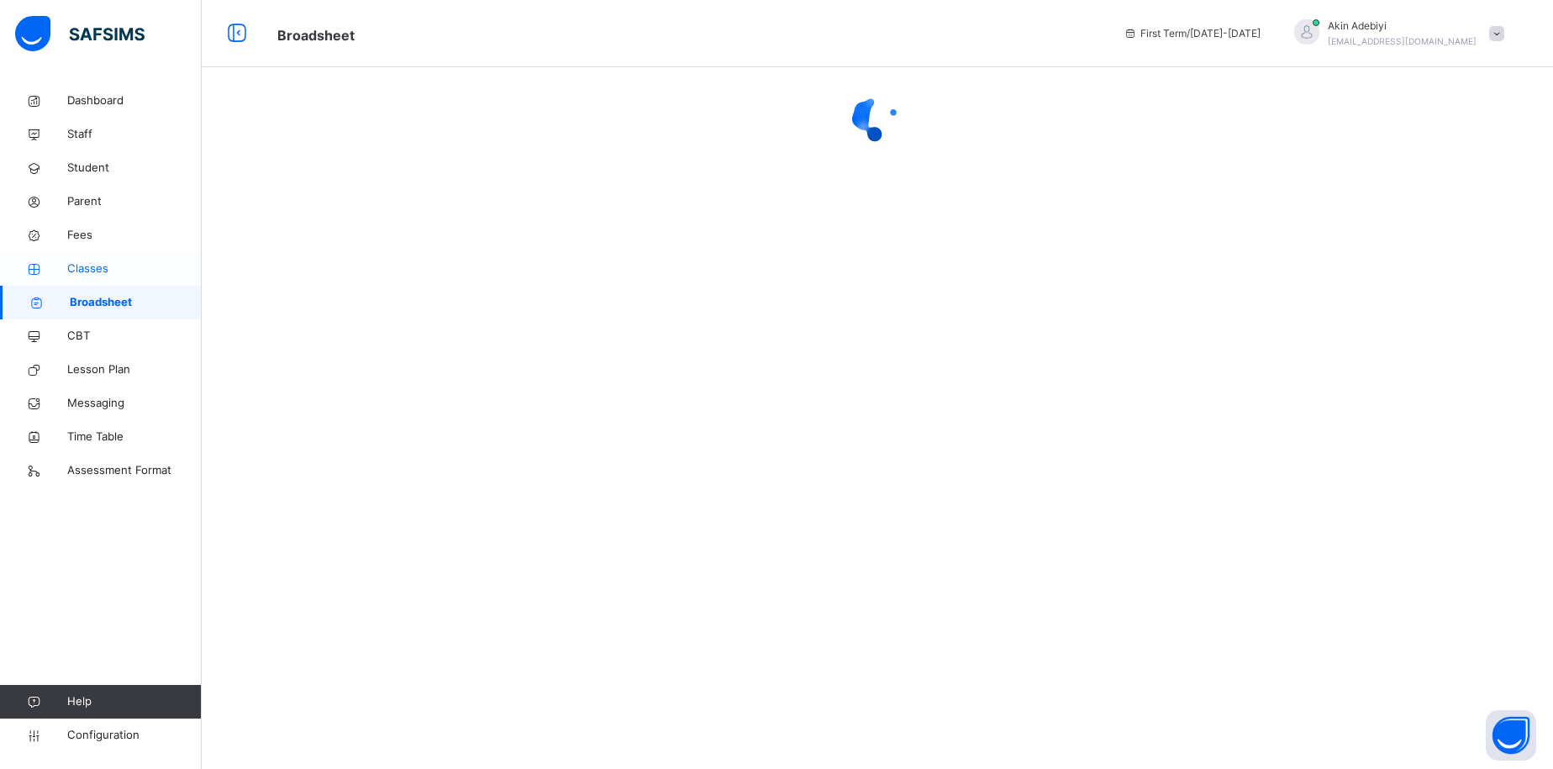
click at [97, 269] on span "Classes" at bounding box center [134, 268] width 134 height 17
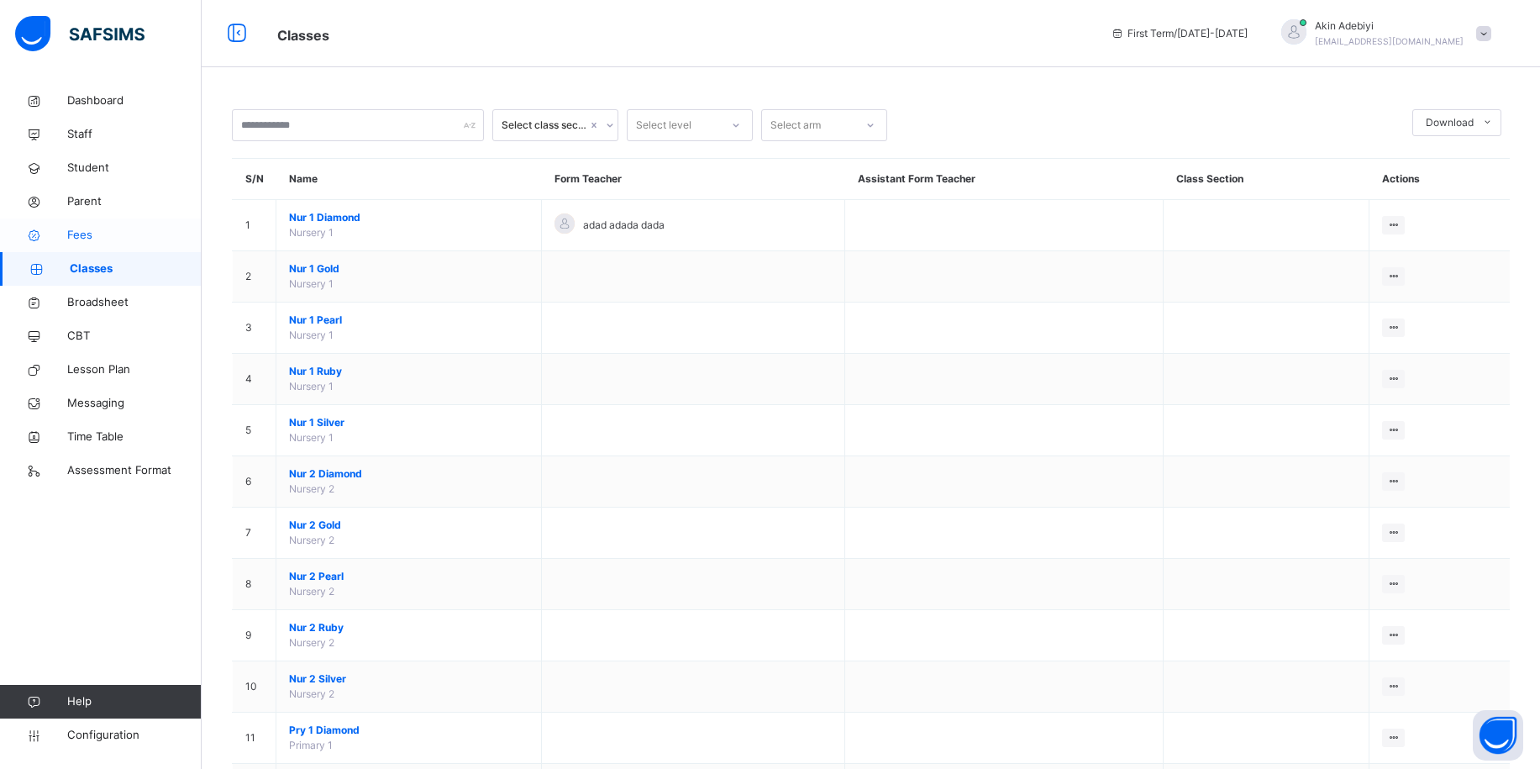
click at [104, 236] on span "Fees" at bounding box center [134, 235] width 134 height 17
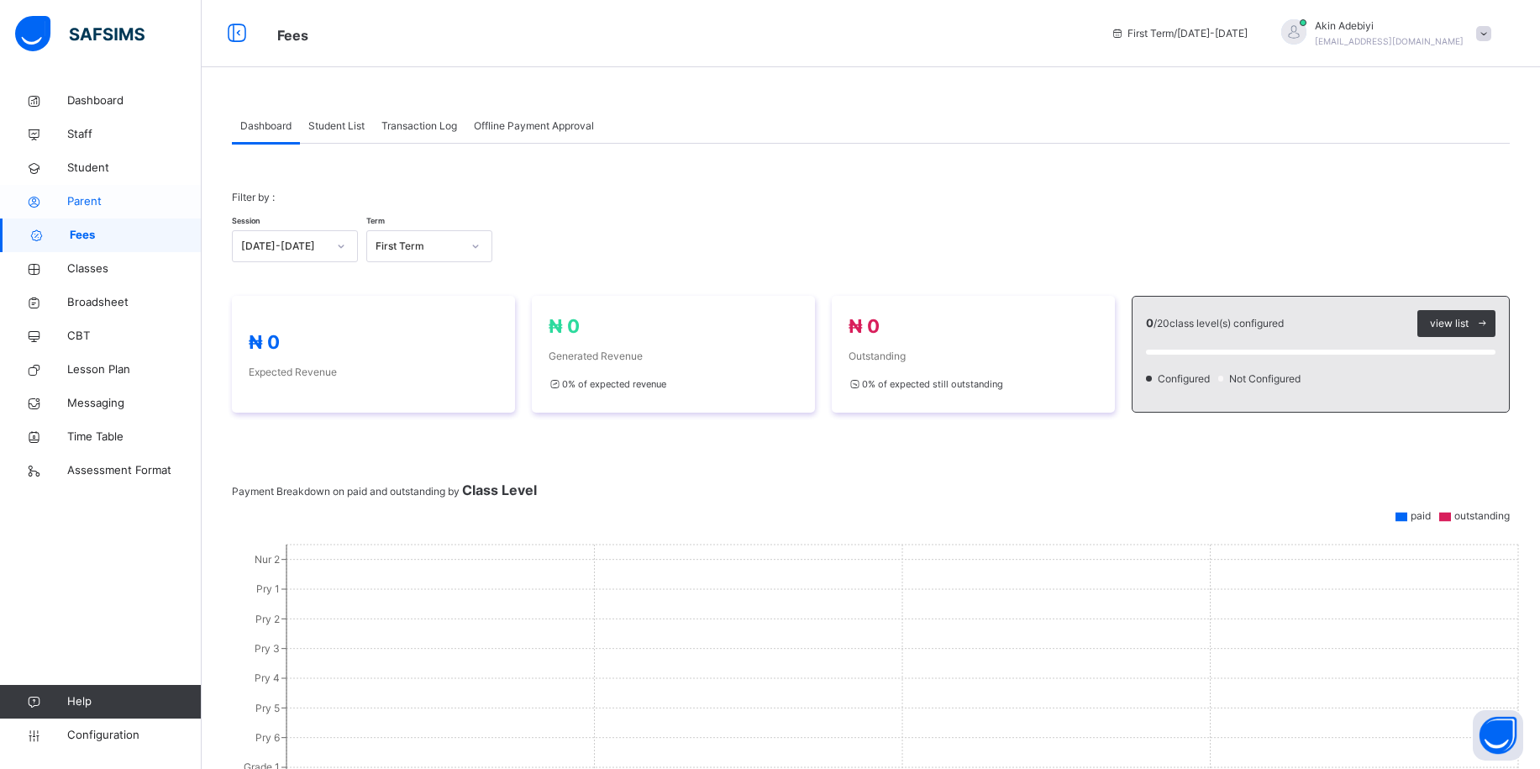
click at [125, 204] on span "Parent" at bounding box center [134, 201] width 134 height 17
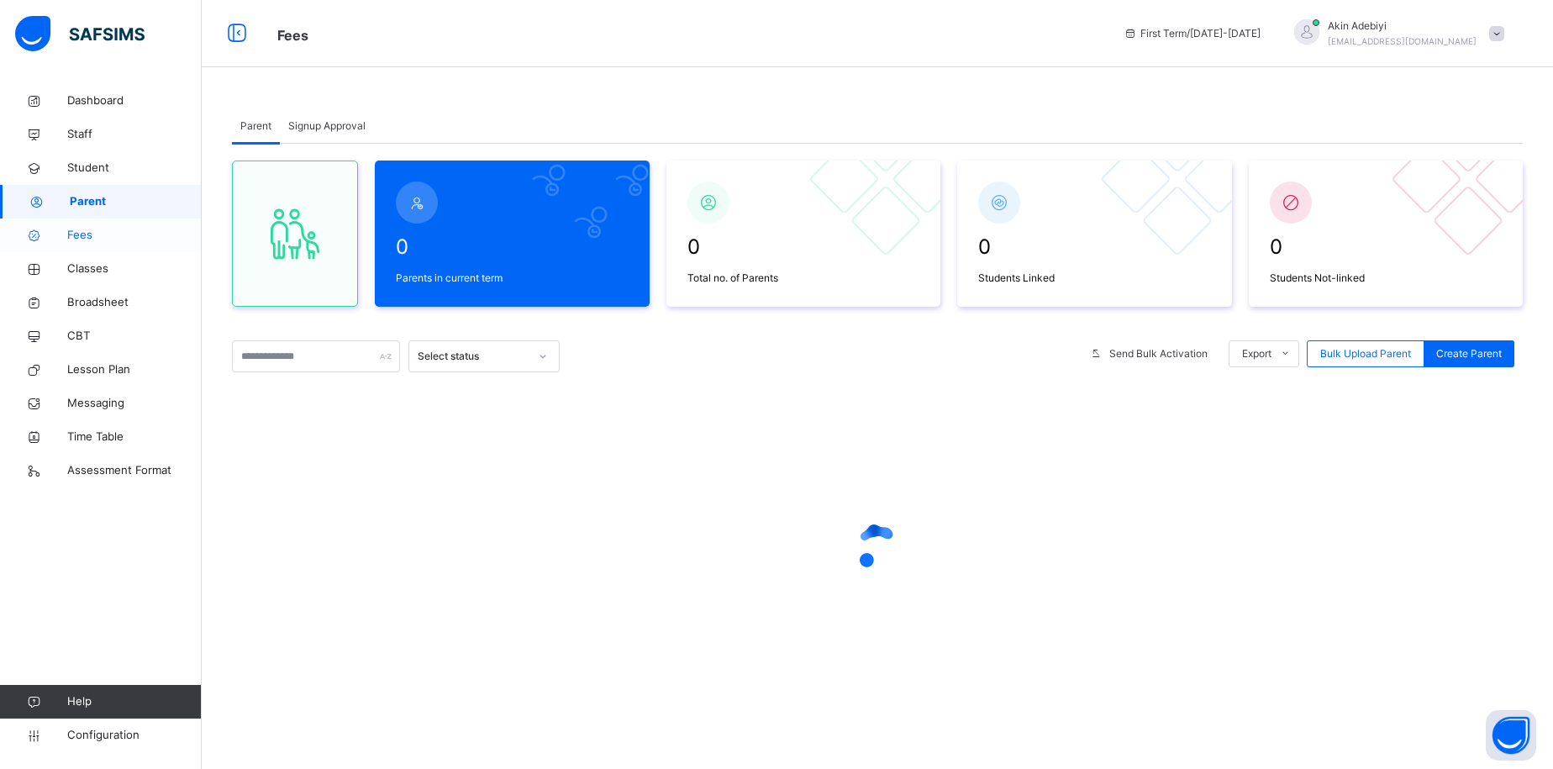
click at [128, 232] on span "Fees" at bounding box center [134, 235] width 134 height 17
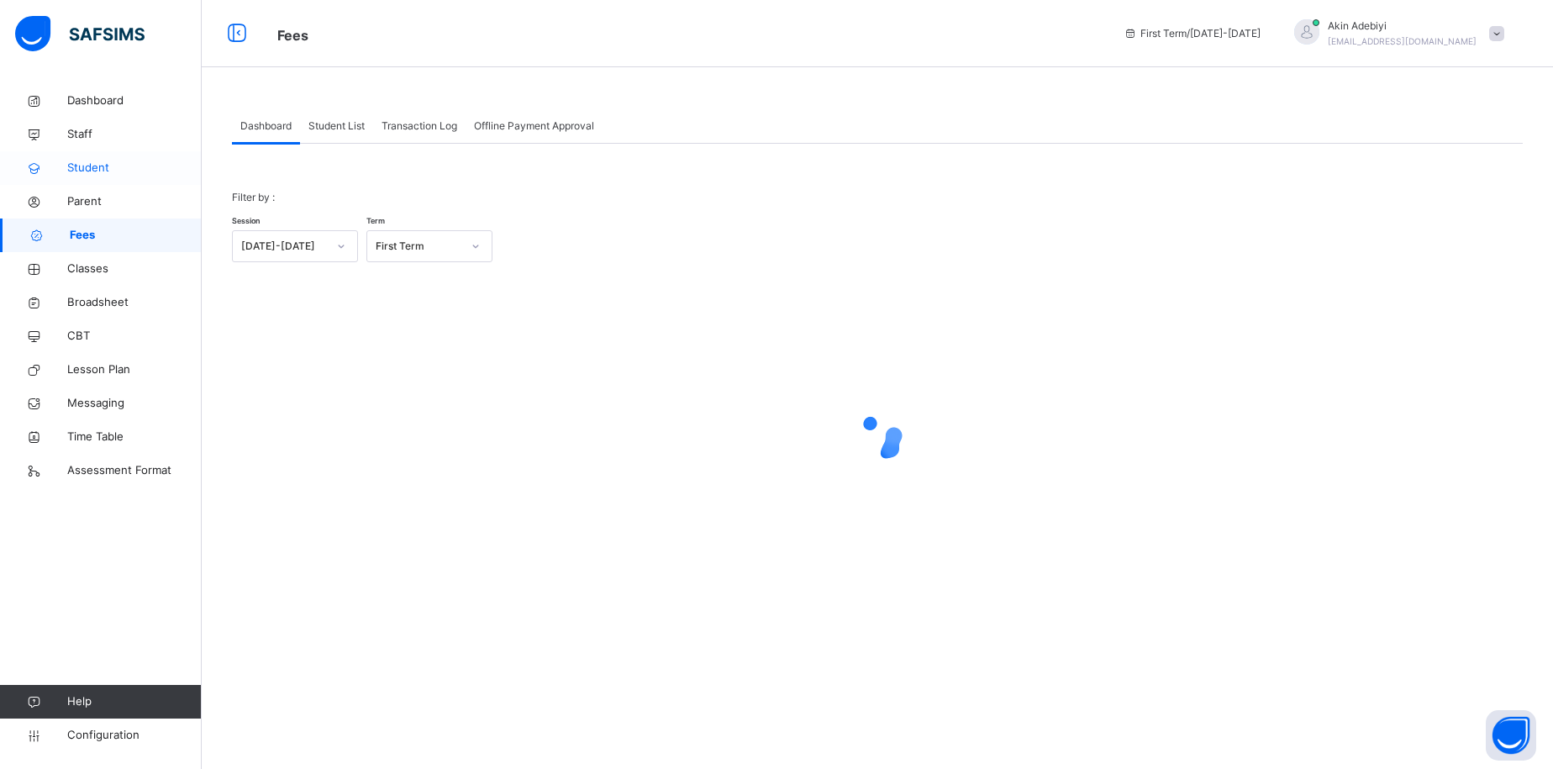
click at [129, 179] on link "Student" at bounding box center [101, 168] width 202 height 34
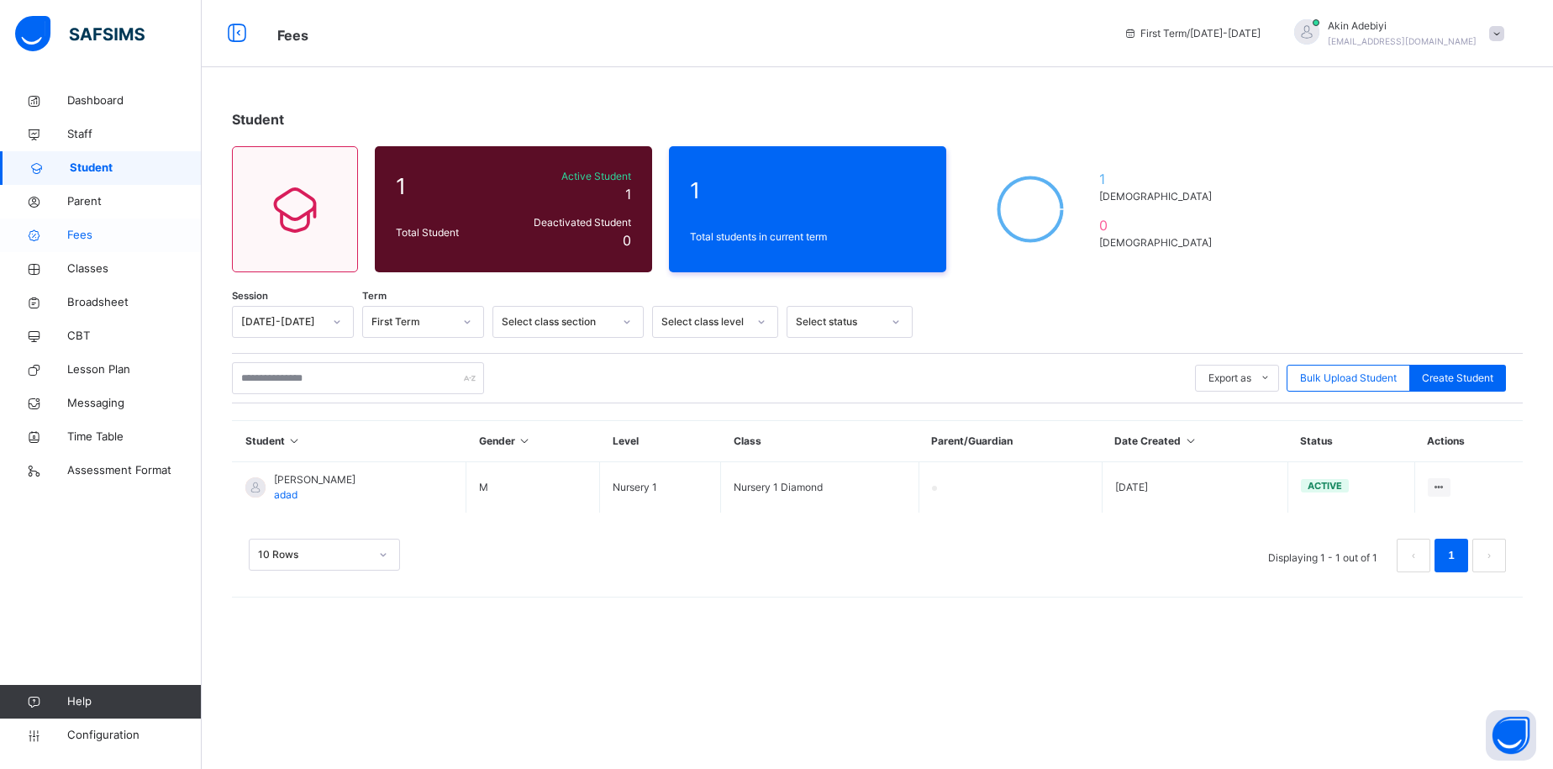
click at [94, 234] on span "Fees" at bounding box center [134, 235] width 134 height 17
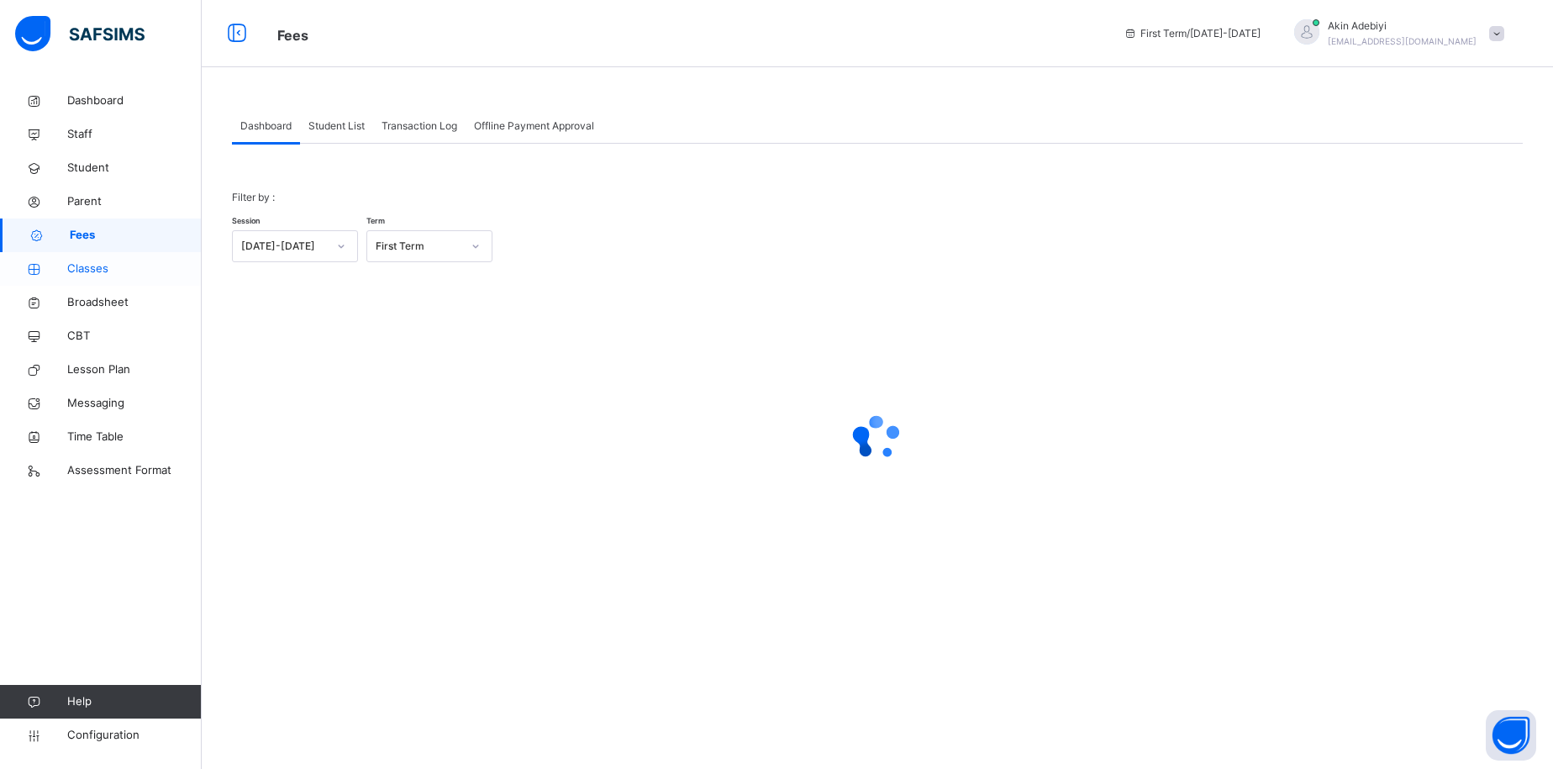
click at [101, 255] on link "Classes" at bounding box center [101, 269] width 202 height 34
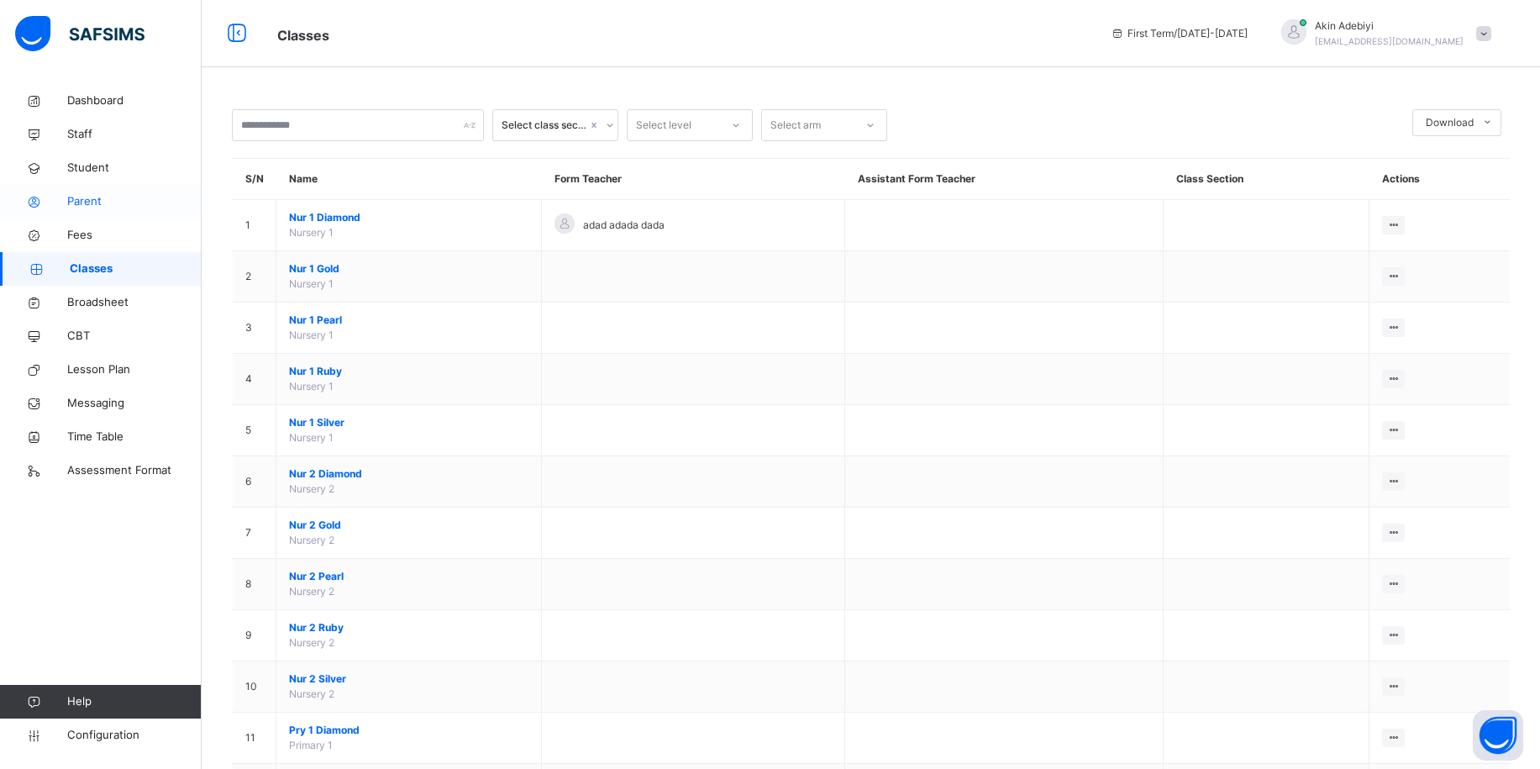
click at [109, 199] on span "Parent" at bounding box center [134, 201] width 134 height 17
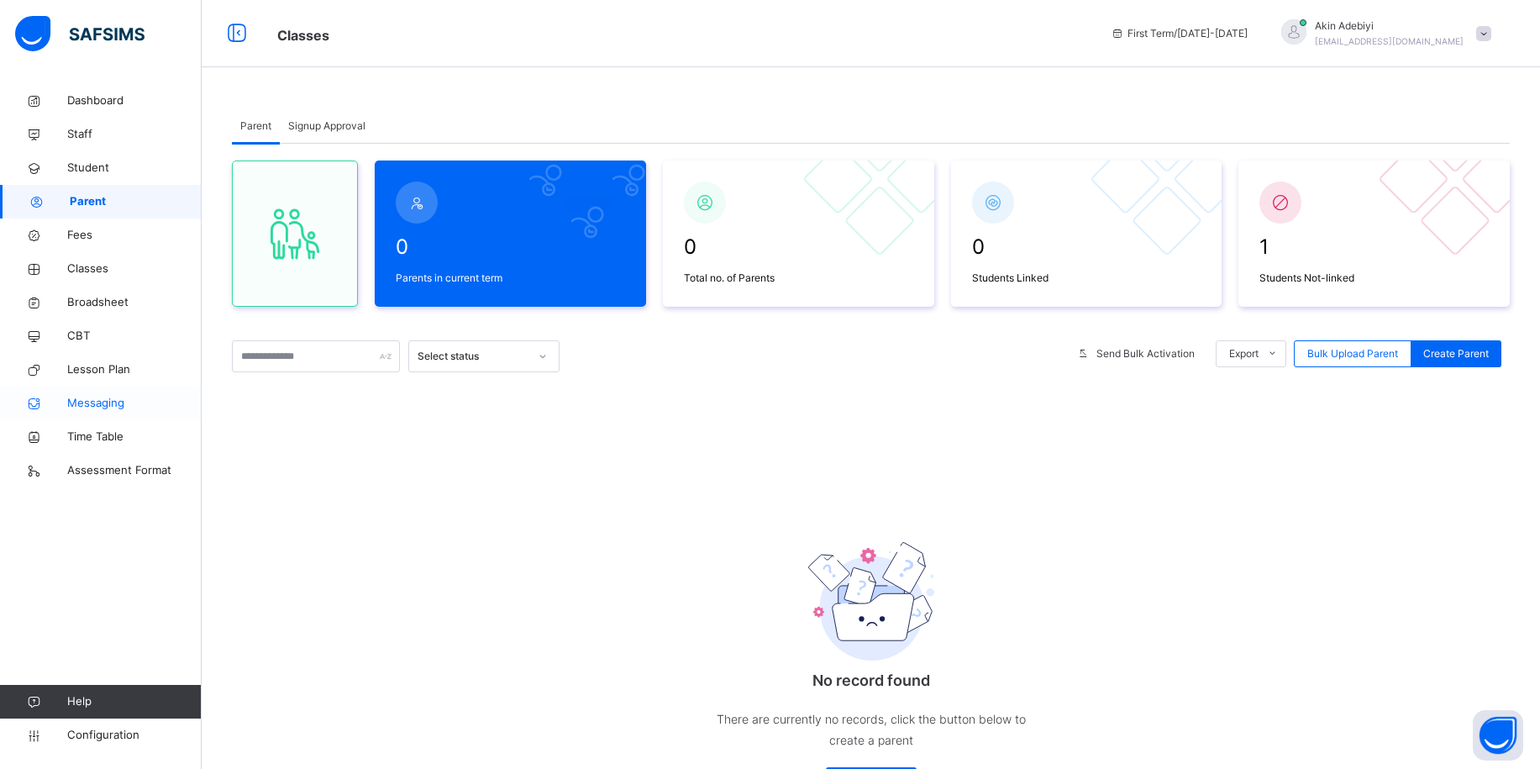
click at [109, 413] on link "Messaging" at bounding box center [101, 403] width 202 height 34
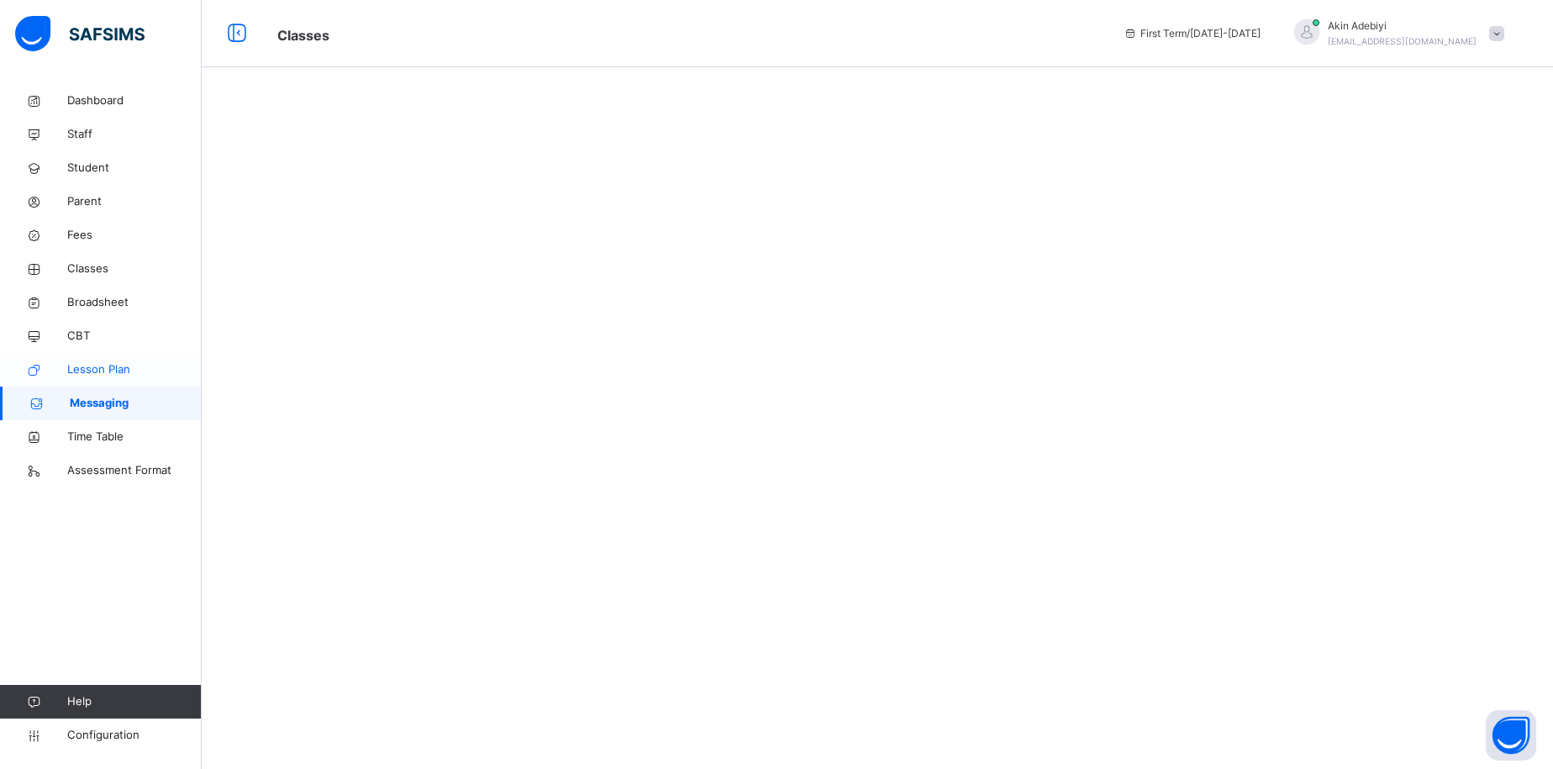
click at [118, 361] on span "Lesson Plan" at bounding box center [134, 369] width 134 height 17
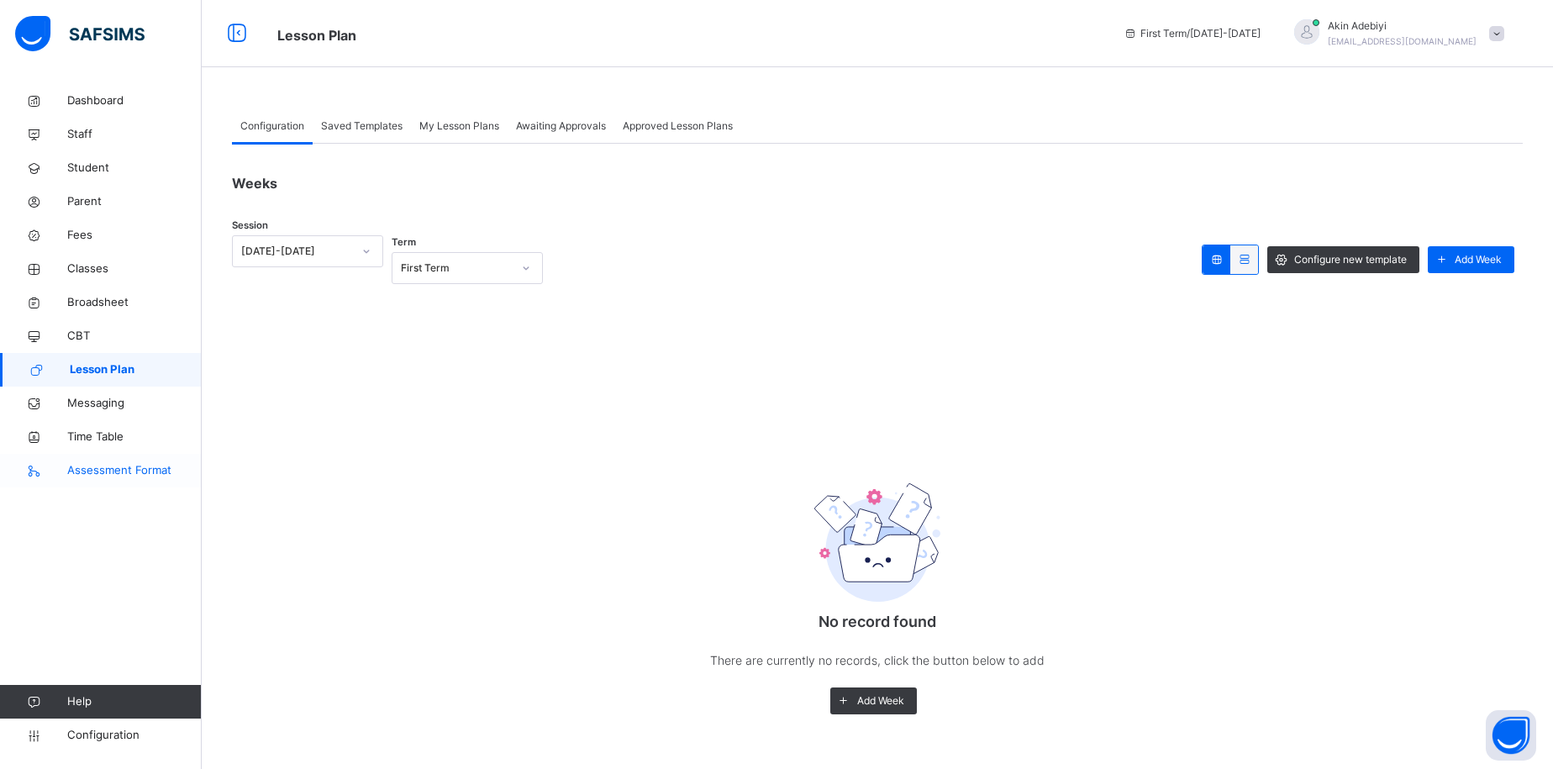
click at [142, 471] on span "Assessment Format" at bounding box center [134, 470] width 134 height 17
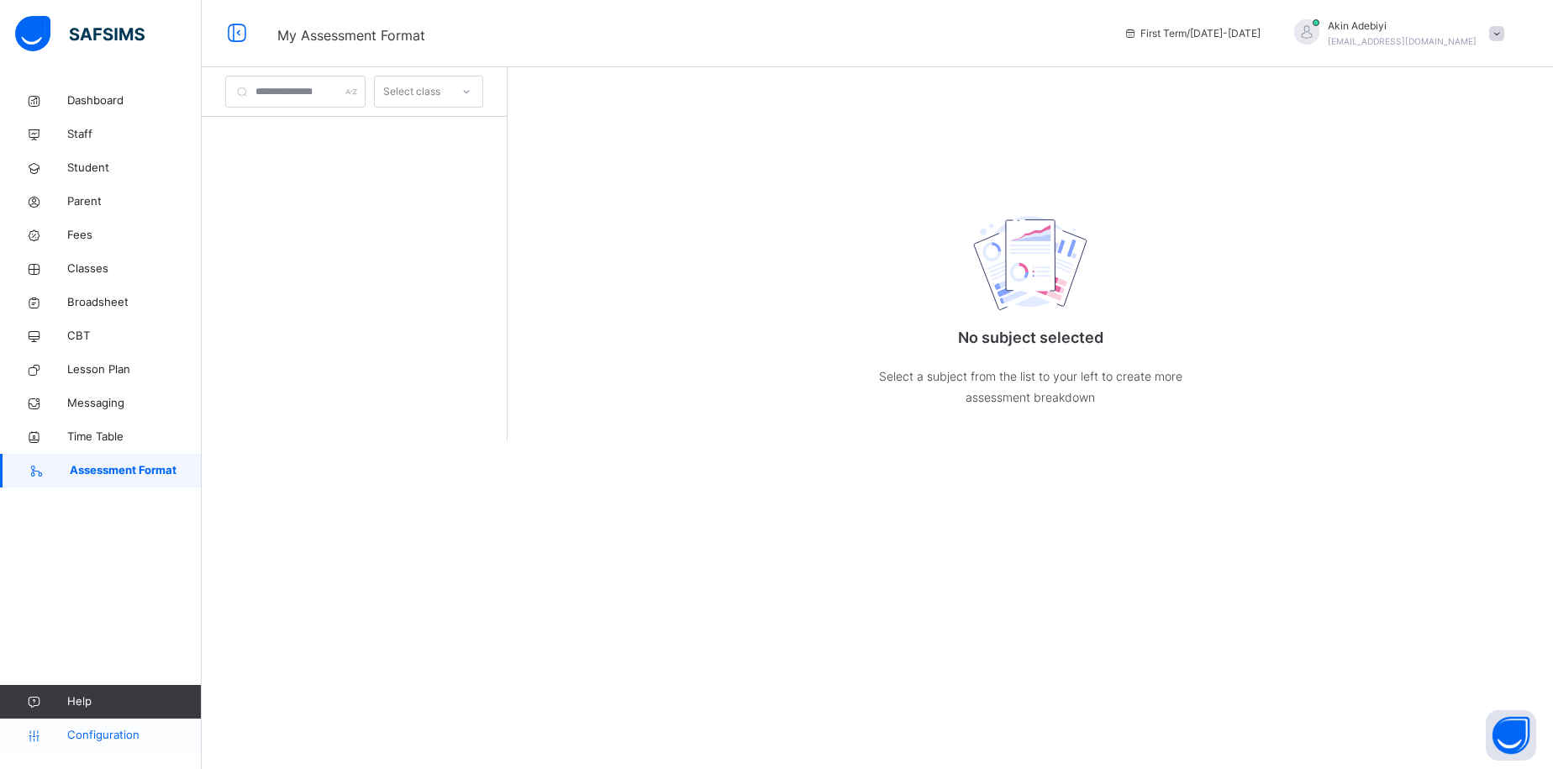
click at [127, 729] on span "Configuration" at bounding box center [134, 735] width 134 height 17
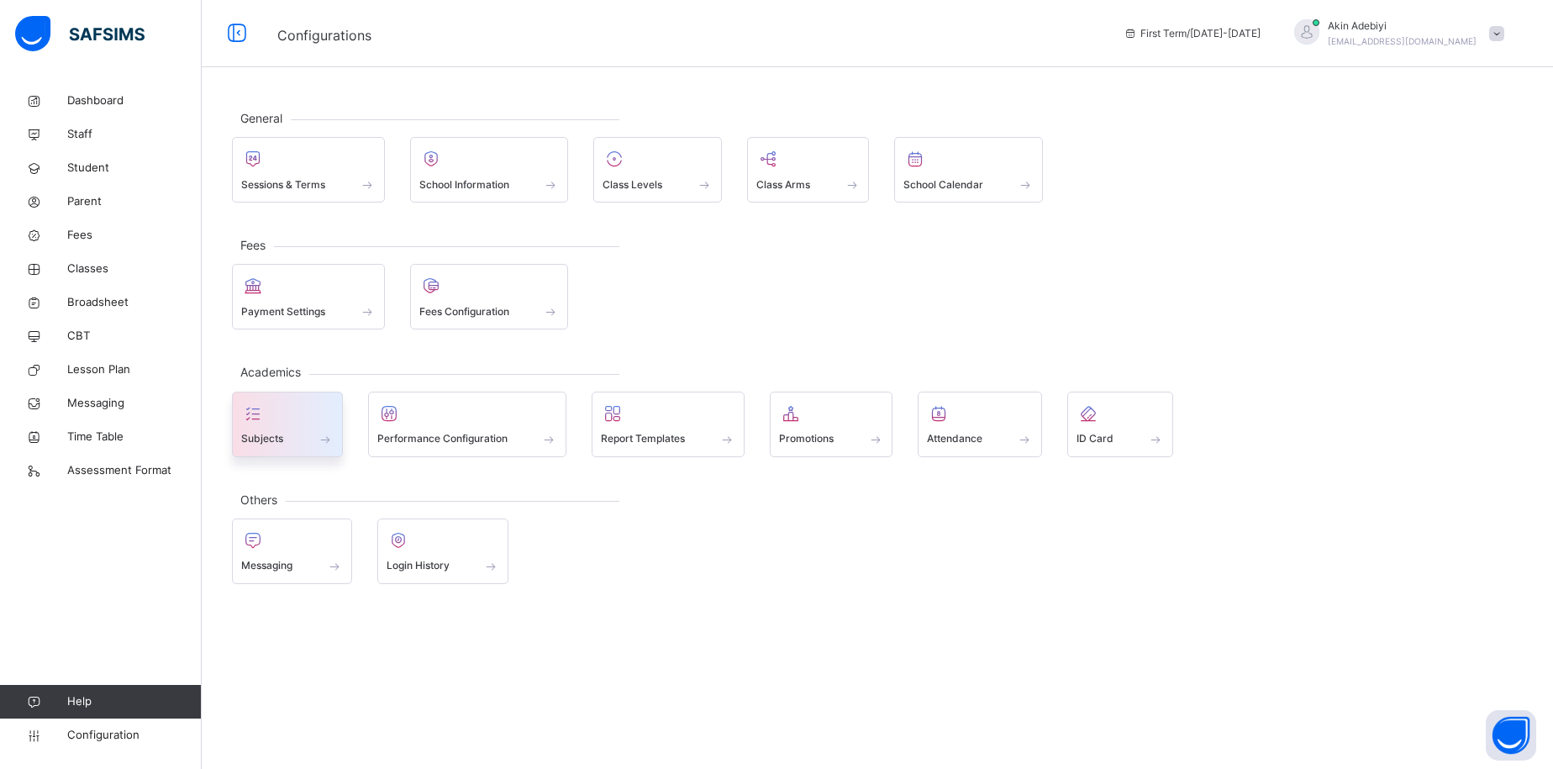
click at [279, 423] on div at bounding box center [287, 413] width 92 height 25
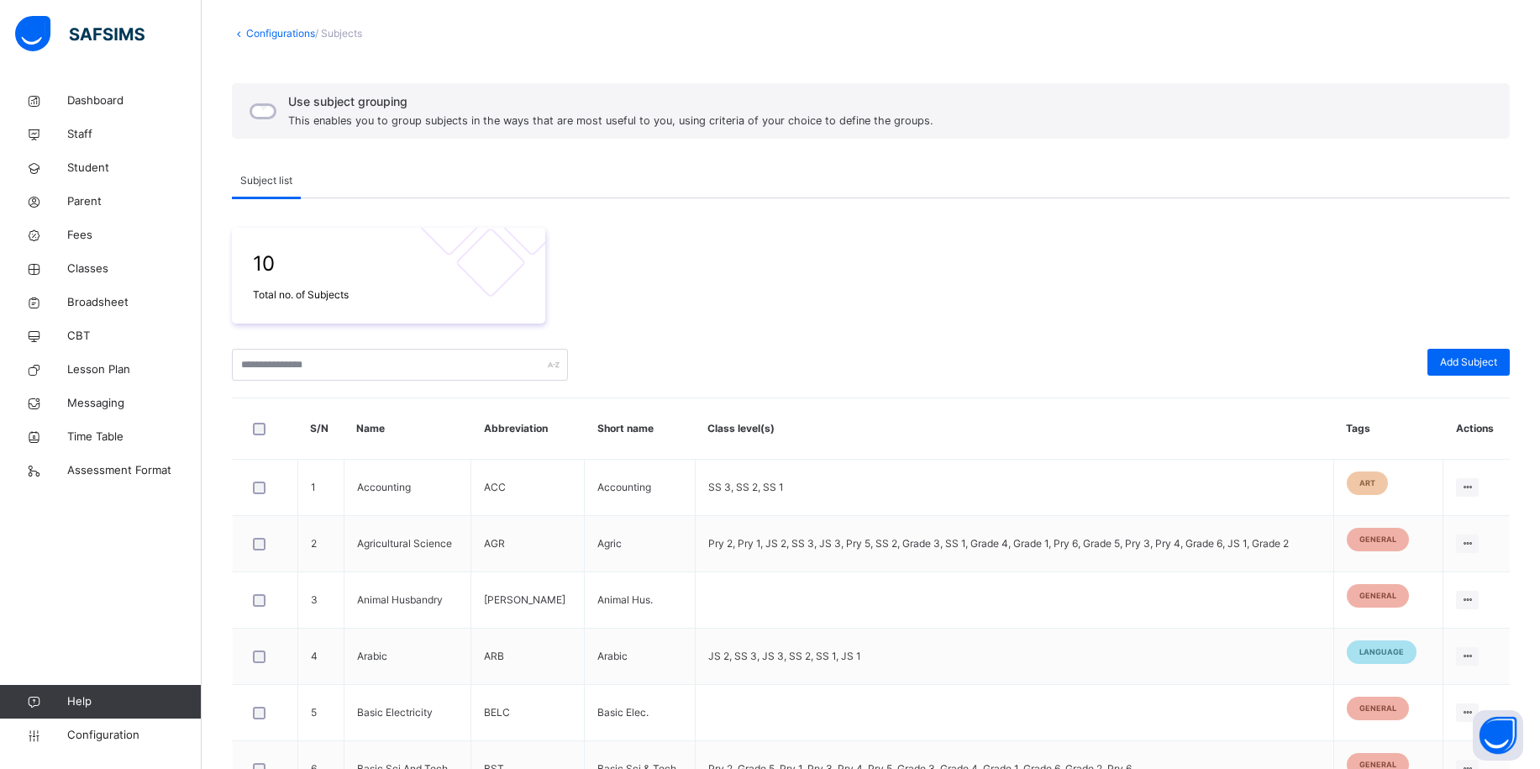
scroll to position [97, 0]
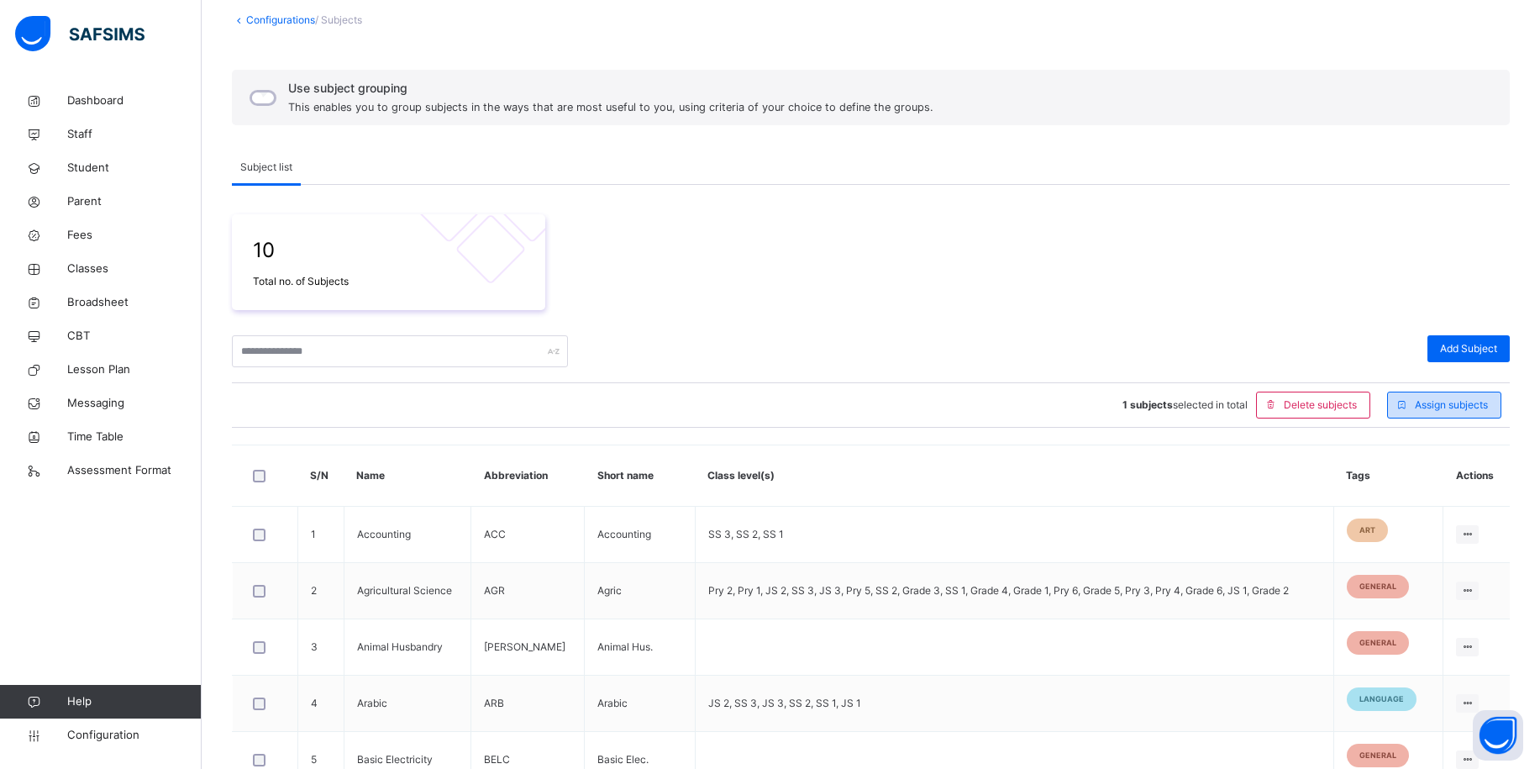
click at [1436, 408] on span "Assign subjects" at bounding box center [1451, 404] width 73 height 15
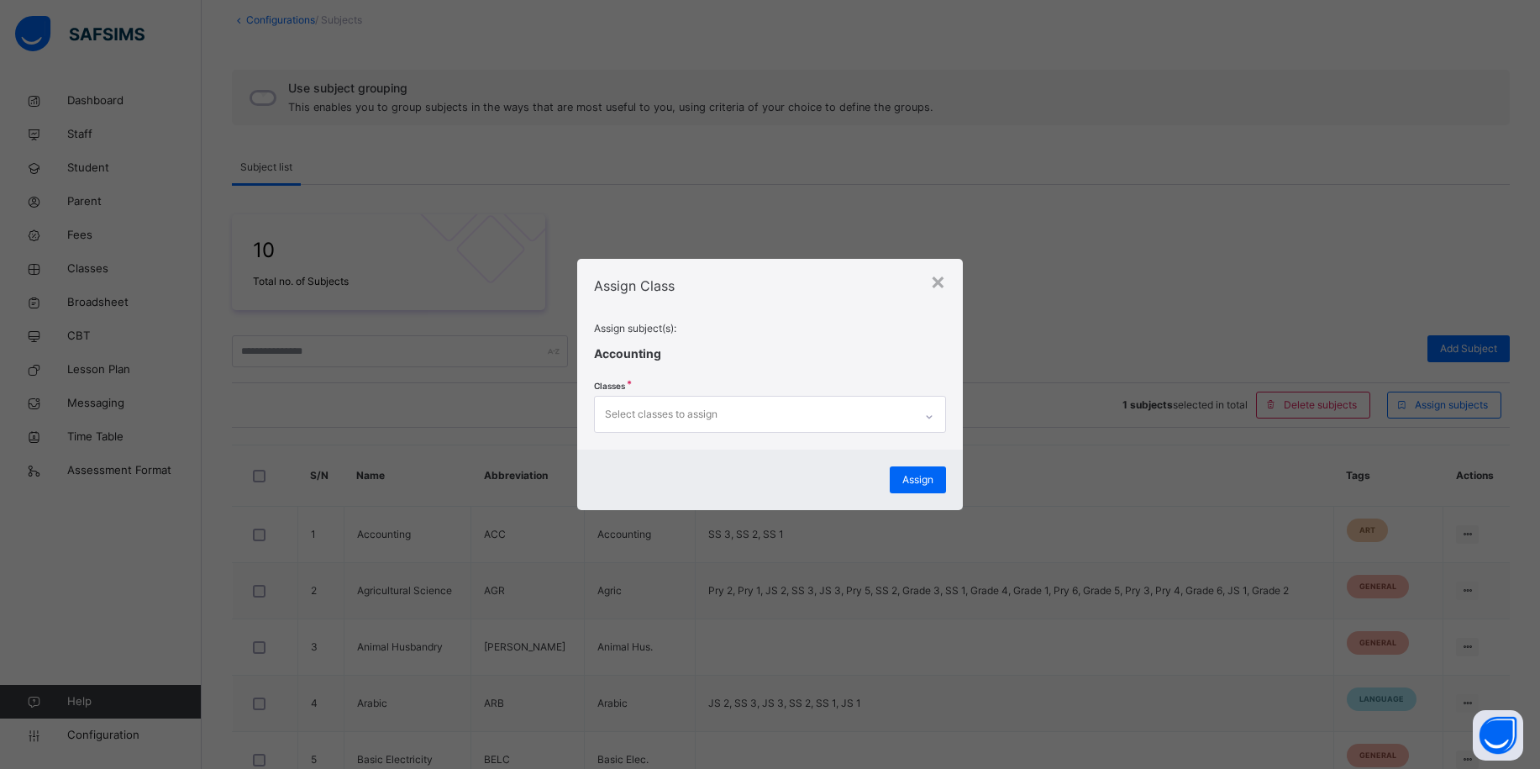
click at [818, 405] on div "Select classes to assign" at bounding box center [754, 414] width 318 height 35
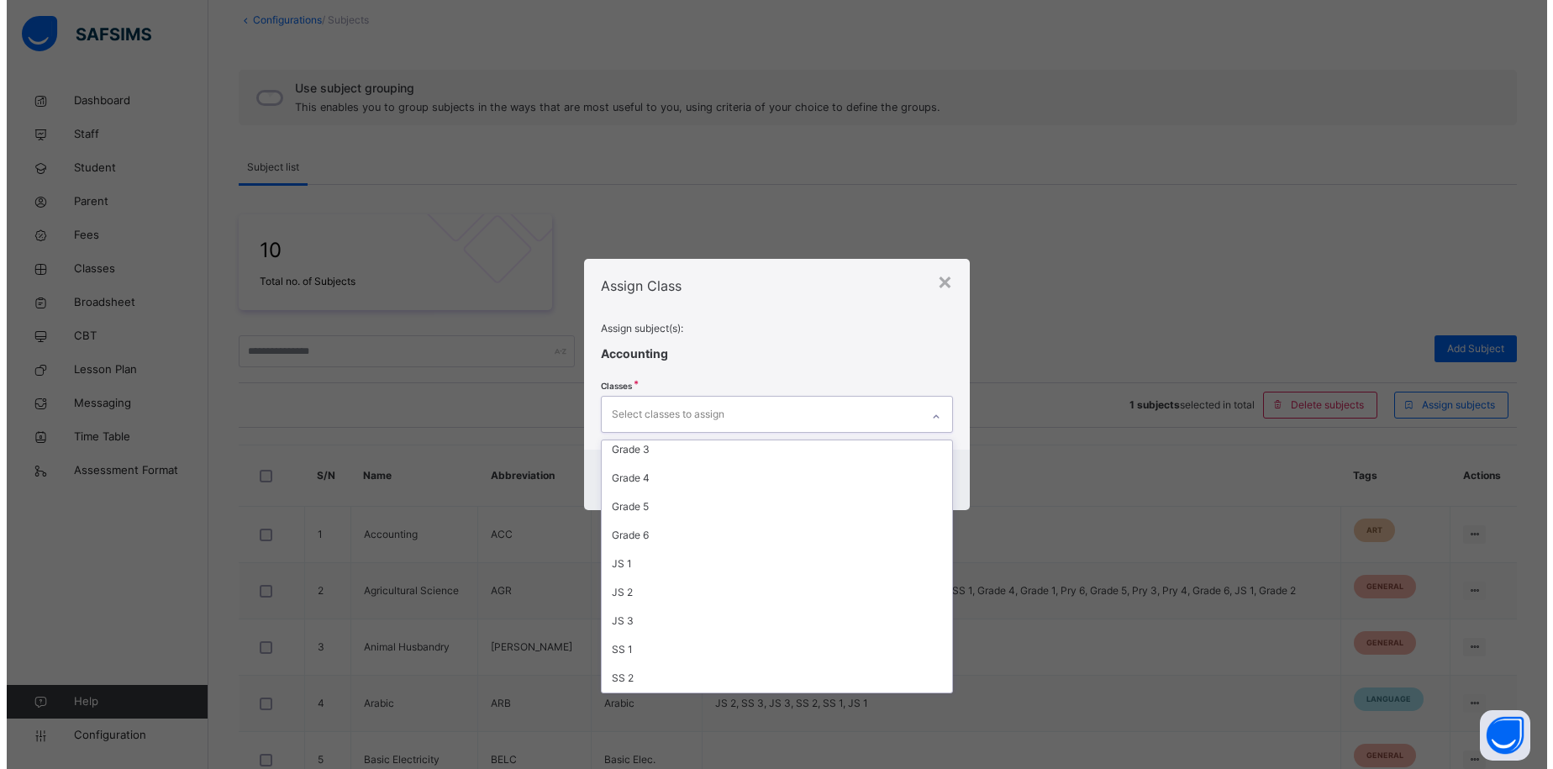
scroll to position [348, 0]
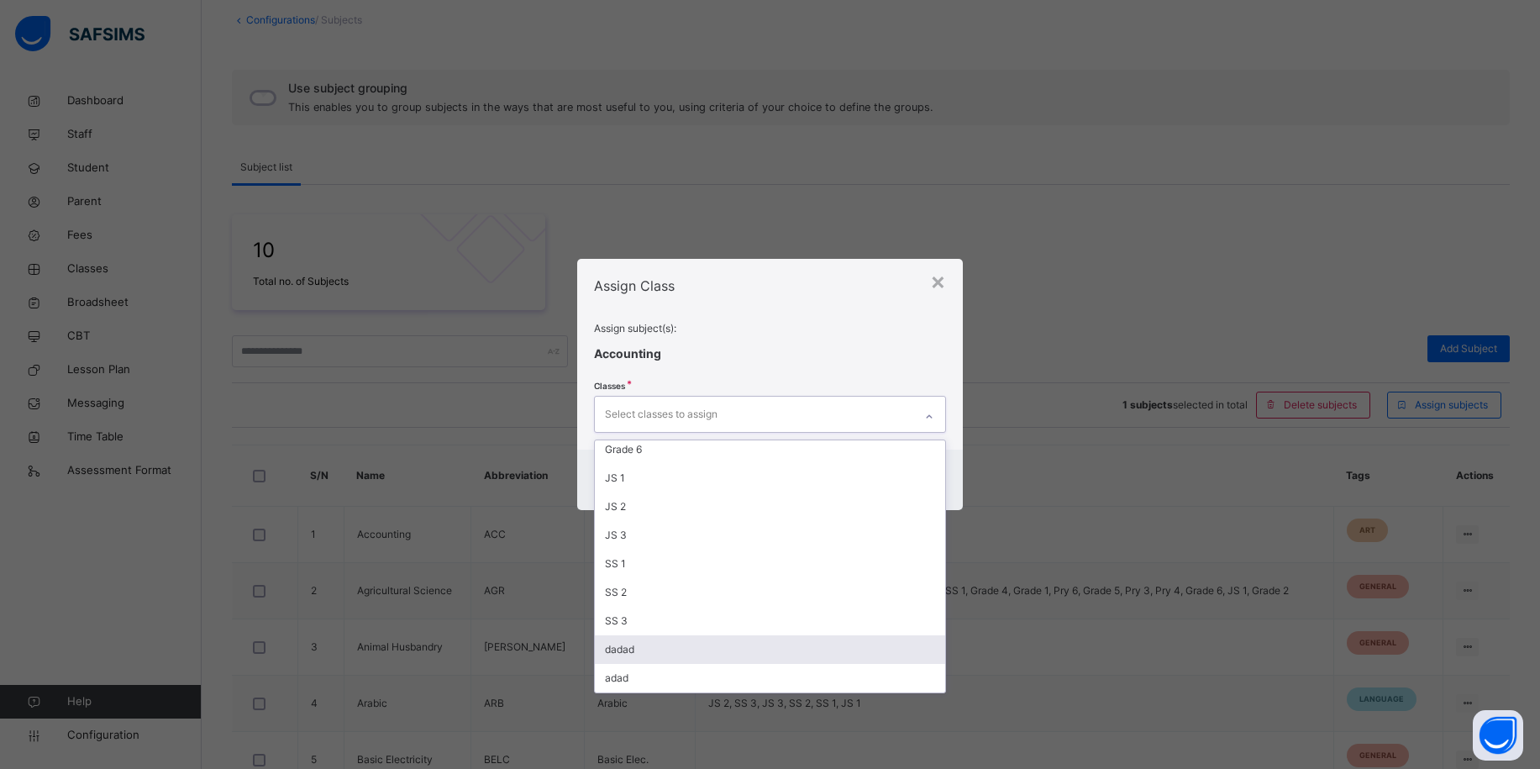
click at [667, 644] on div "dadad" at bounding box center [770, 649] width 350 height 29
click at [660, 673] on div "adad" at bounding box center [776, 678] width 353 height 29
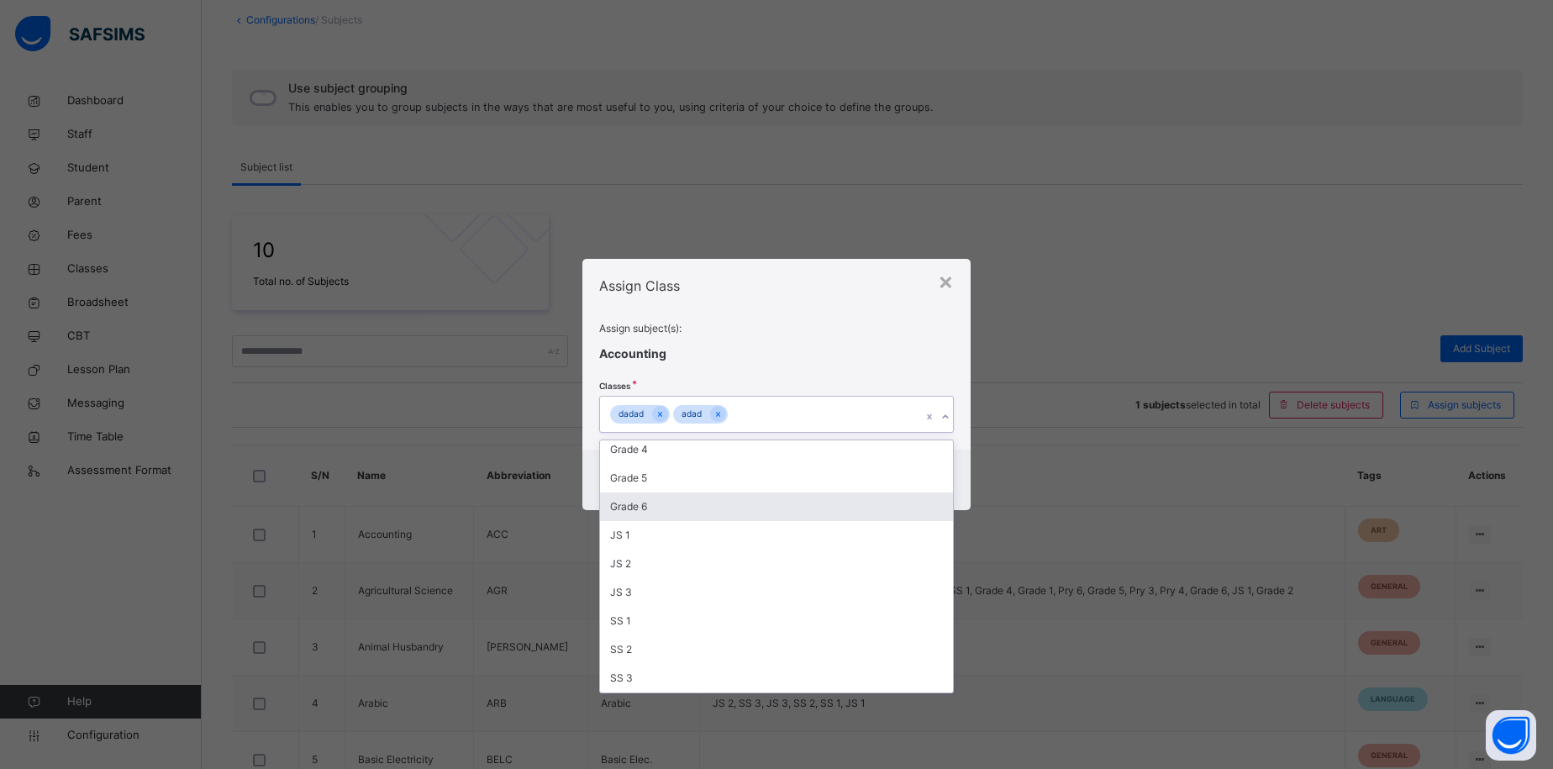
click at [933, 353] on div "Assign subject(s): Accounting Classes option adad, selected. option Grade 6 foc…" at bounding box center [776, 377] width 355 height 112
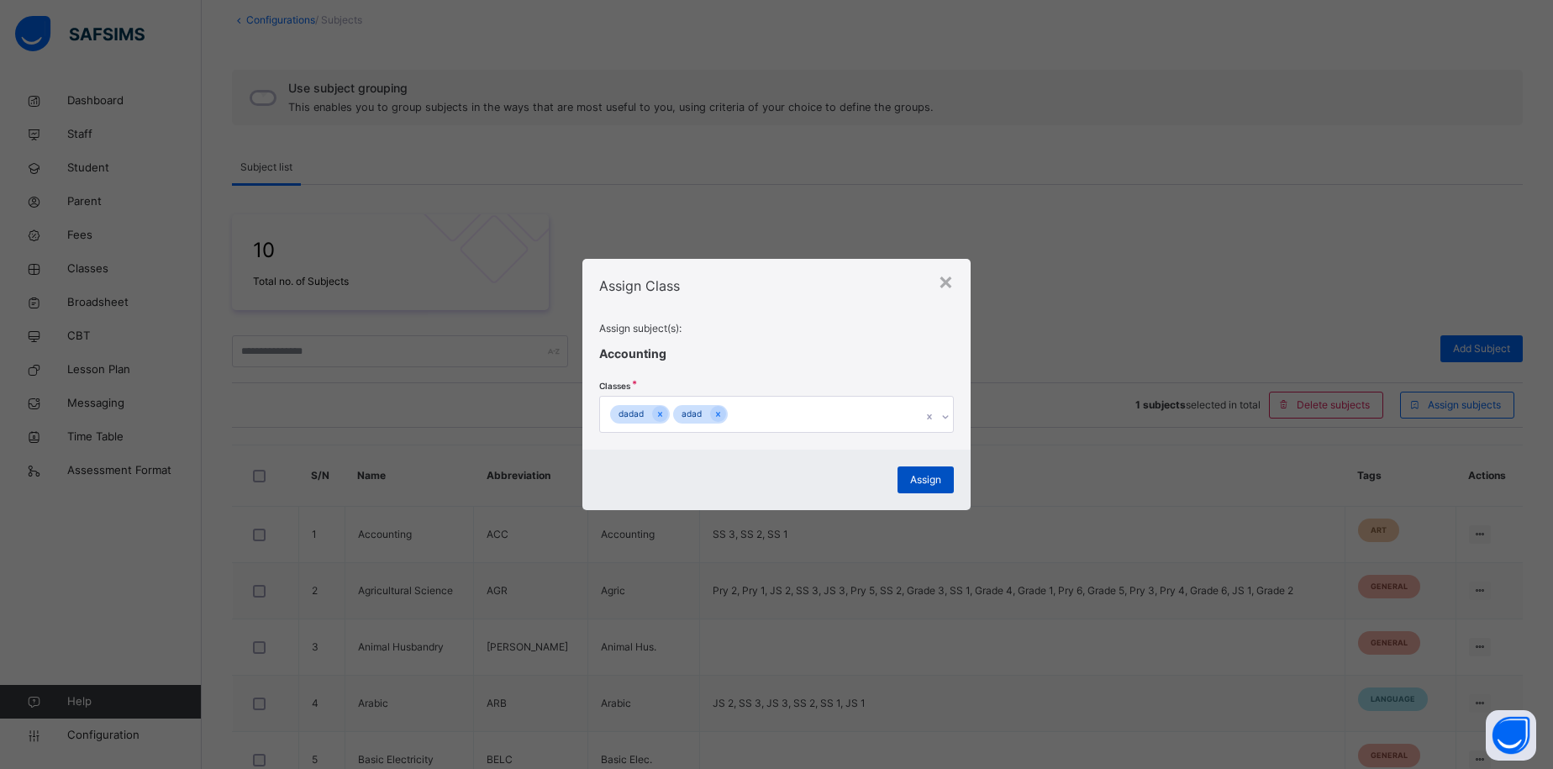
click at [927, 486] on span "Assign" at bounding box center [925, 479] width 31 height 15
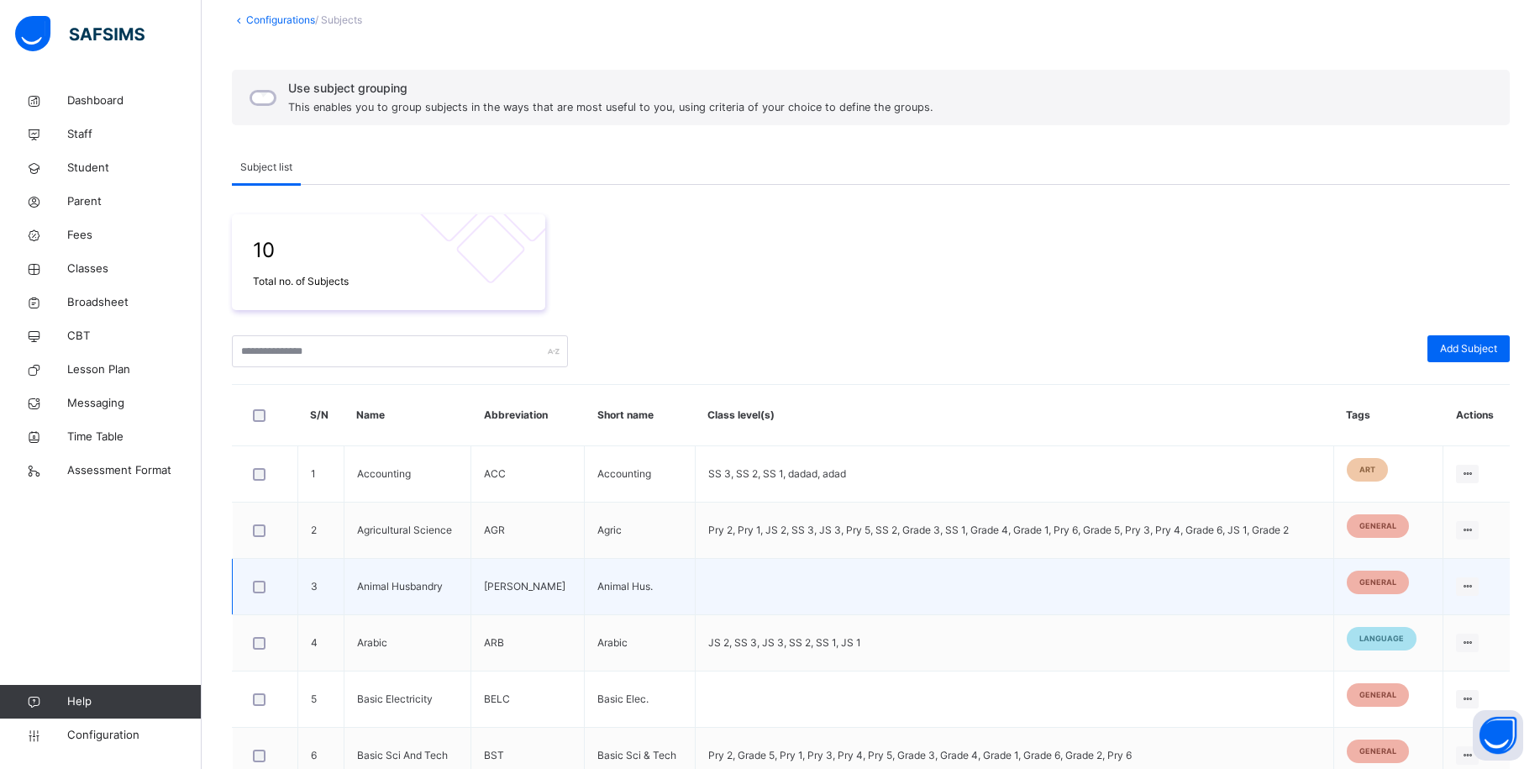
scroll to position [100, 0]
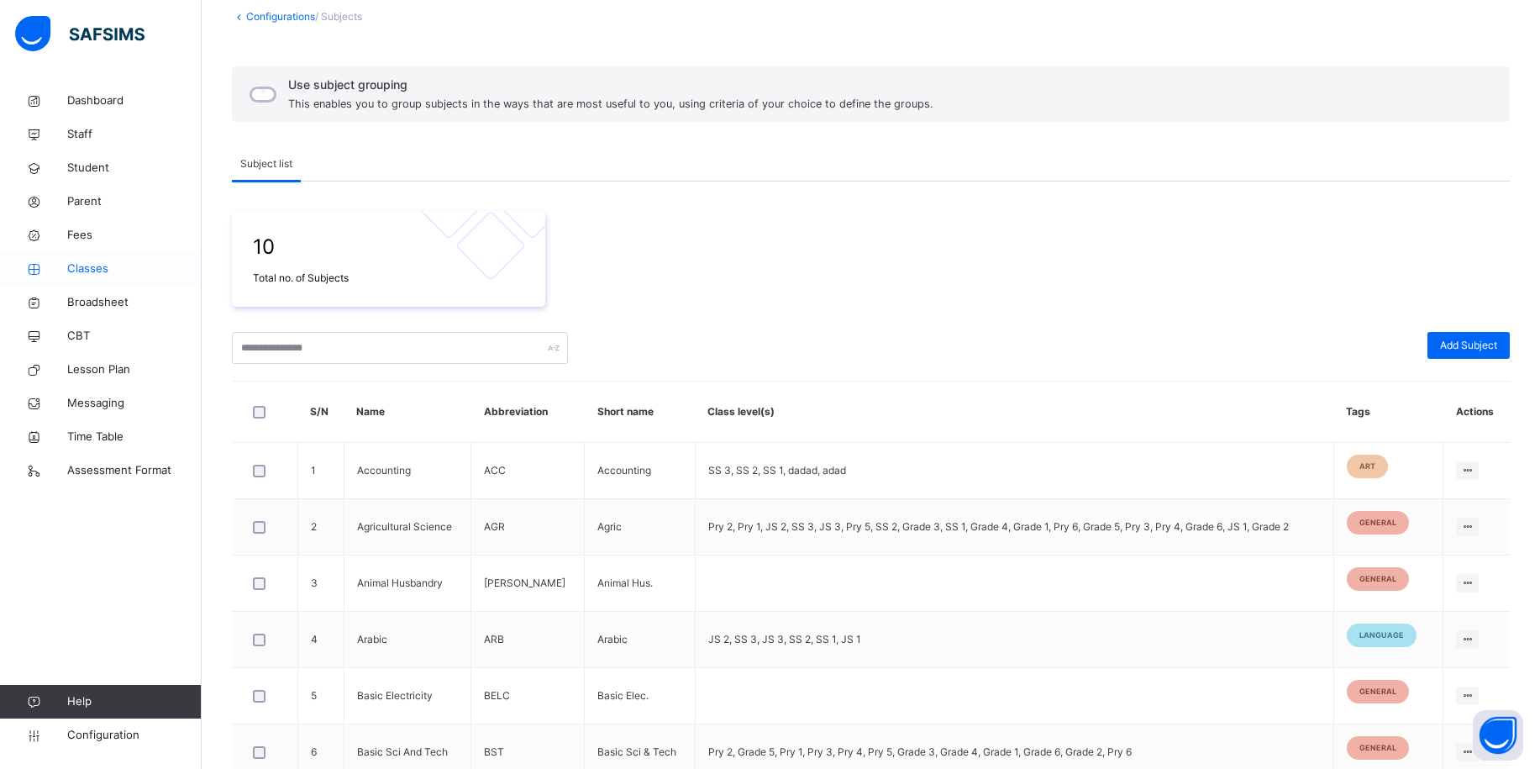
click at [85, 274] on span "Classes" at bounding box center [134, 268] width 134 height 17
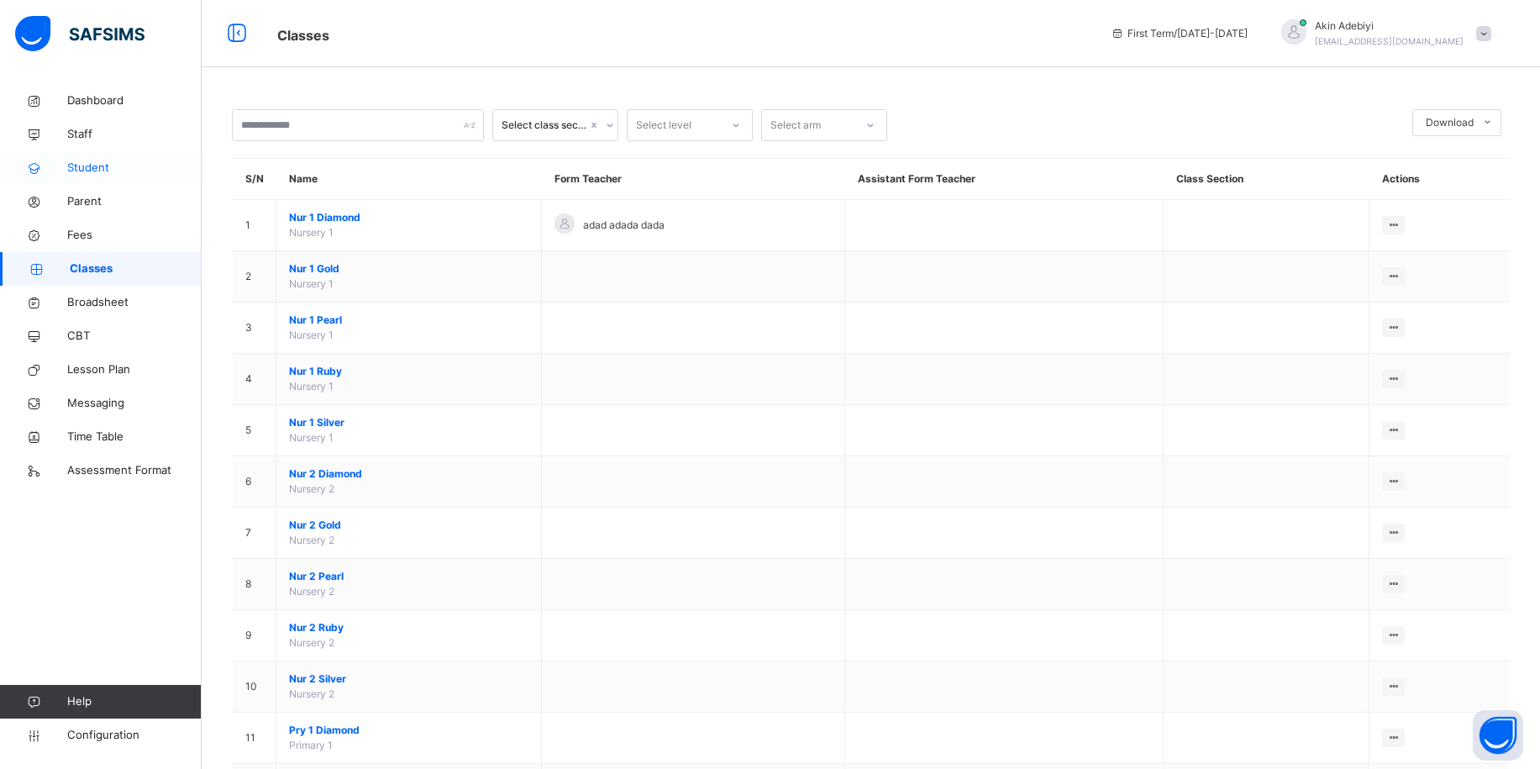
click at [124, 156] on link "Student" at bounding box center [101, 168] width 202 height 34
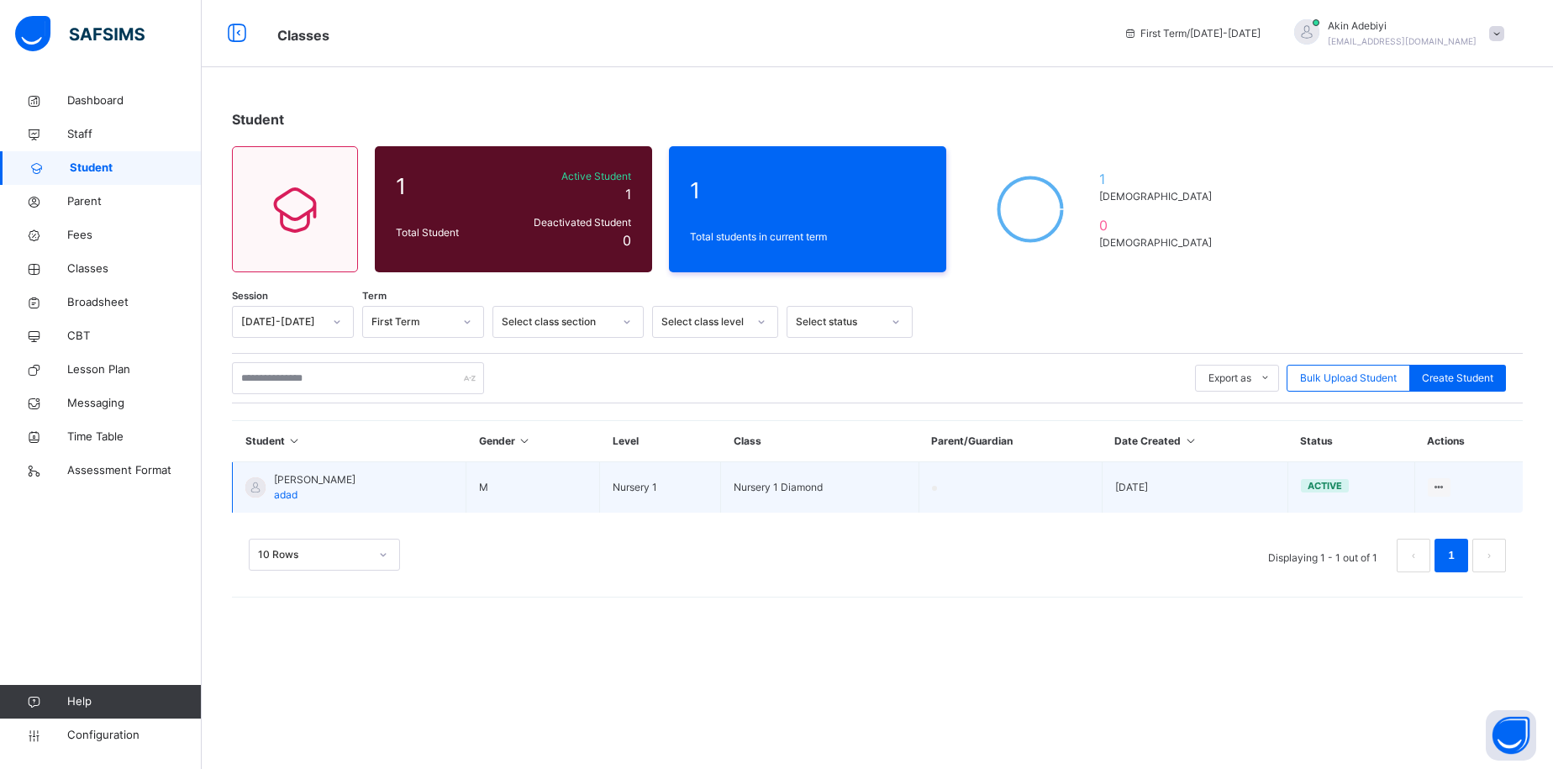
click at [318, 480] on span "[PERSON_NAME]" at bounding box center [315, 479] width 82 height 15
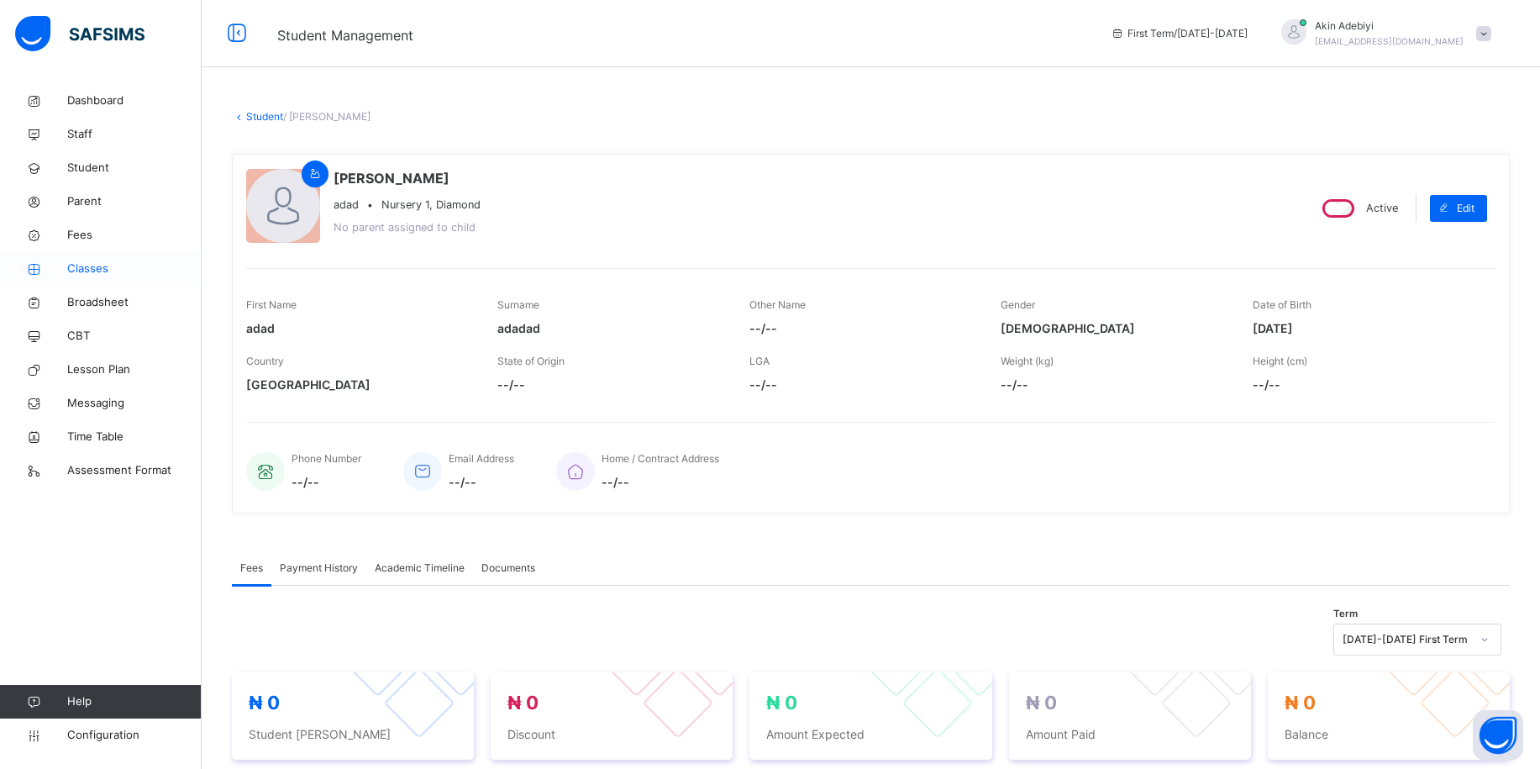
click at [114, 260] on span "Classes" at bounding box center [134, 268] width 134 height 17
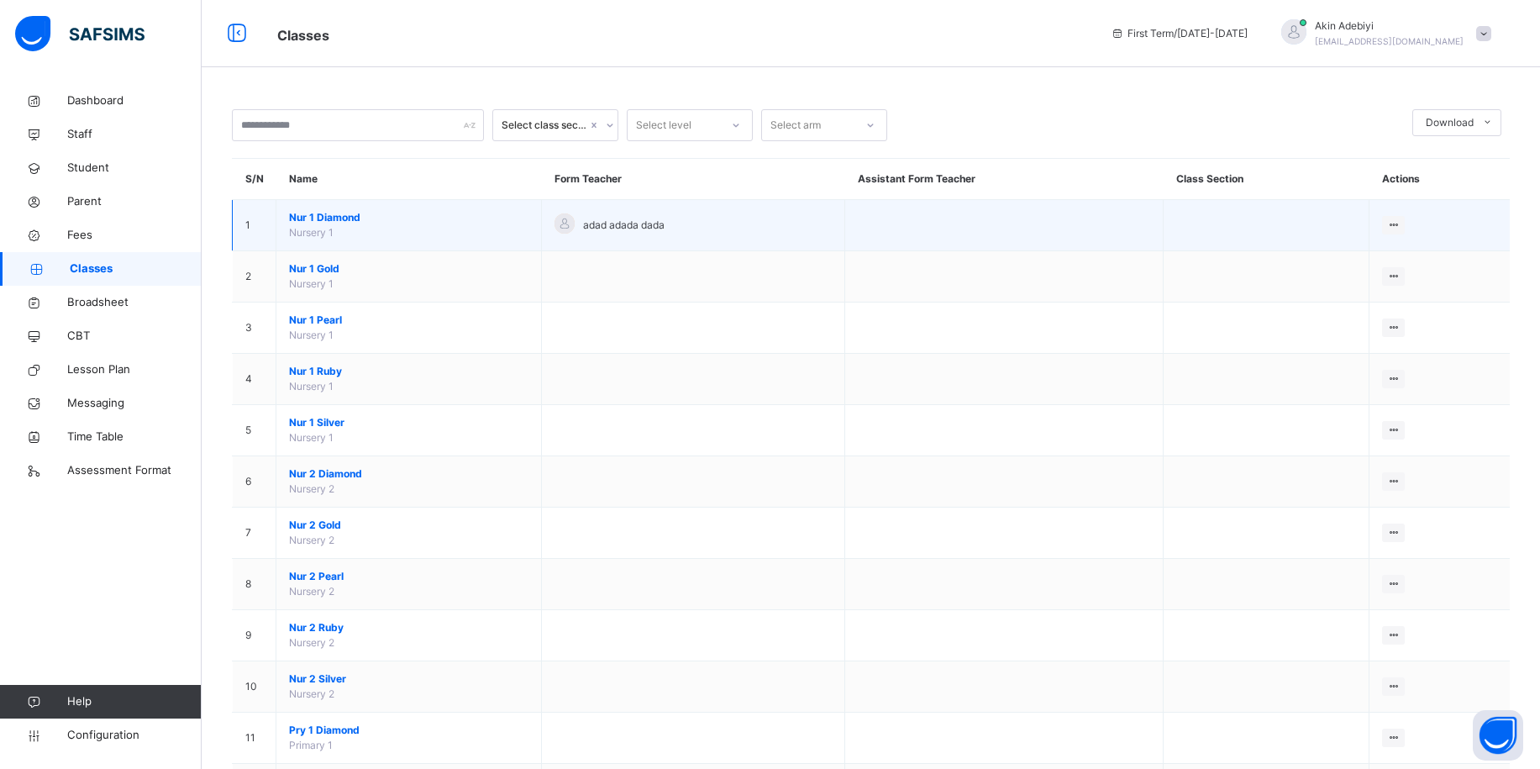
click at [622, 206] on td "adad adada dada" at bounding box center [693, 225] width 303 height 51
click at [410, 214] on span "Nur 1 Diamond" at bounding box center [408, 217] width 239 height 15
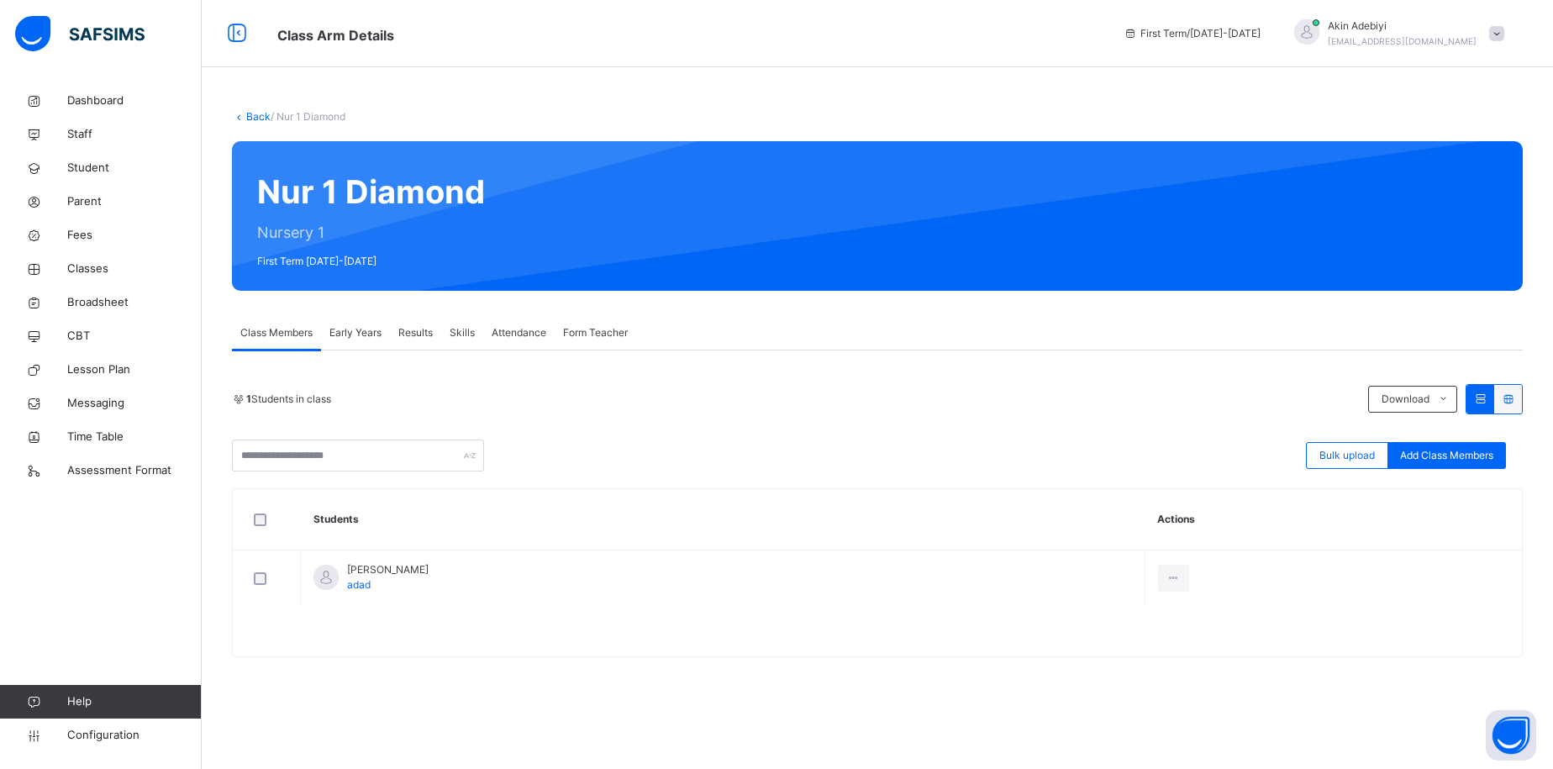
click at [425, 335] on span "Results" at bounding box center [415, 332] width 34 height 15
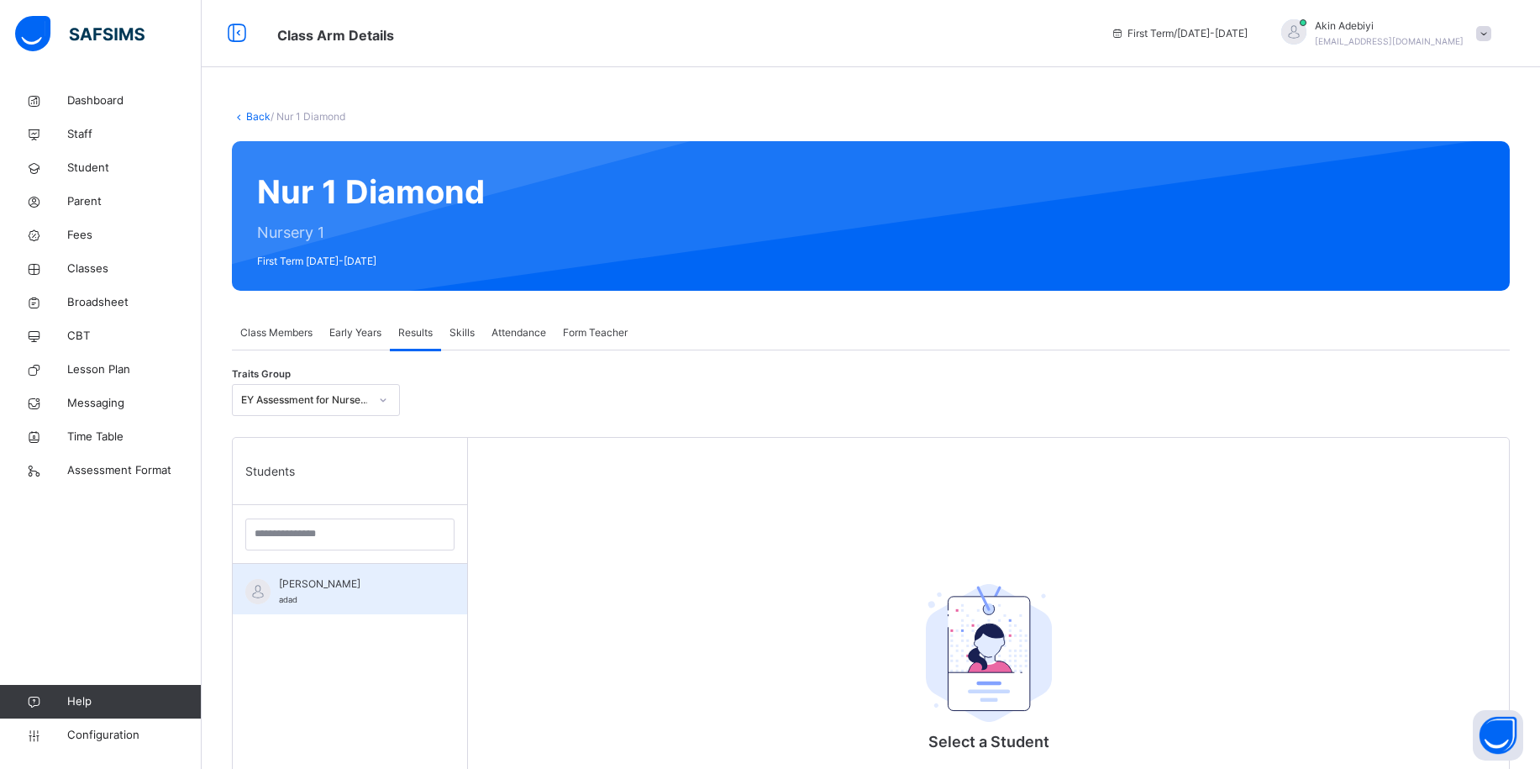
click at [400, 574] on div "adad adadad adad" at bounding box center [350, 589] width 234 height 50
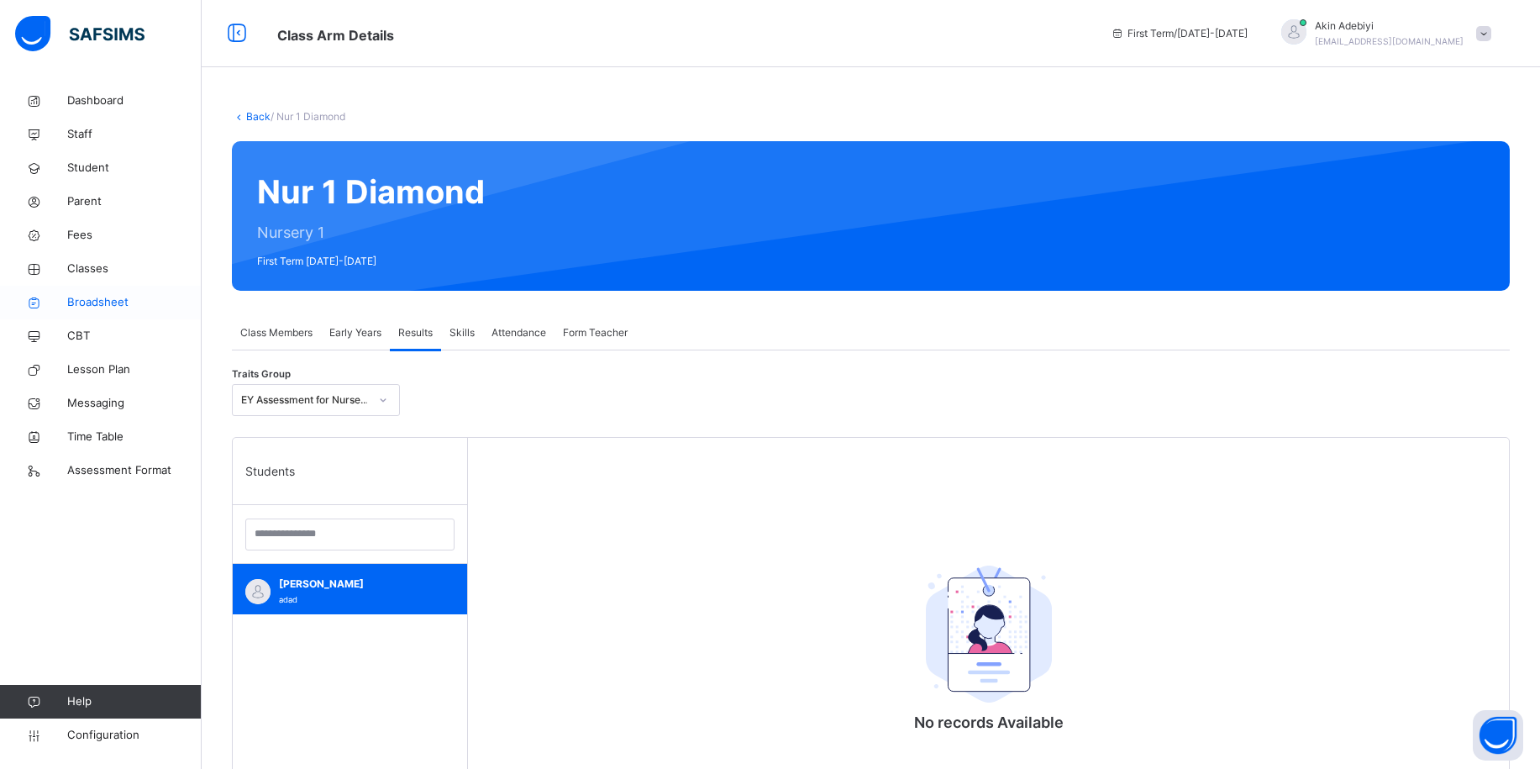
click at [126, 299] on span "Broadsheet" at bounding box center [134, 302] width 134 height 17
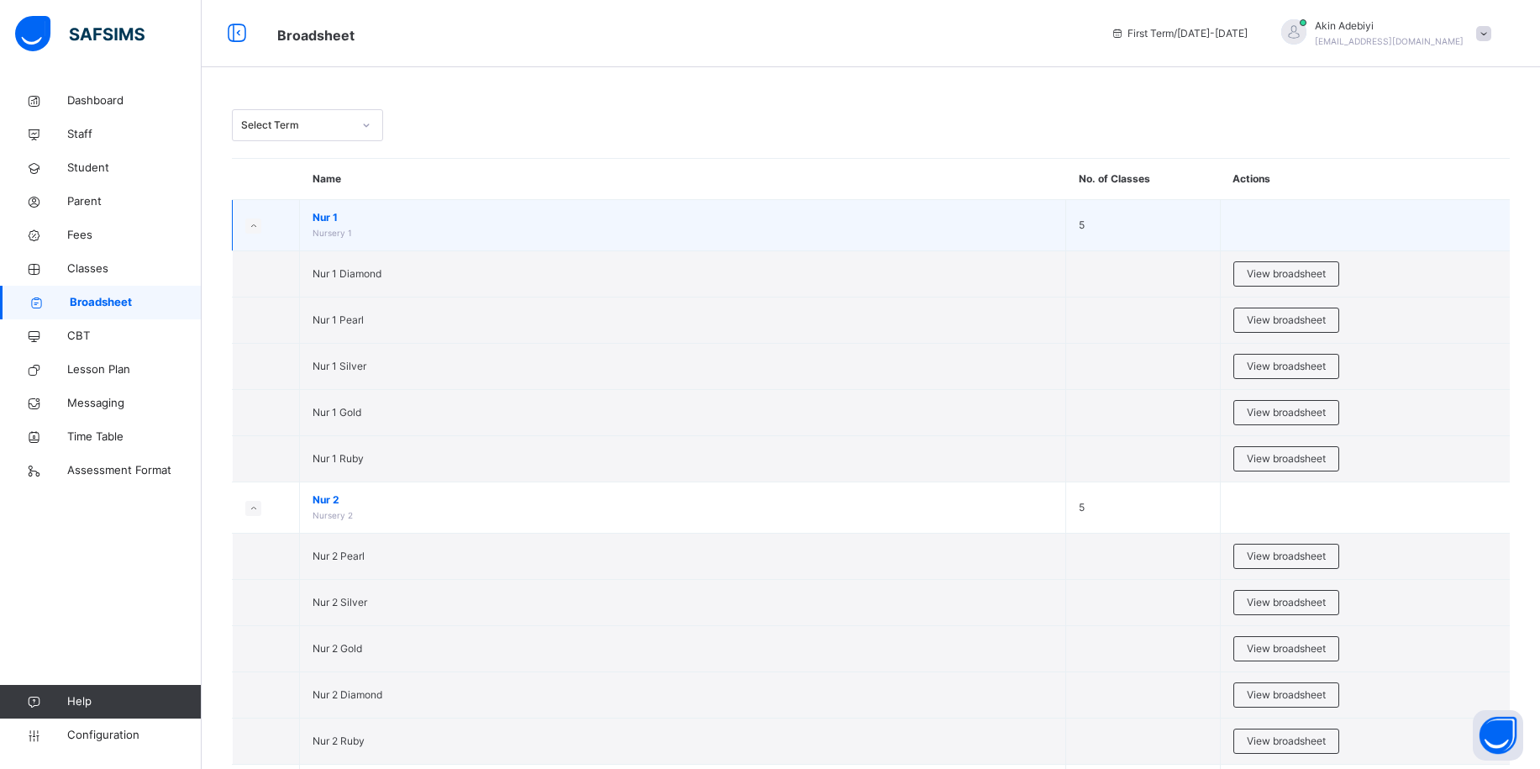
click at [257, 225] on icon at bounding box center [253, 226] width 9 height 8
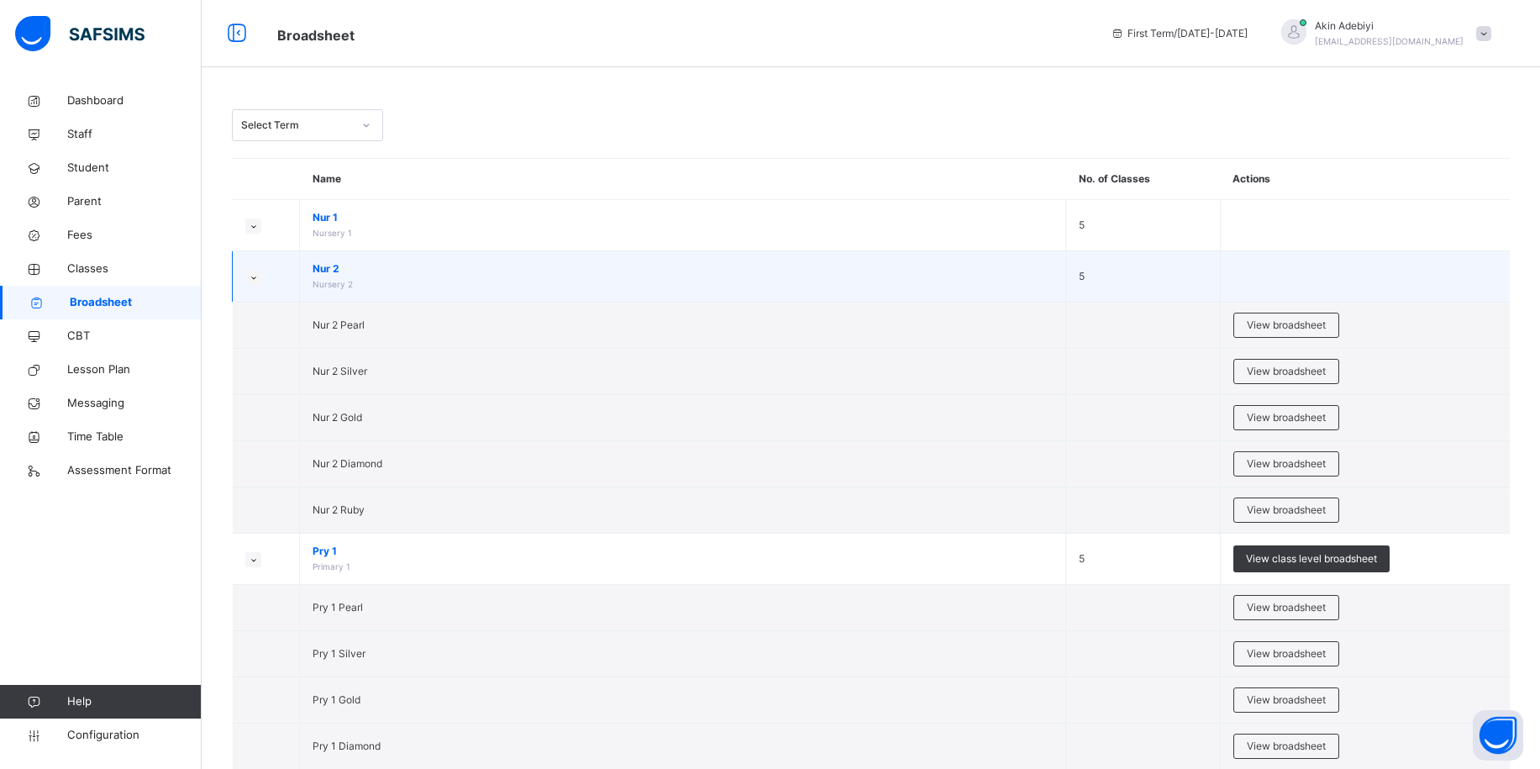
click at [244, 274] on td at bounding box center [266, 276] width 67 height 51
click at [250, 273] on icon at bounding box center [253, 277] width 9 height 8
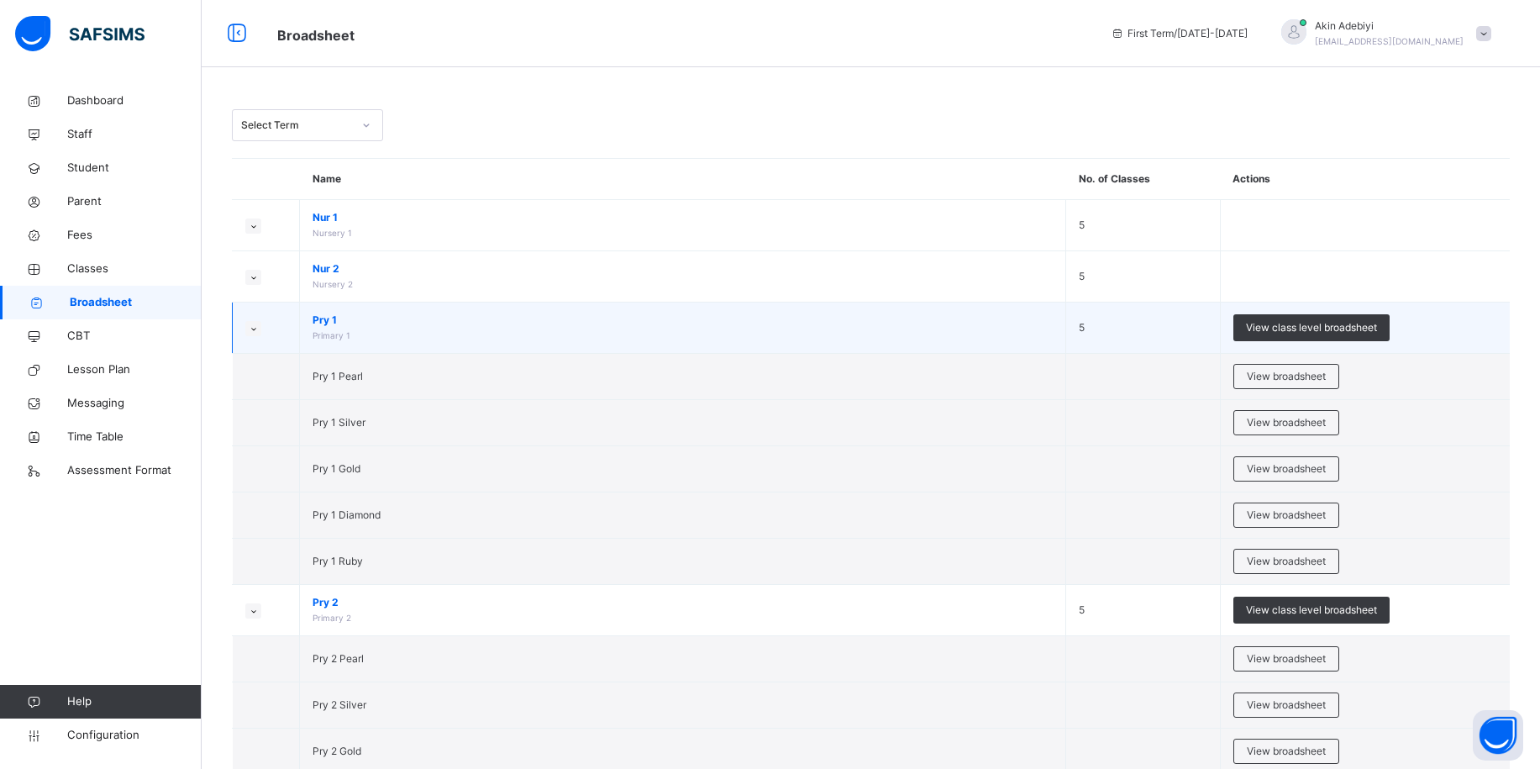
click at [247, 324] on small at bounding box center [253, 328] width 16 height 15
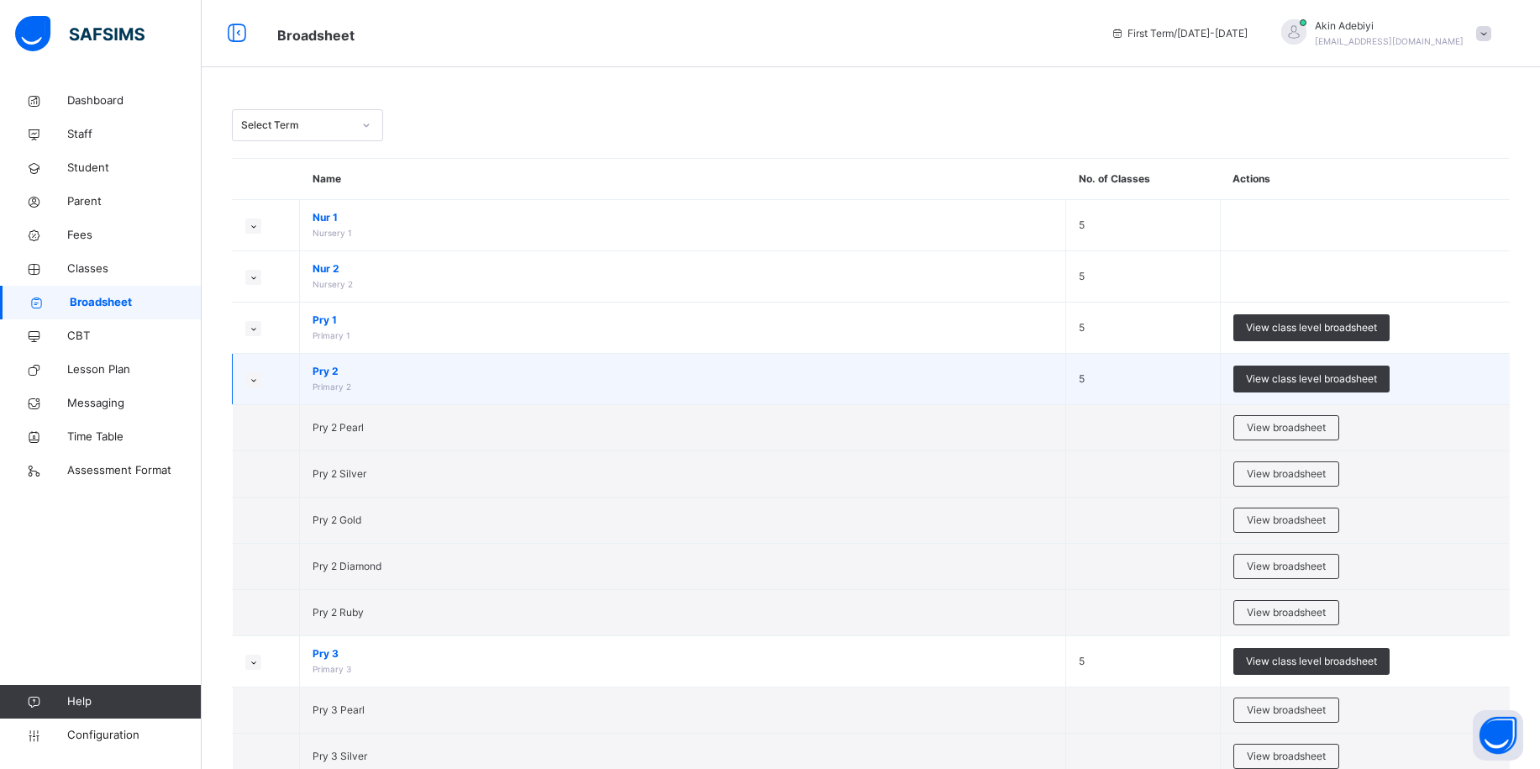
click at [256, 381] on icon at bounding box center [253, 380] width 9 height 8
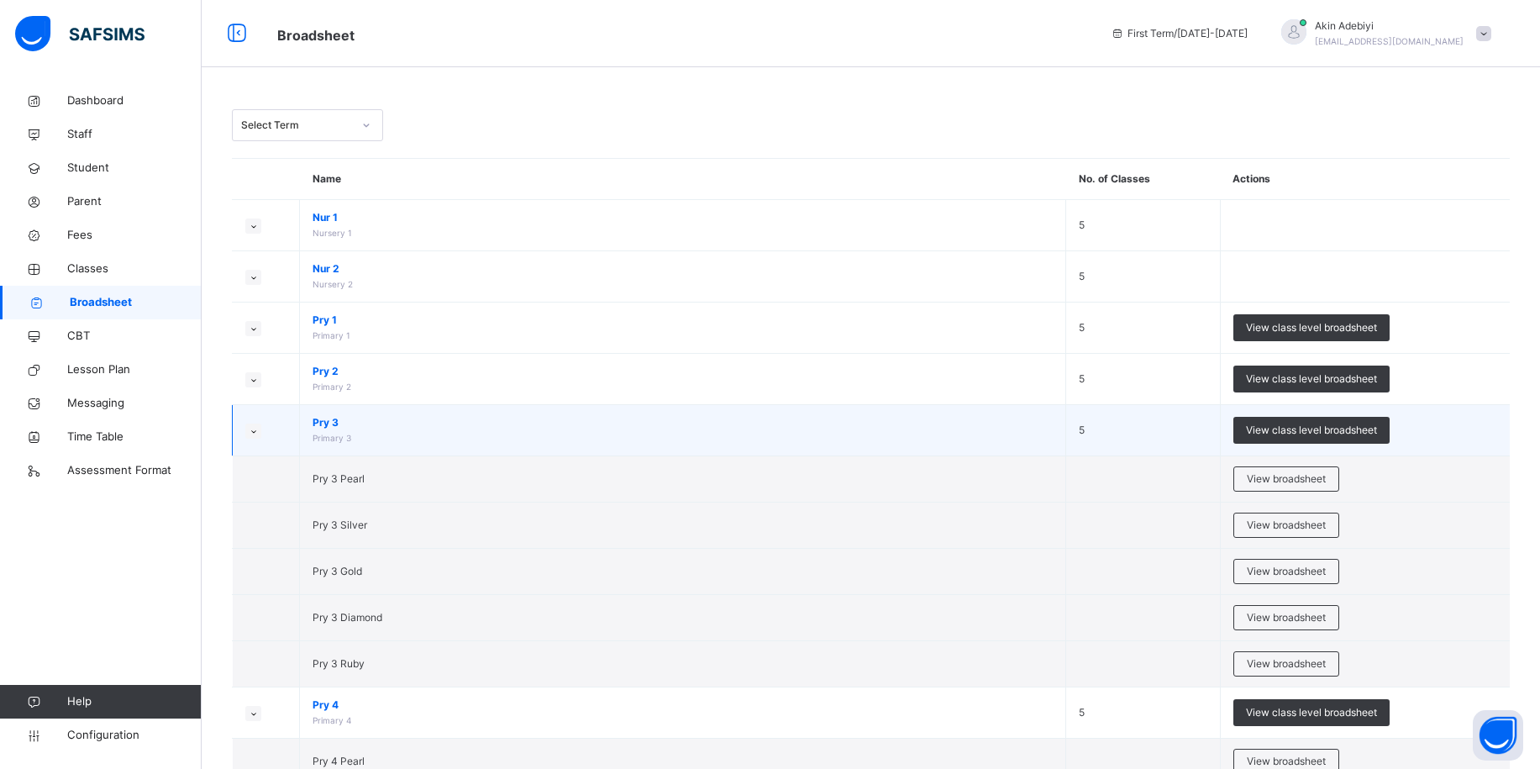
click at [258, 432] on small at bounding box center [253, 430] width 16 height 15
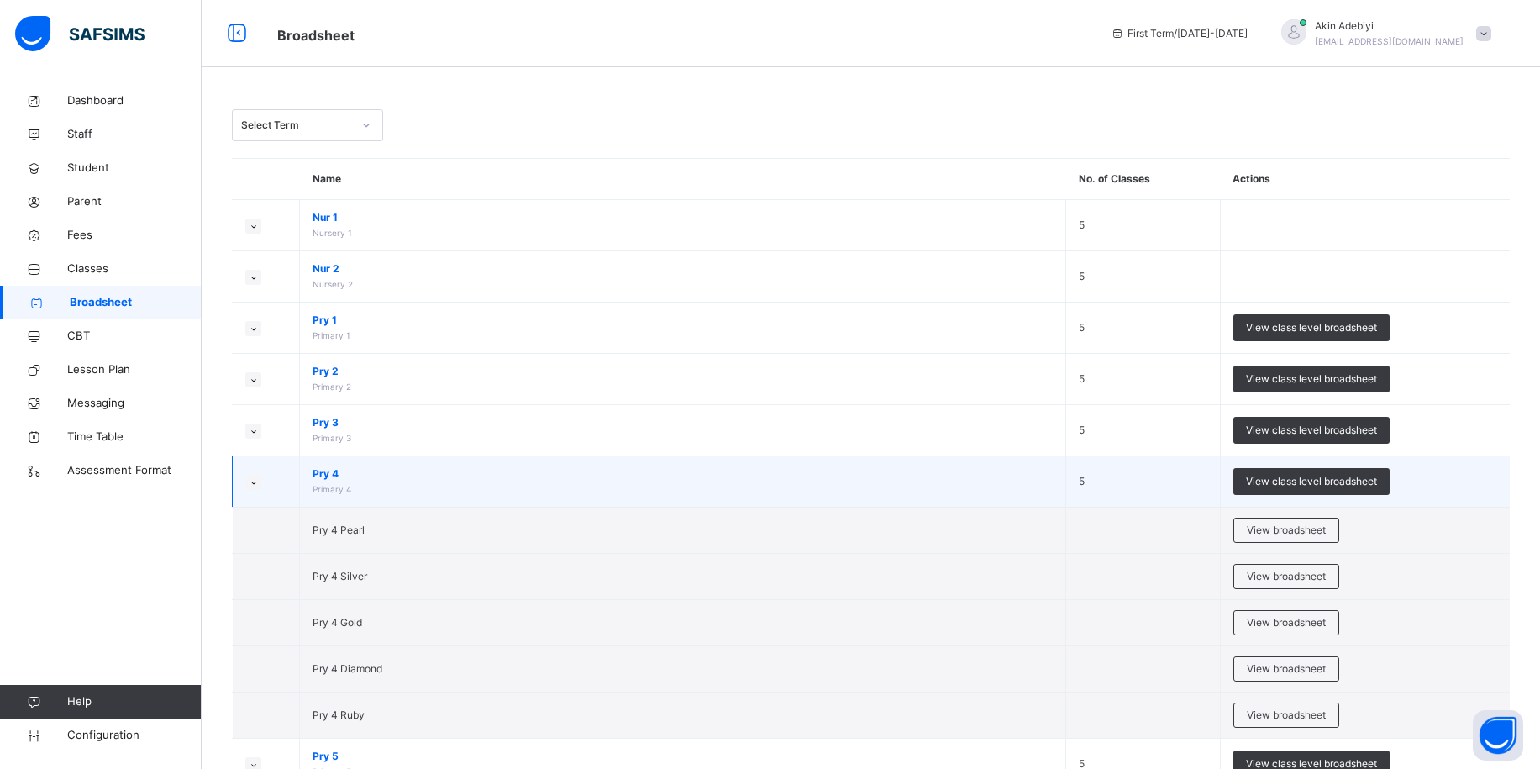
click at [257, 478] on icon at bounding box center [253, 482] width 9 height 8
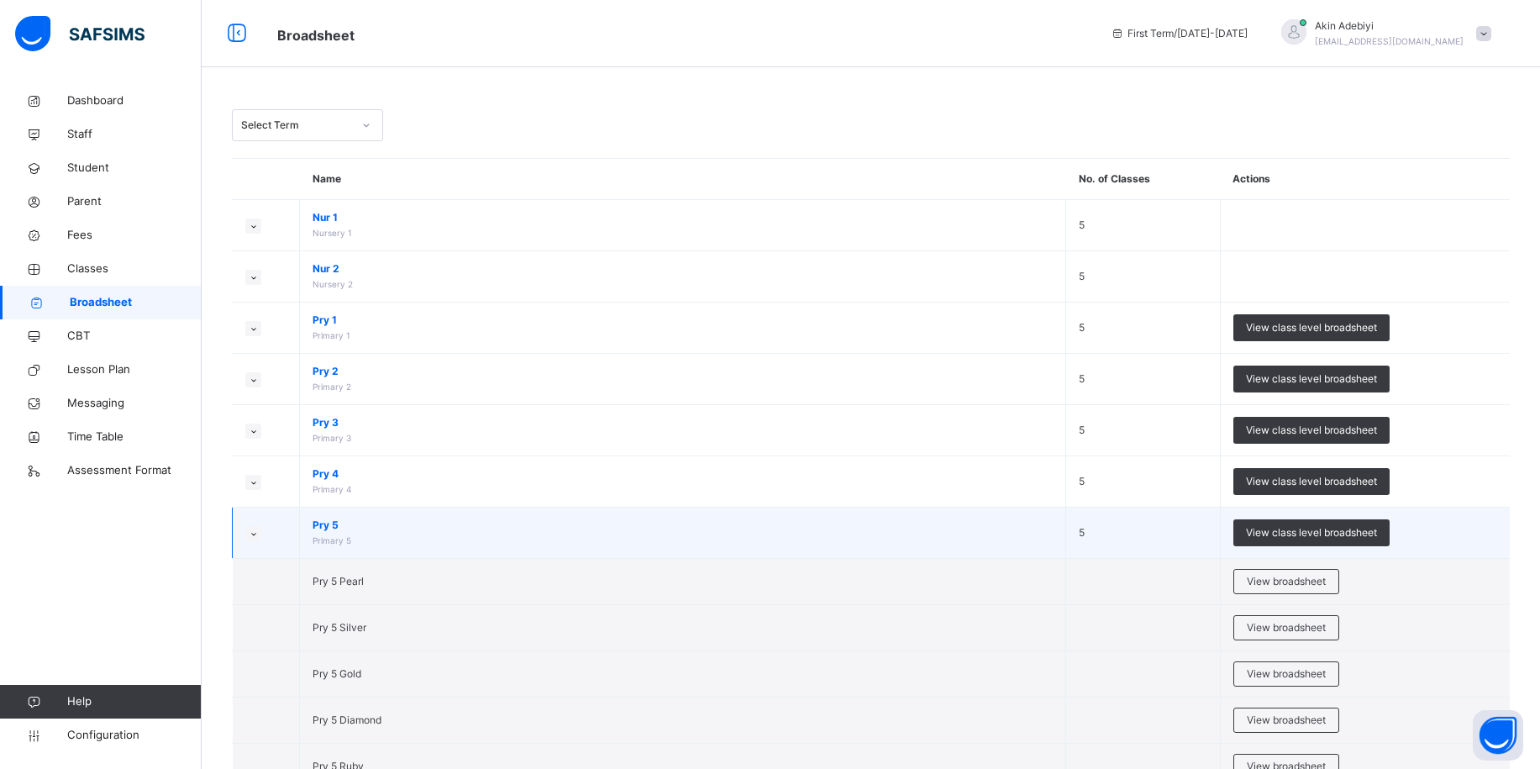
click at [262, 540] on td at bounding box center [266, 532] width 67 height 51
click at [257, 538] on small at bounding box center [253, 533] width 16 height 15
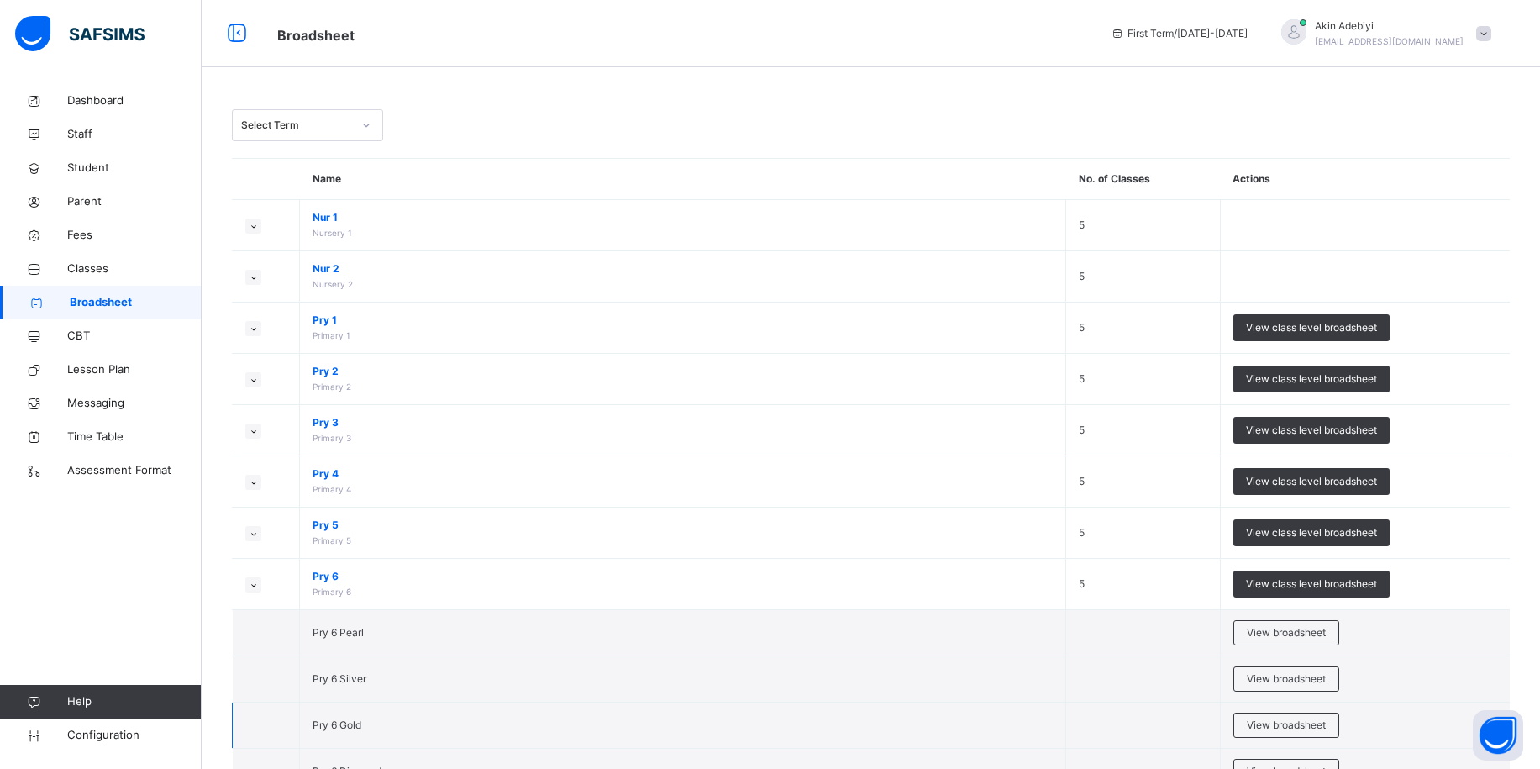
scroll to position [161, 0]
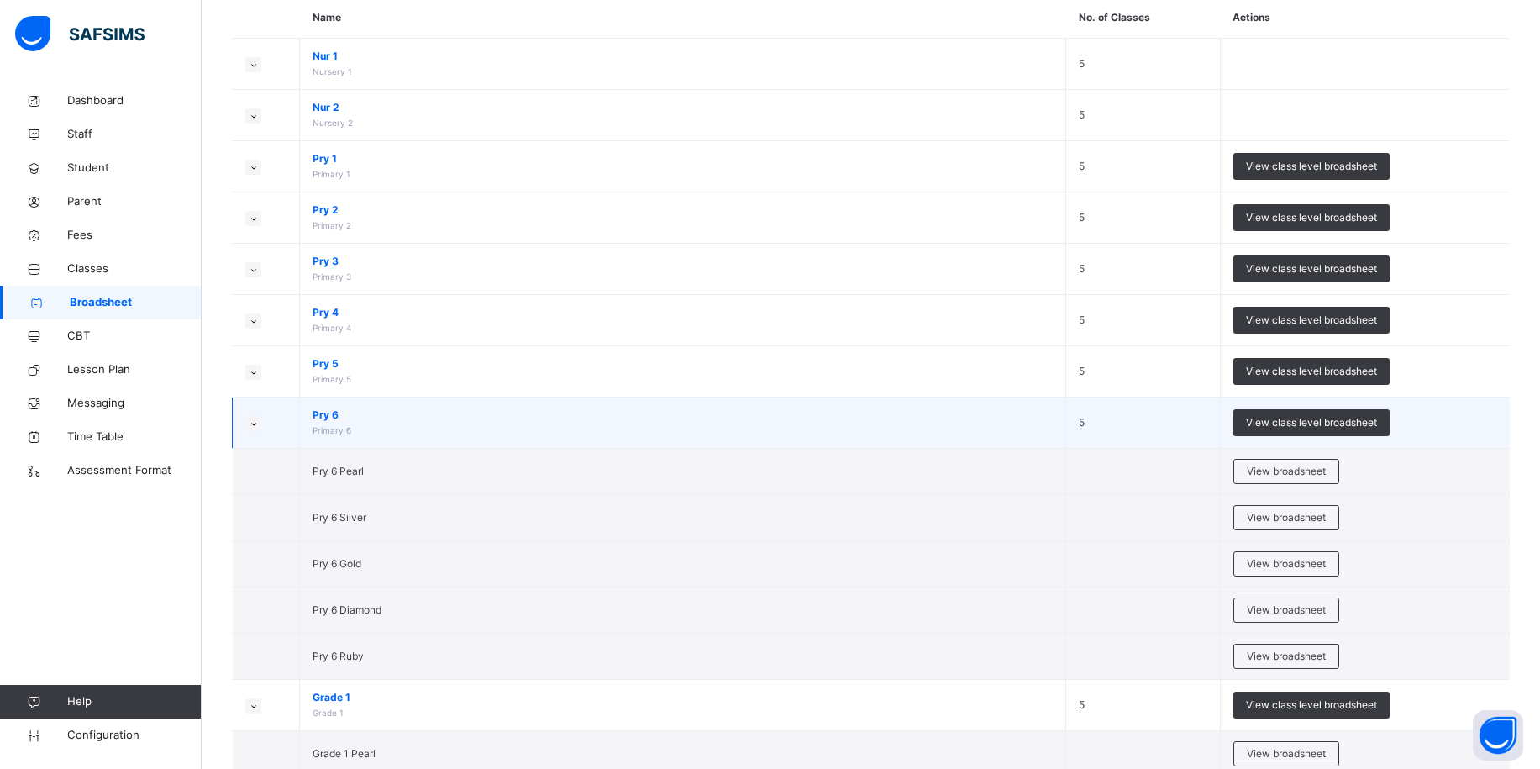
click at [256, 427] on icon at bounding box center [253, 423] width 9 height 8
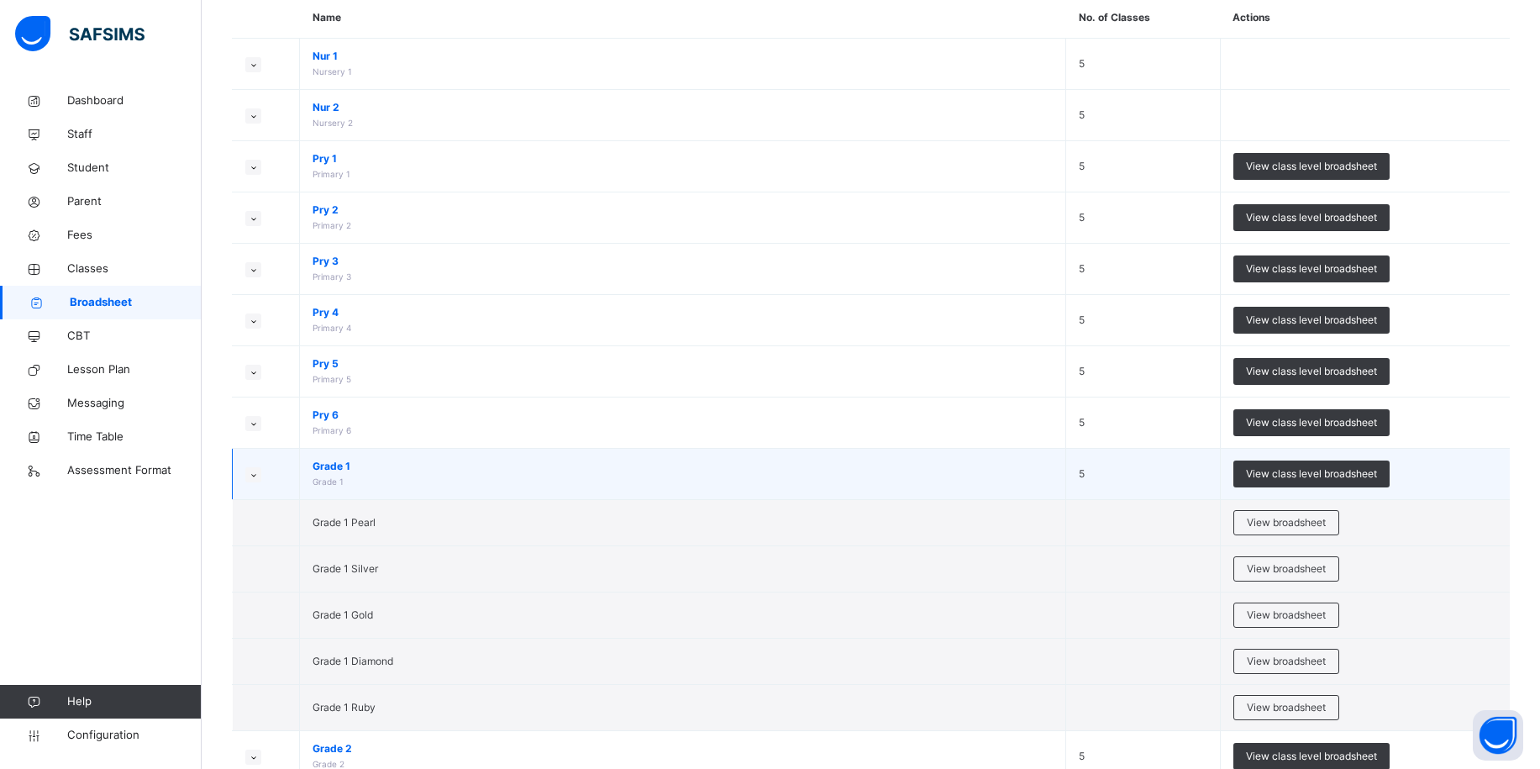
click at [253, 456] on td at bounding box center [266, 474] width 67 height 51
click at [250, 472] on icon at bounding box center [253, 475] width 9 height 8
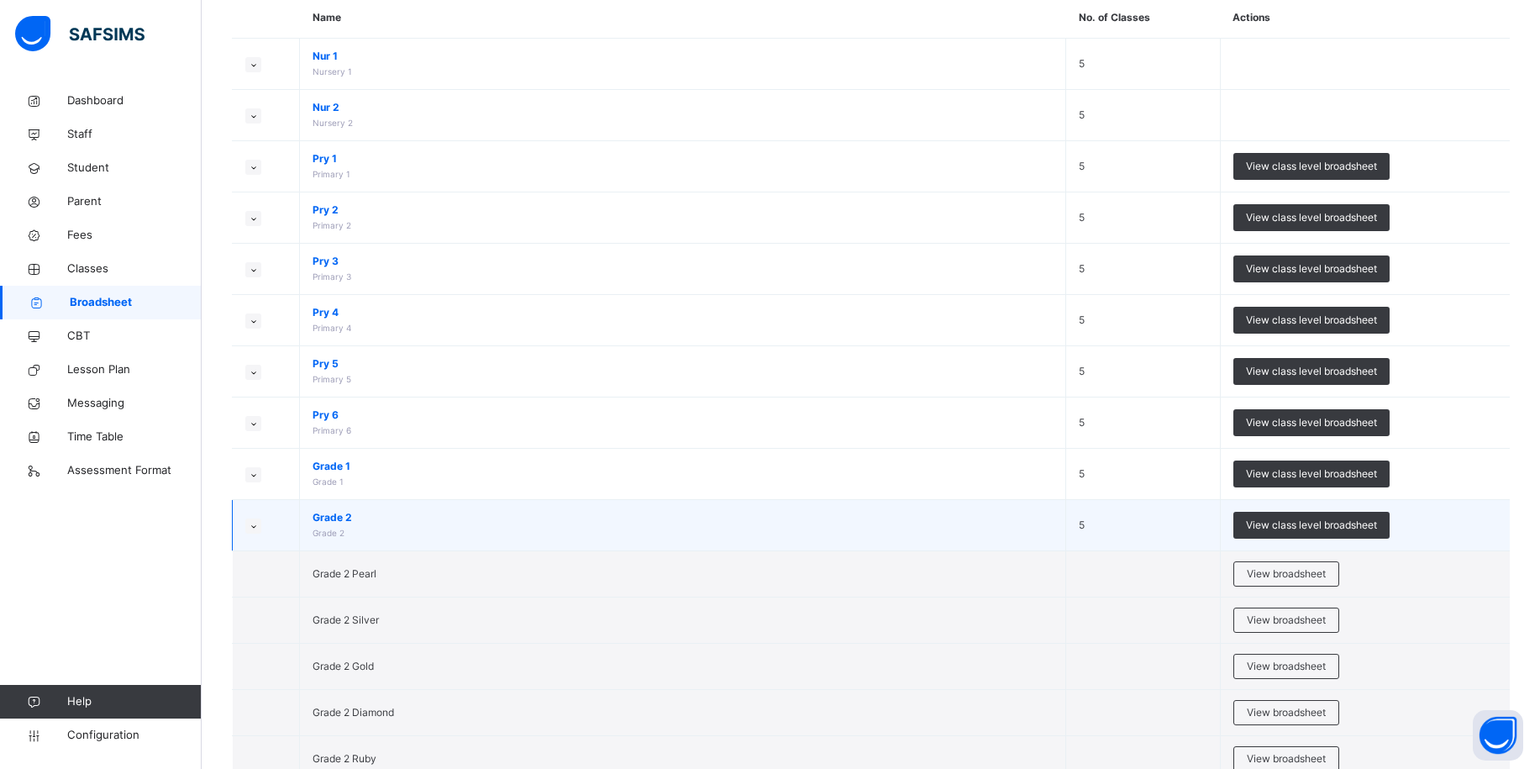
click at [245, 515] on td at bounding box center [266, 525] width 67 height 51
click at [252, 523] on icon at bounding box center [253, 526] width 9 height 8
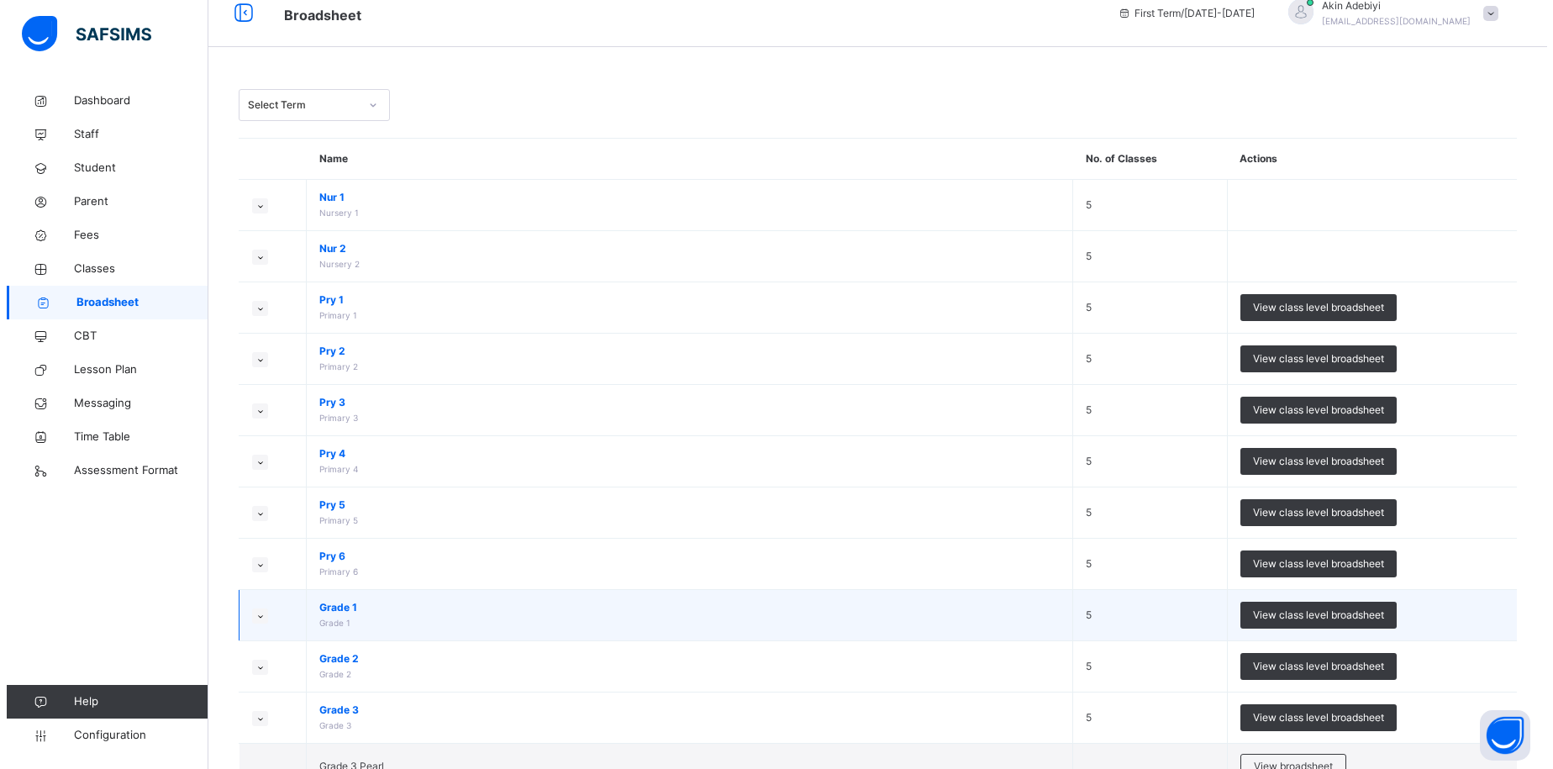
scroll to position [0, 0]
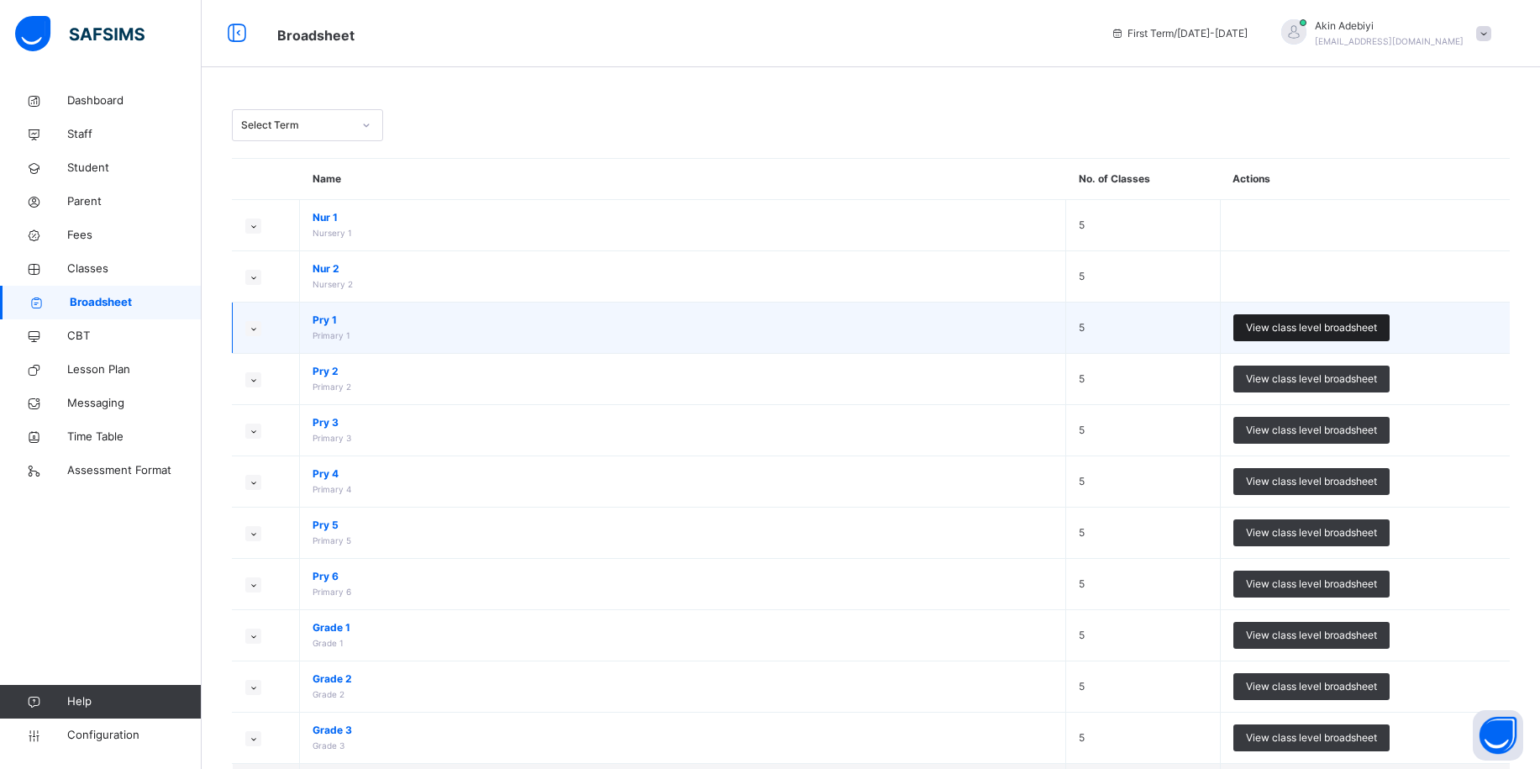
click at [1339, 323] on span "View class level broadsheet" at bounding box center [1311, 327] width 131 height 15
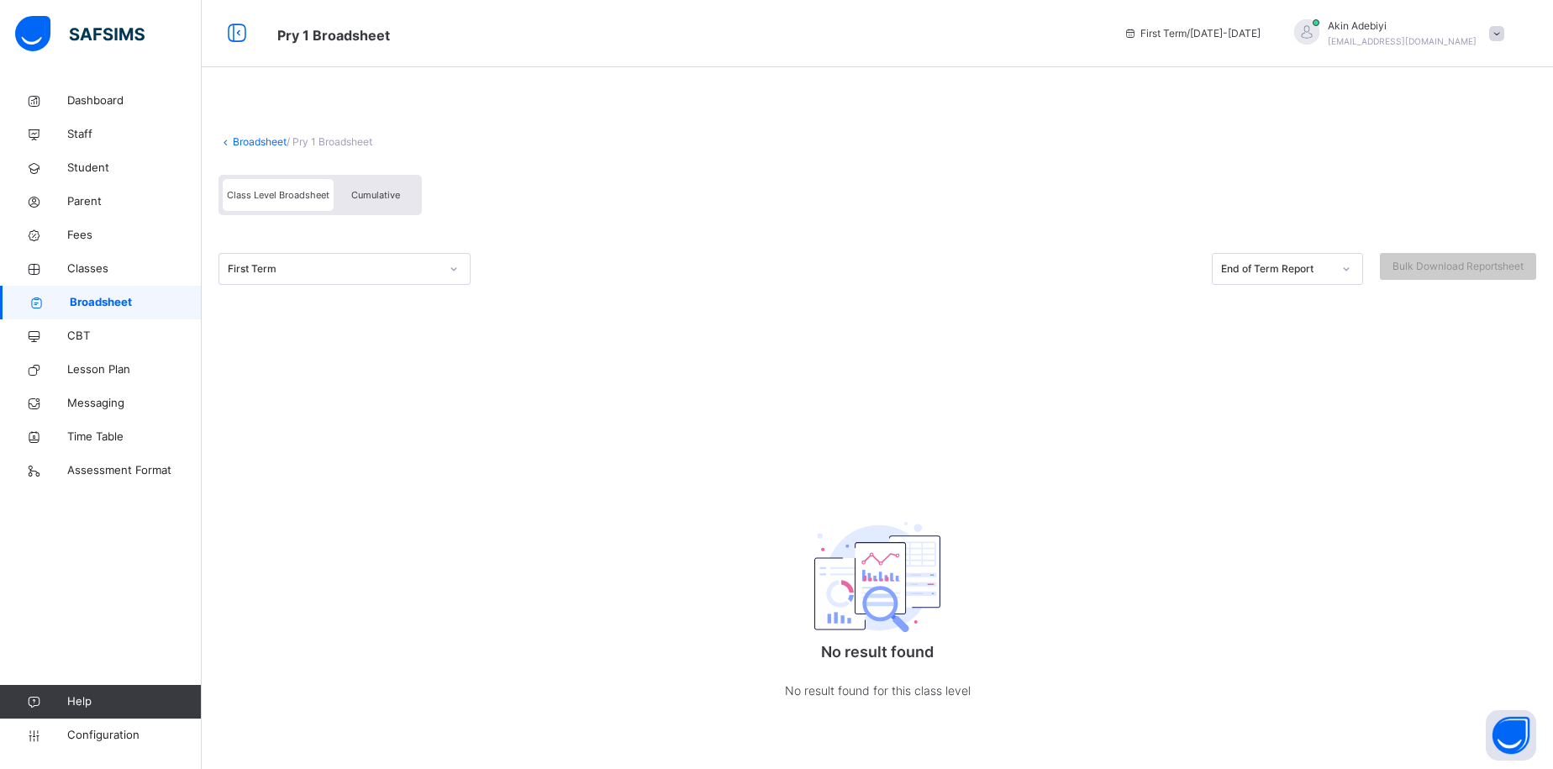
click at [233, 146] on link "Broadsheet" at bounding box center [260, 141] width 54 height 13
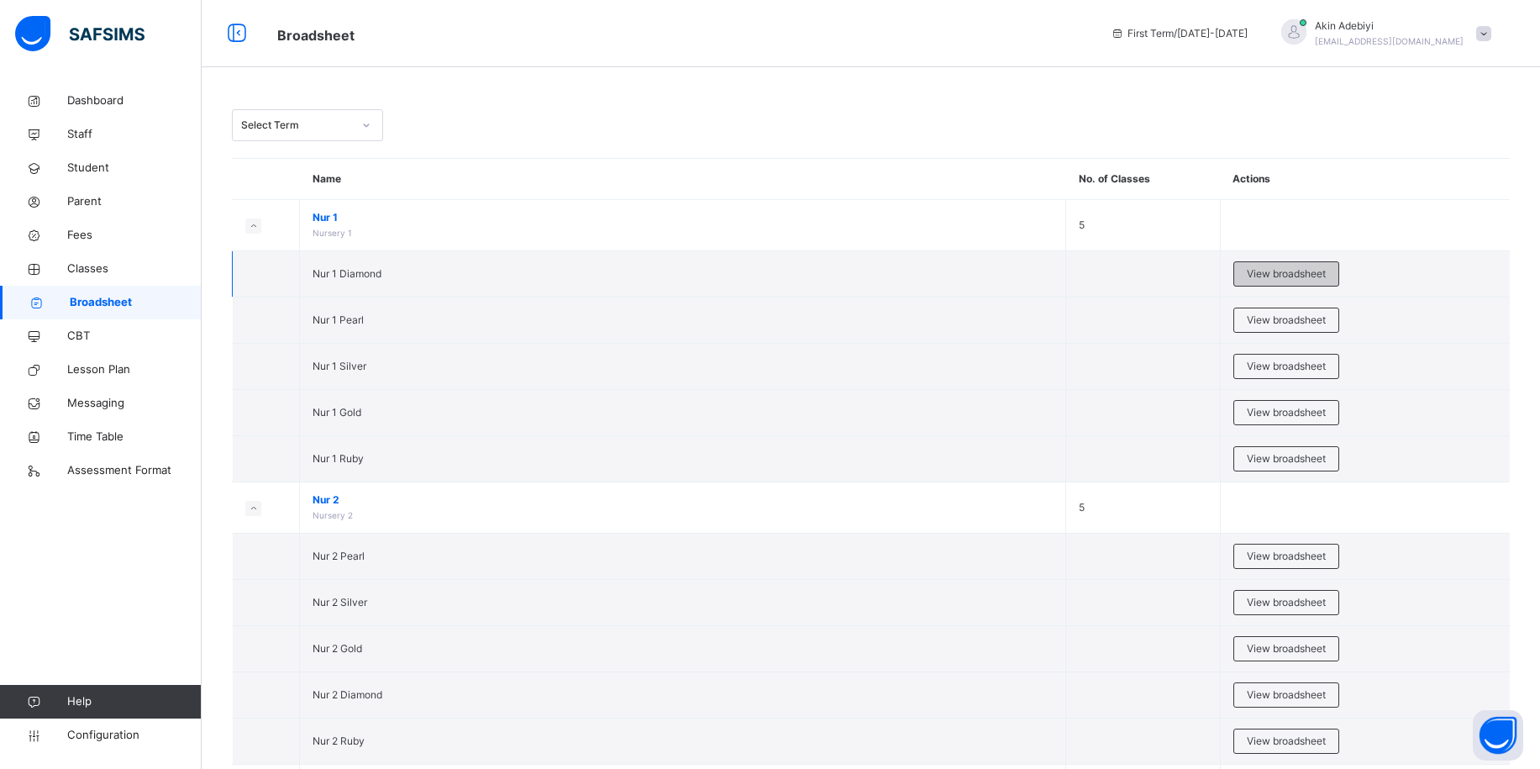
click at [1312, 271] on span "View broadsheet" at bounding box center [1286, 273] width 79 height 15
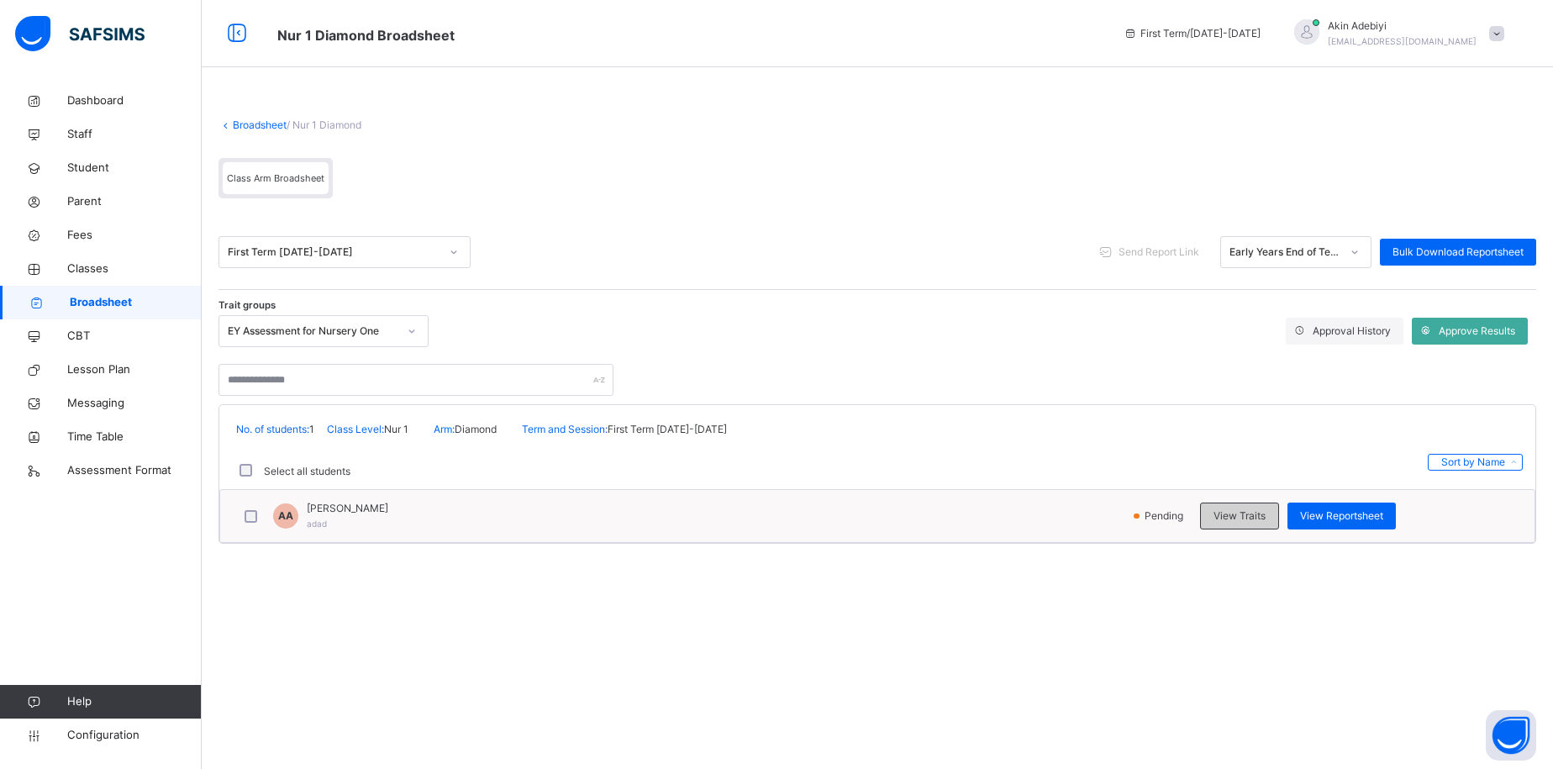
click at [1224, 507] on div "View Traits" at bounding box center [1239, 515] width 79 height 27
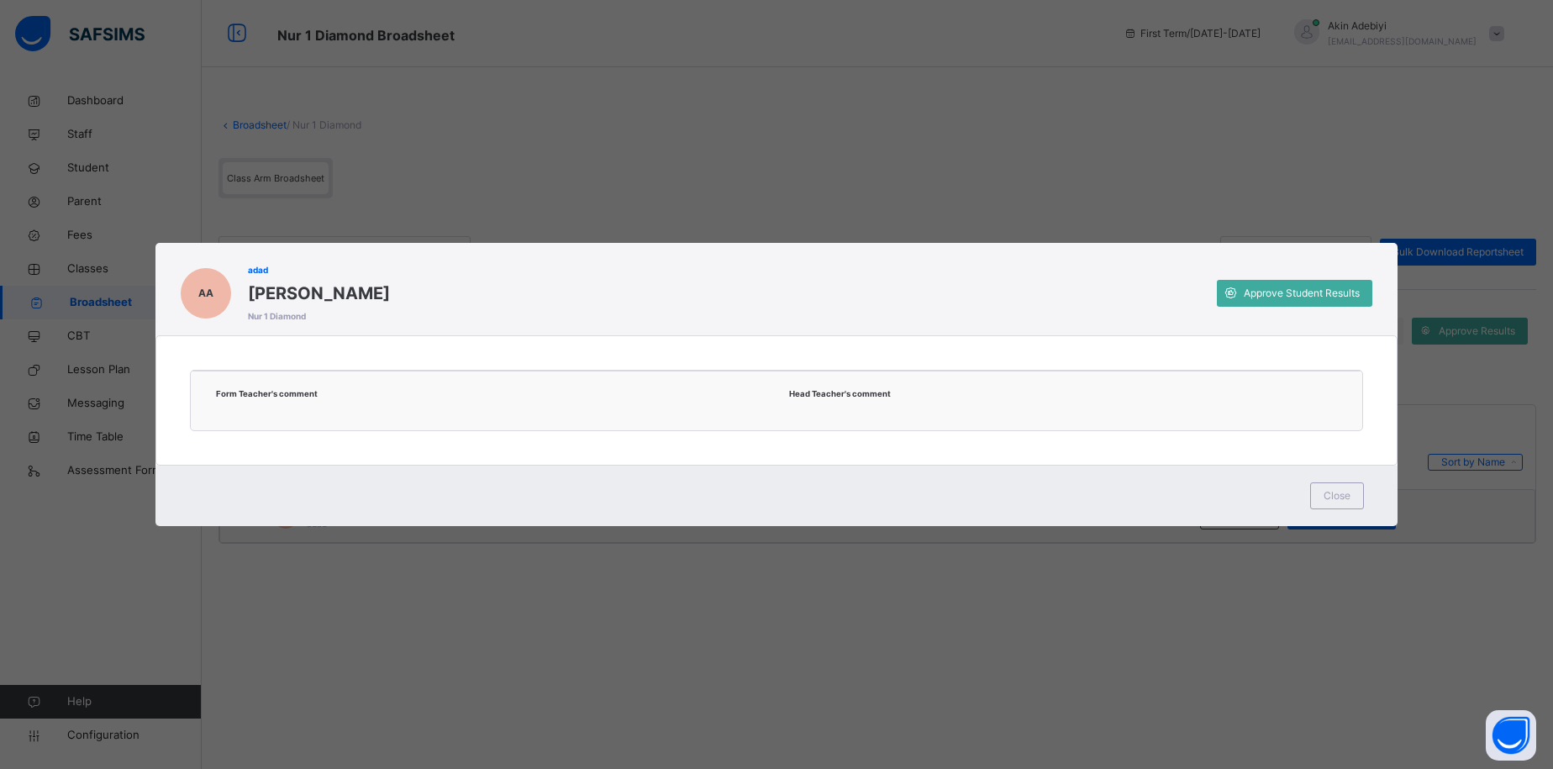
click at [1301, 196] on div "AA [PERSON_NAME] Nur 1 Diamond Approve Student Results Form Teacher's comment H…" at bounding box center [776, 384] width 1553 height 769
click at [1357, 482] on div "Close" at bounding box center [1337, 495] width 54 height 27
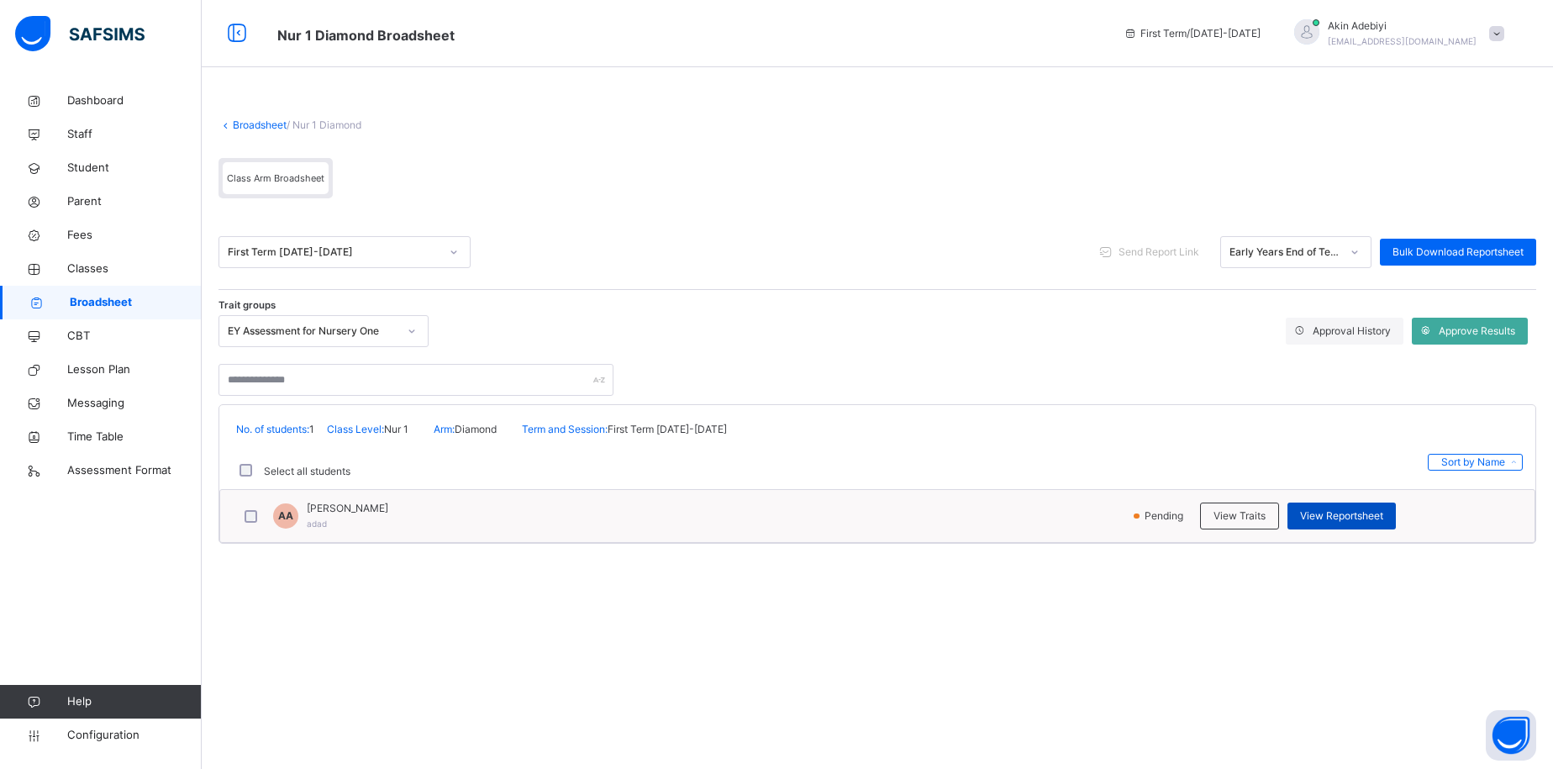
click at [1333, 513] on span "View Reportsheet" at bounding box center [1341, 515] width 83 height 15
click at [1306, 517] on span "View Reportsheet" at bounding box center [1341, 515] width 83 height 15
click at [1350, 262] on div at bounding box center [1354, 252] width 29 height 27
click at [1329, 296] on div "Early Years End of Term Report" at bounding box center [1296, 288] width 150 height 25
click at [315, 183] on span "Class Arm Broadsheet" at bounding box center [275, 178] width 97 height 12
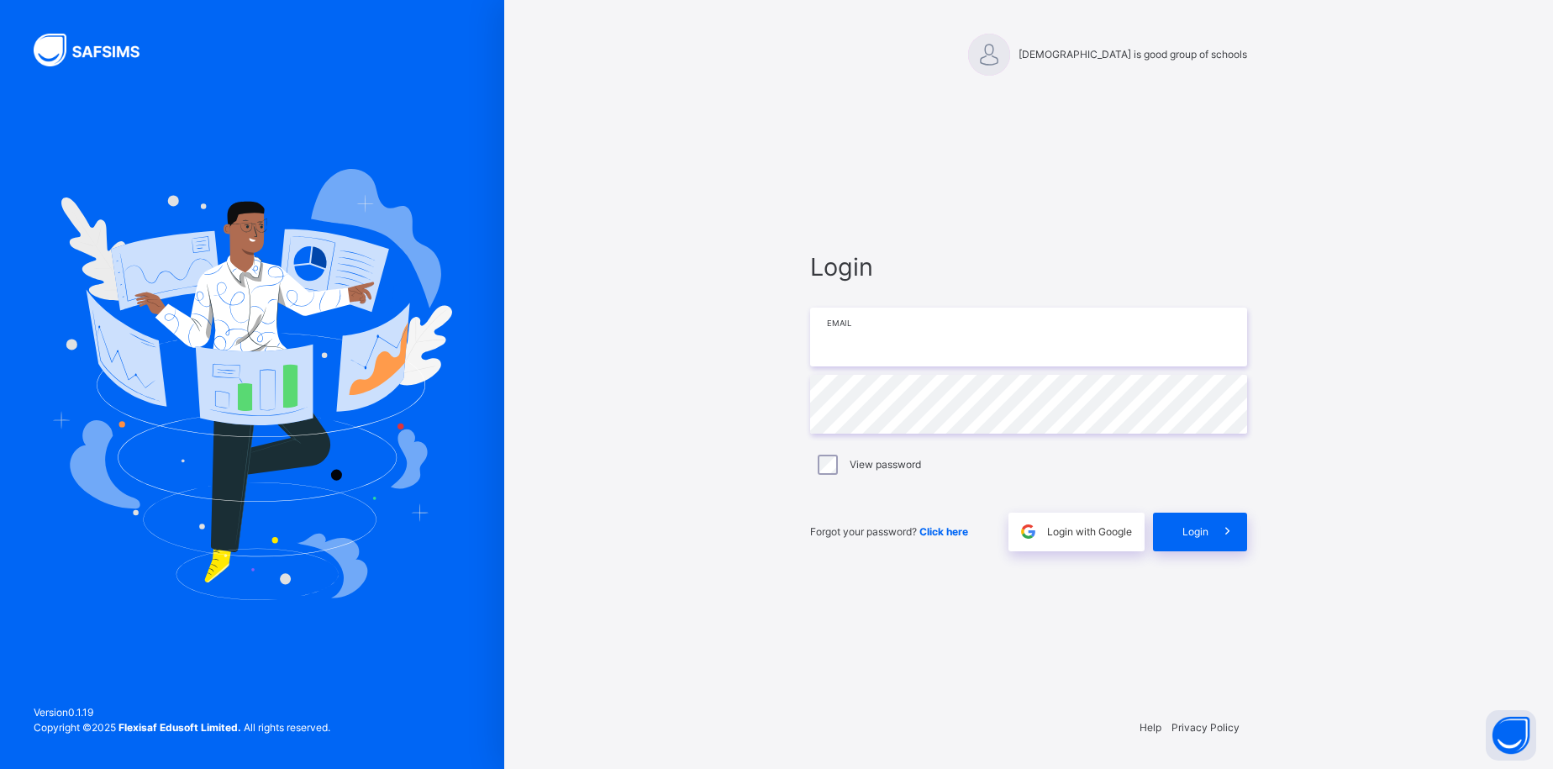
type input "**********"
